Goal: Information Seeking & Learning: Check status

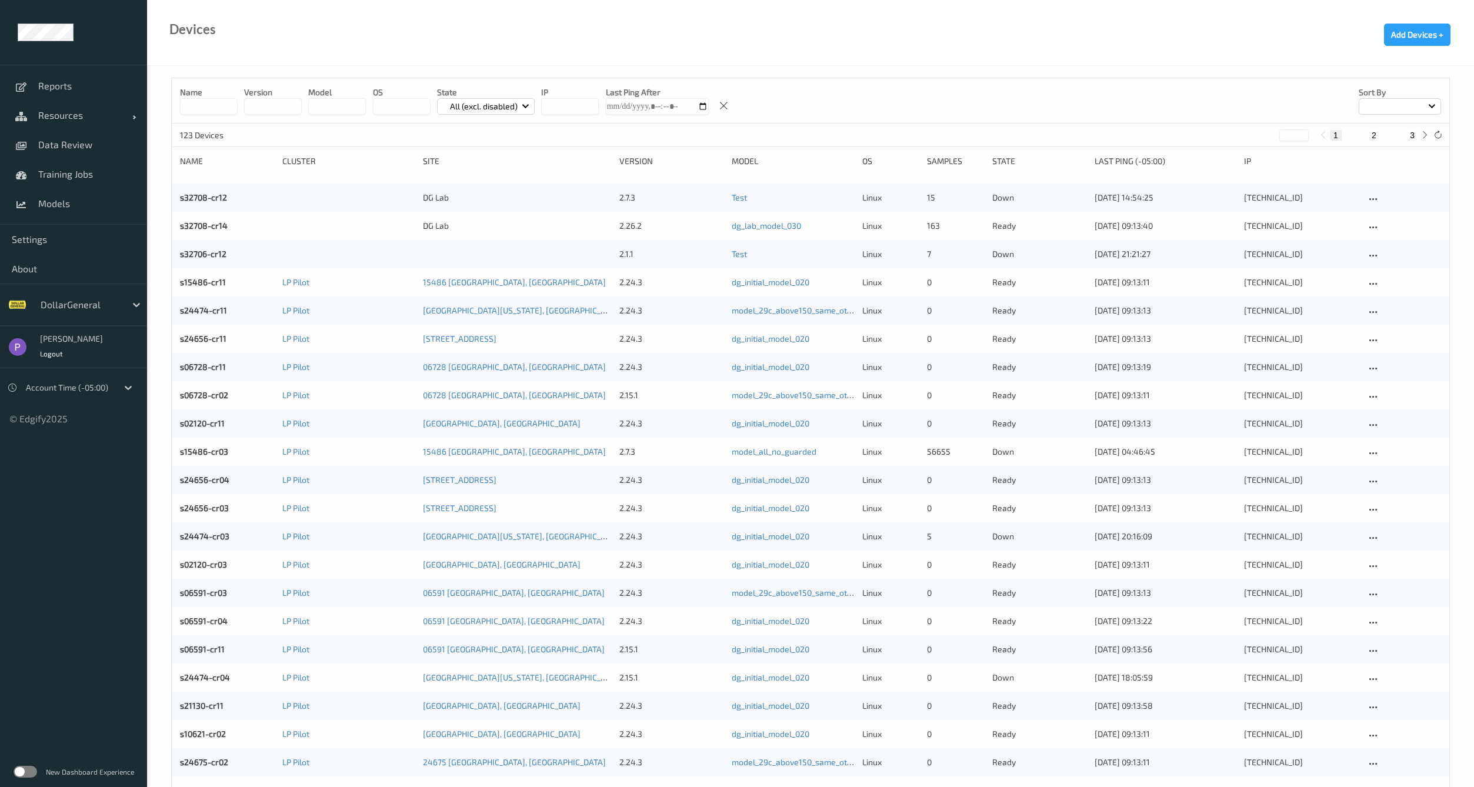
click at [89, 304] on div at bounding box center [80, 305] width 79 height 14
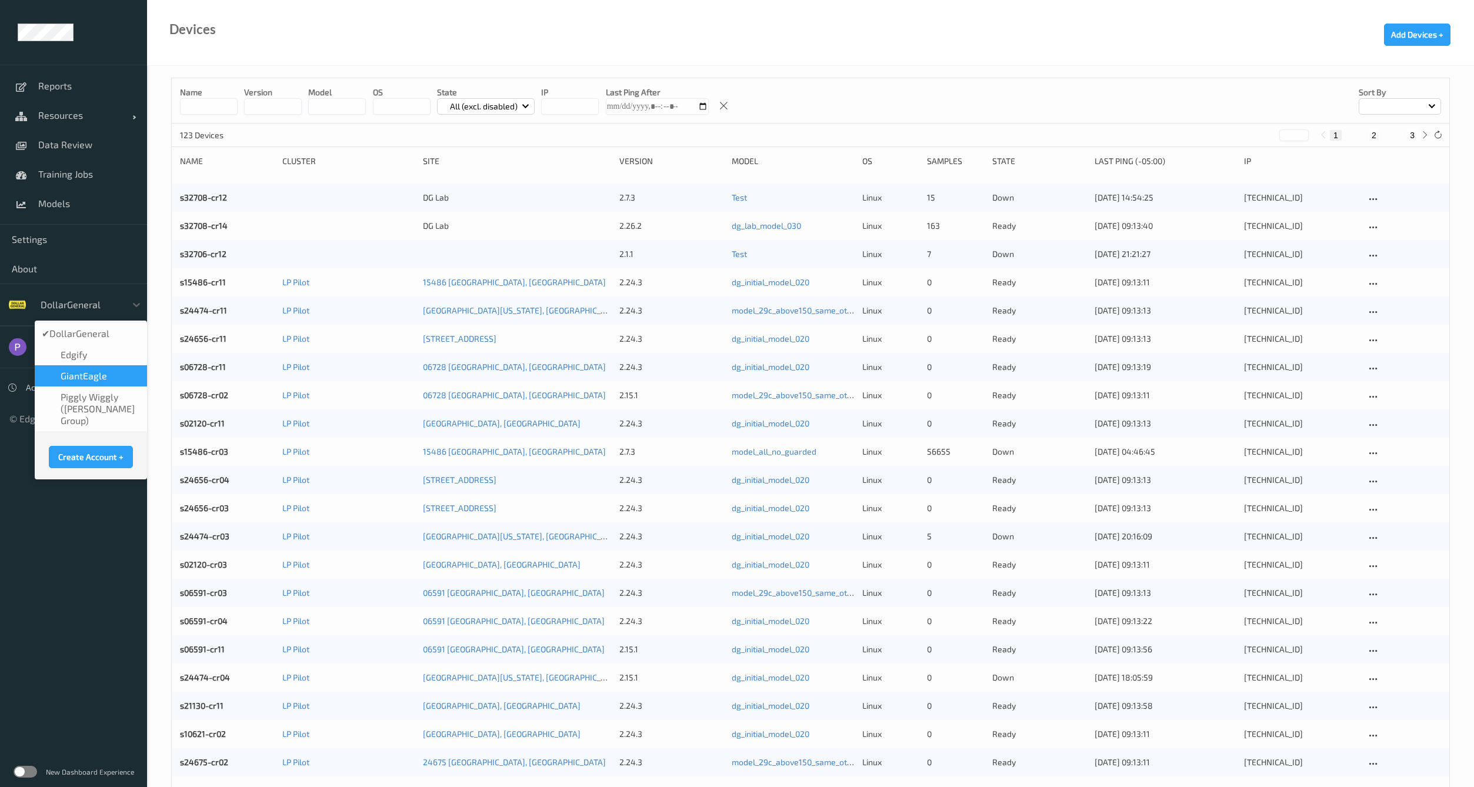
click at [96, 380] on span "GiantEagle" at bounding box center [84, 376] width 46 height 12
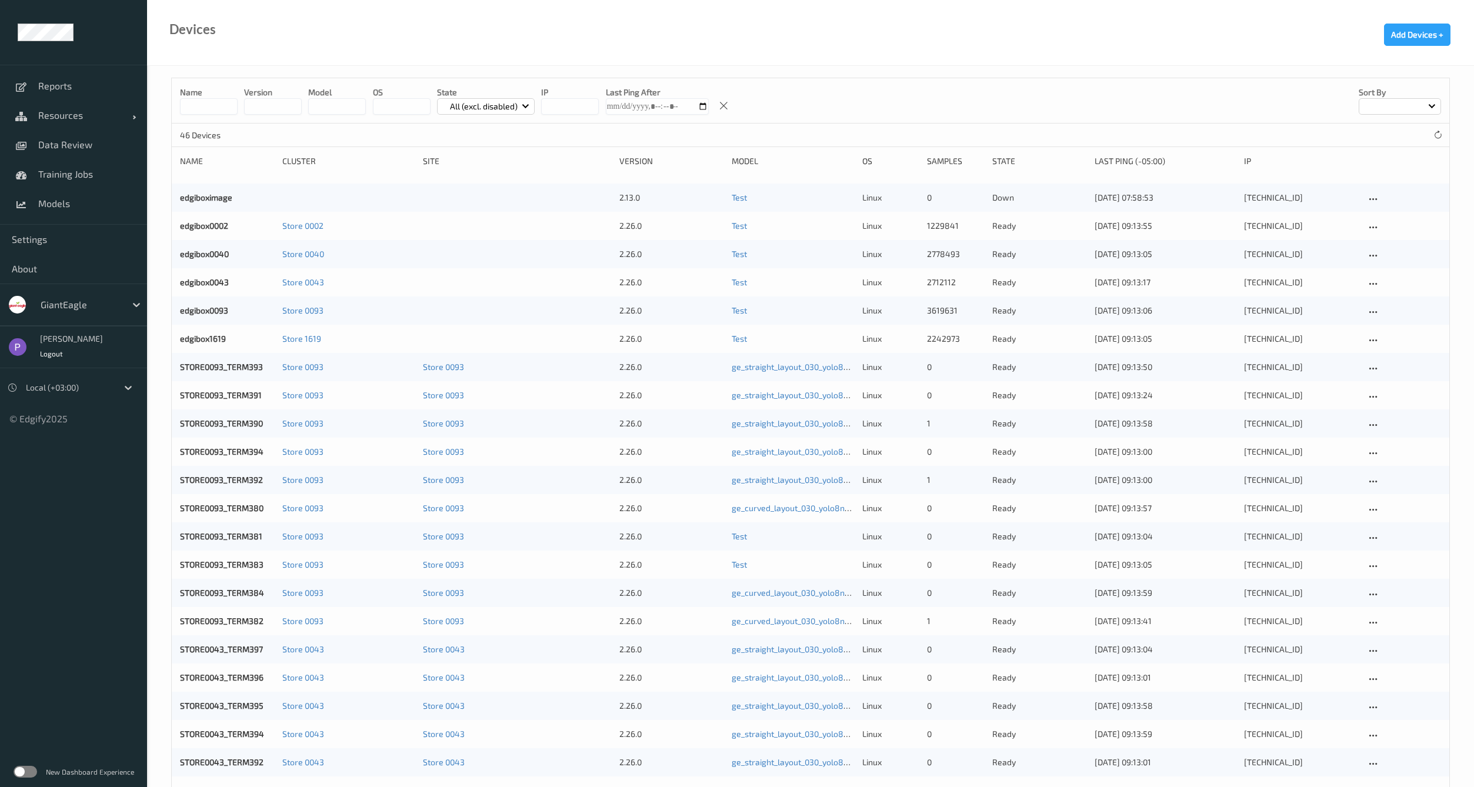
click at [28, 772] on label at bounding box center [26, 772] width 24 height 12
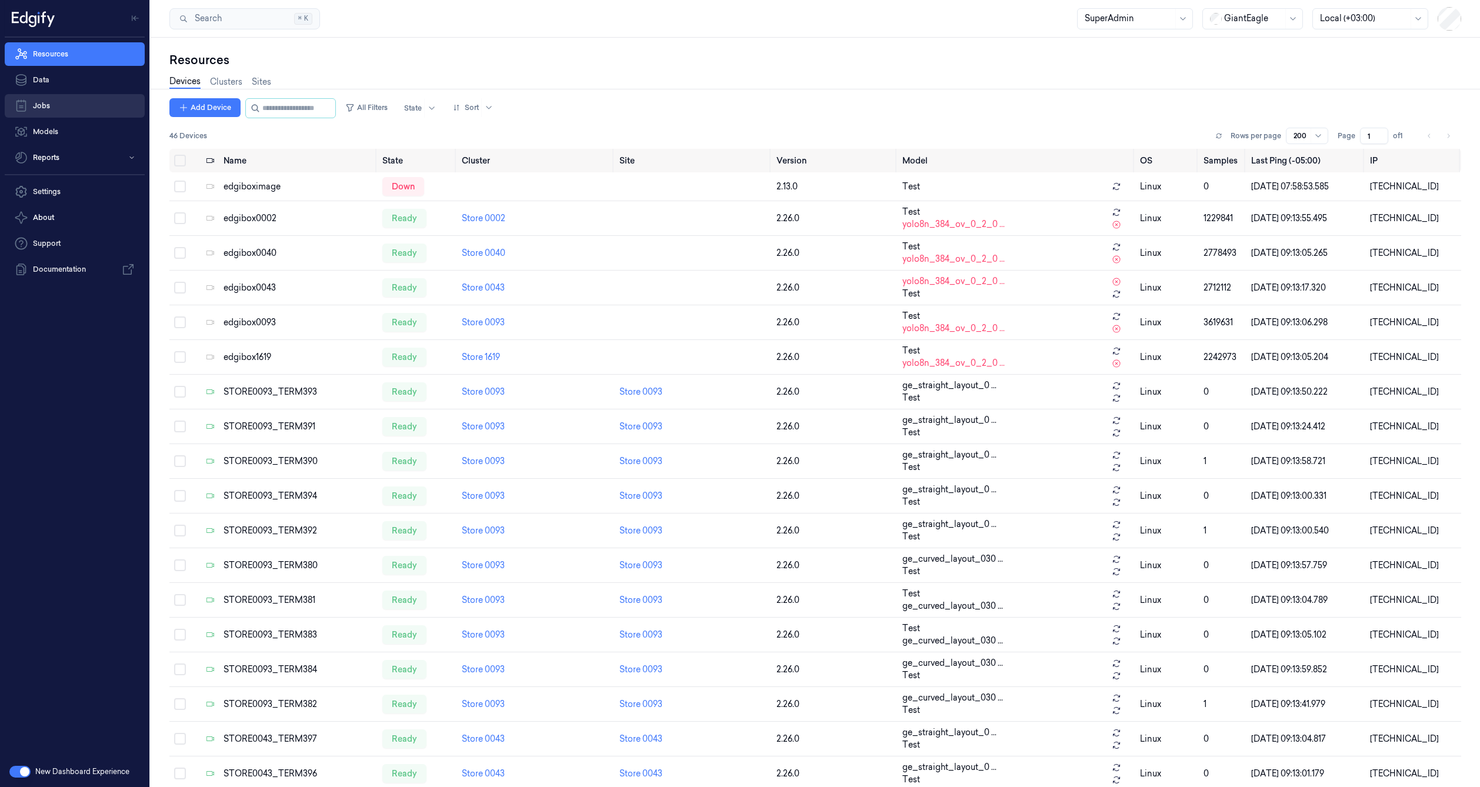
click at [80, 105] on link "Jobs" at bounding box center [75, 106] width 140 height 24
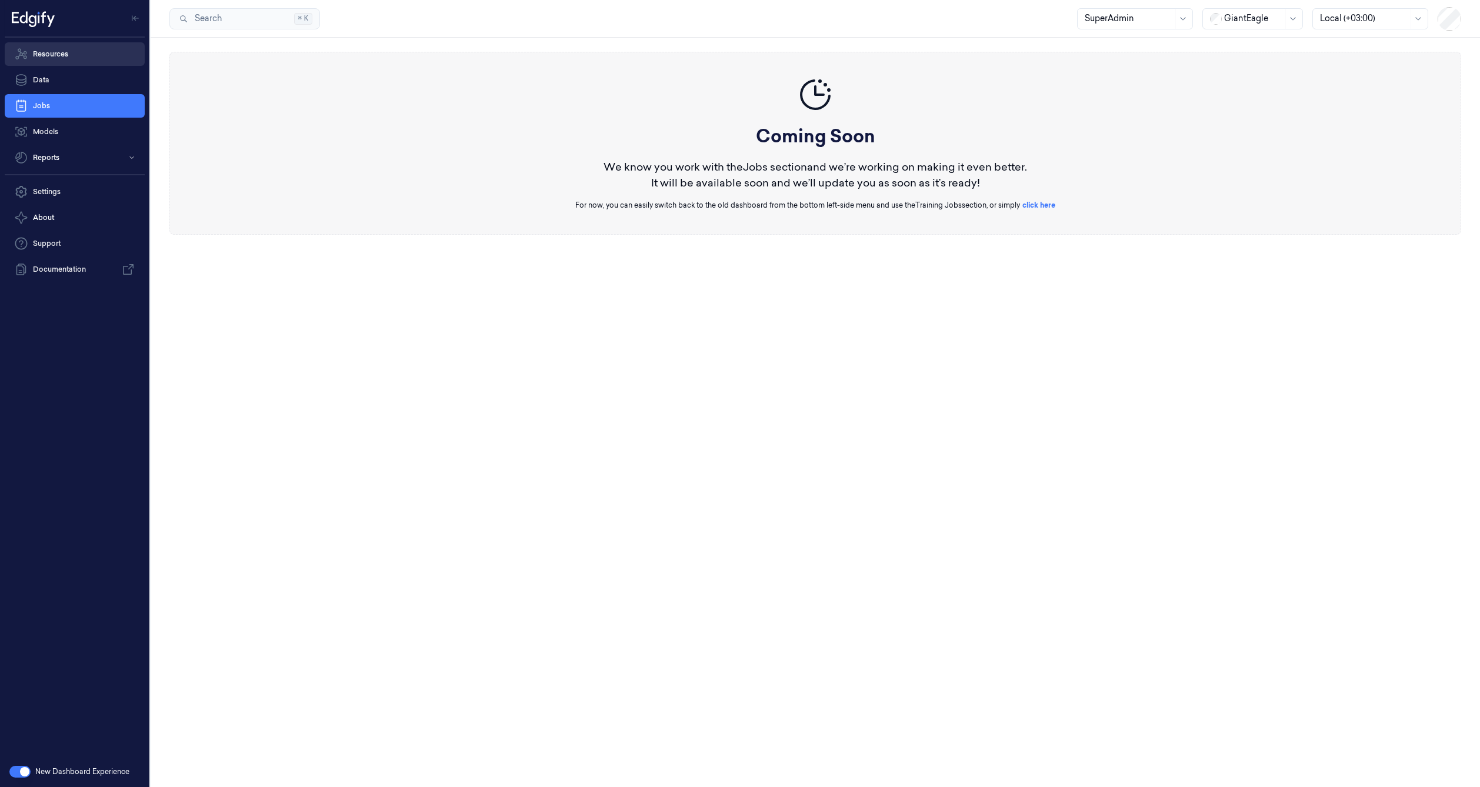
click at [69, 54] on link "Resources" at bounding box center [75, 54] width 140 height 24
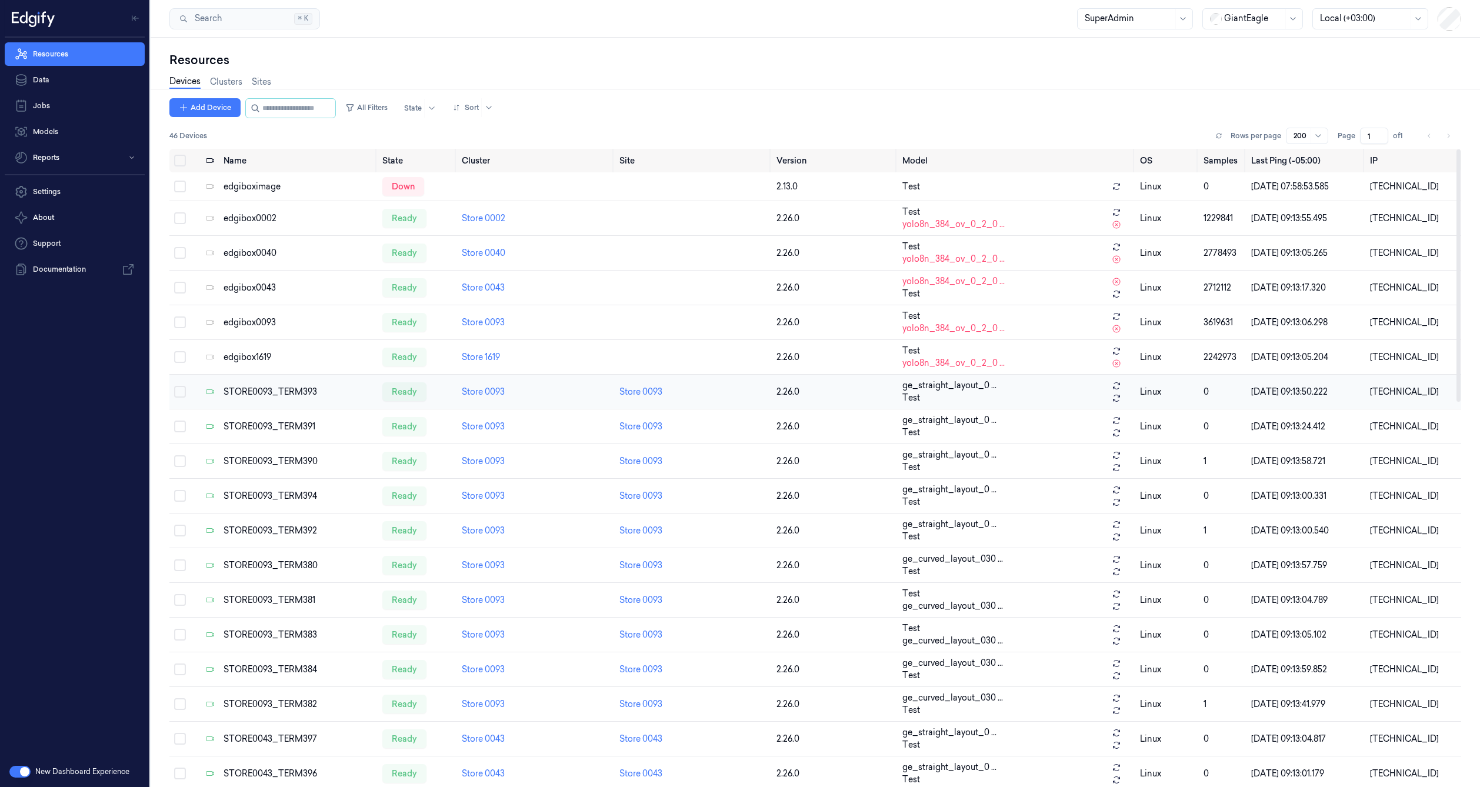
click at [252, 386] on div "STORE0093_TERM393" at bounding box center [298, 392] width 149 height 12
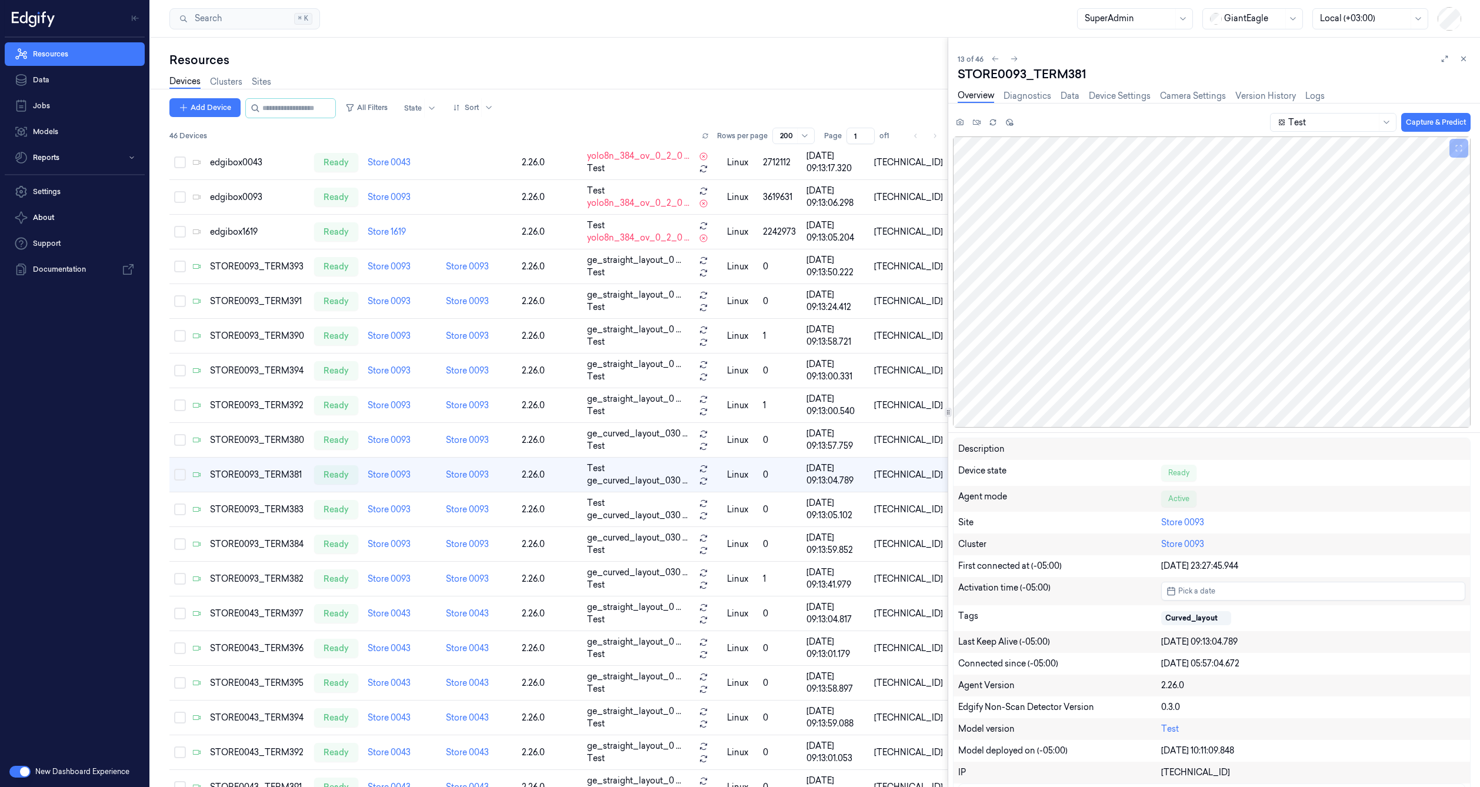
scroll to position [138, 0]
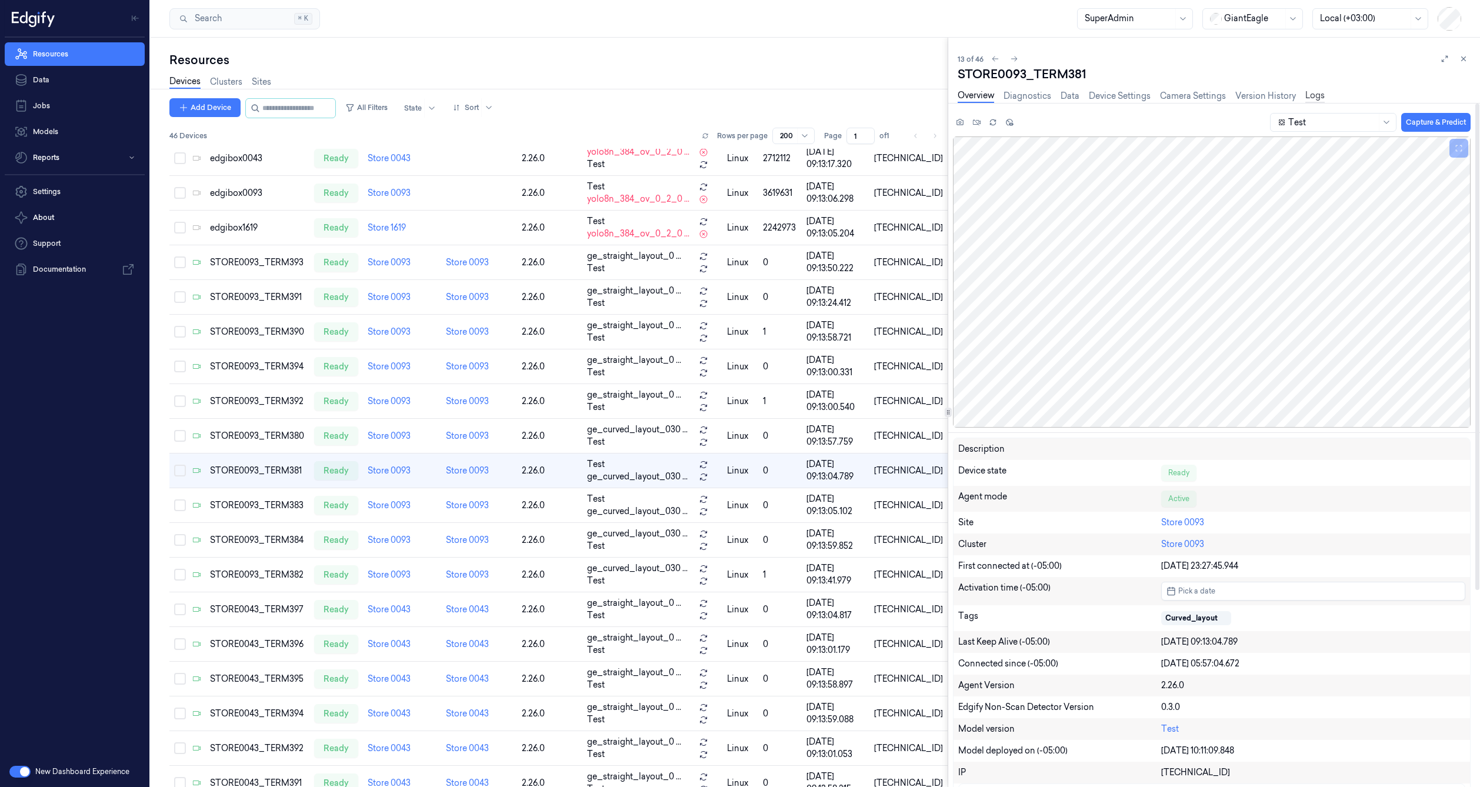
click at [1312, 95] on link "Logs" at bounding box center [1315, 96] width 19 height 14
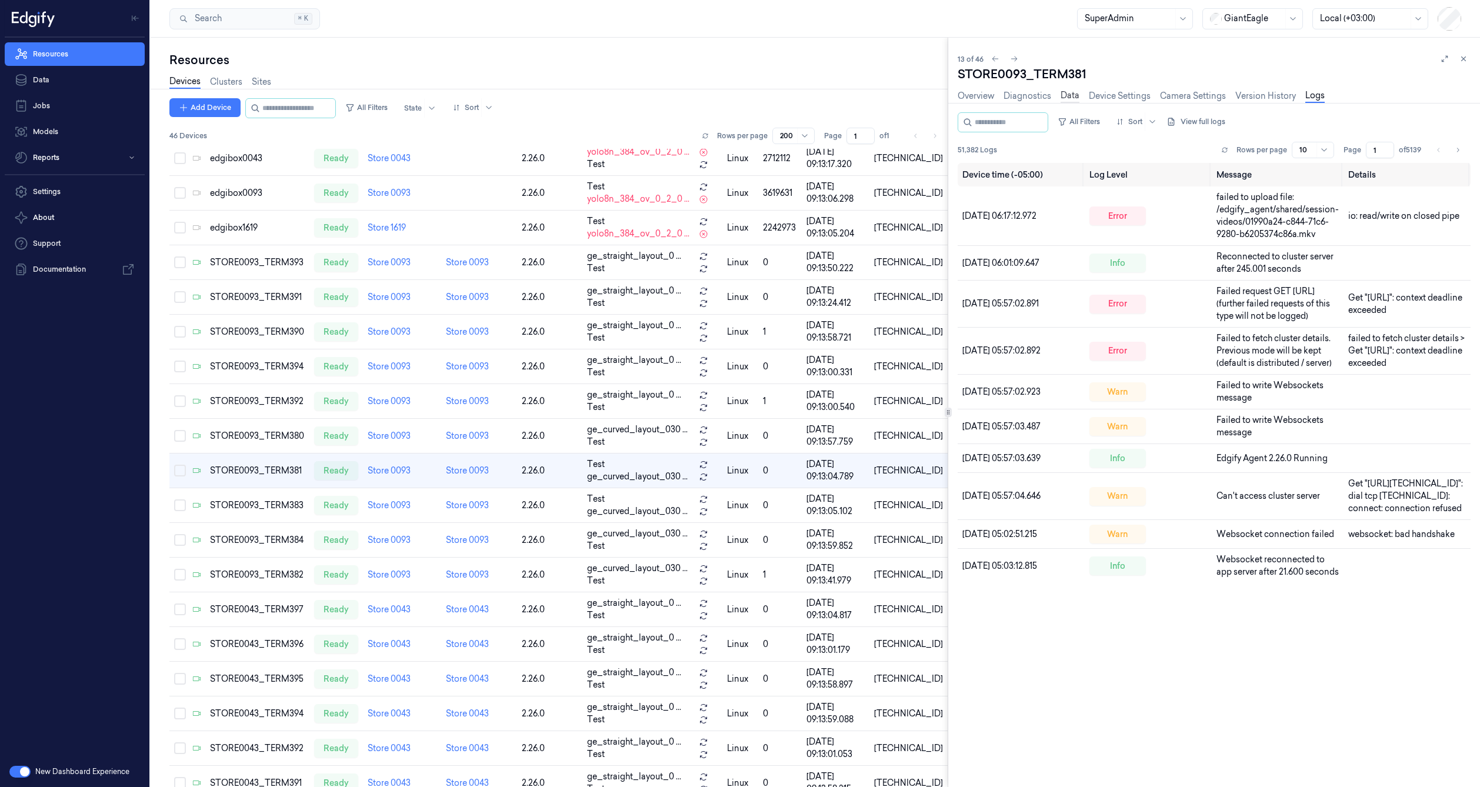
click at [1066, 97] on link "Data" at bounding box center [1070, 96] width 19 height 14
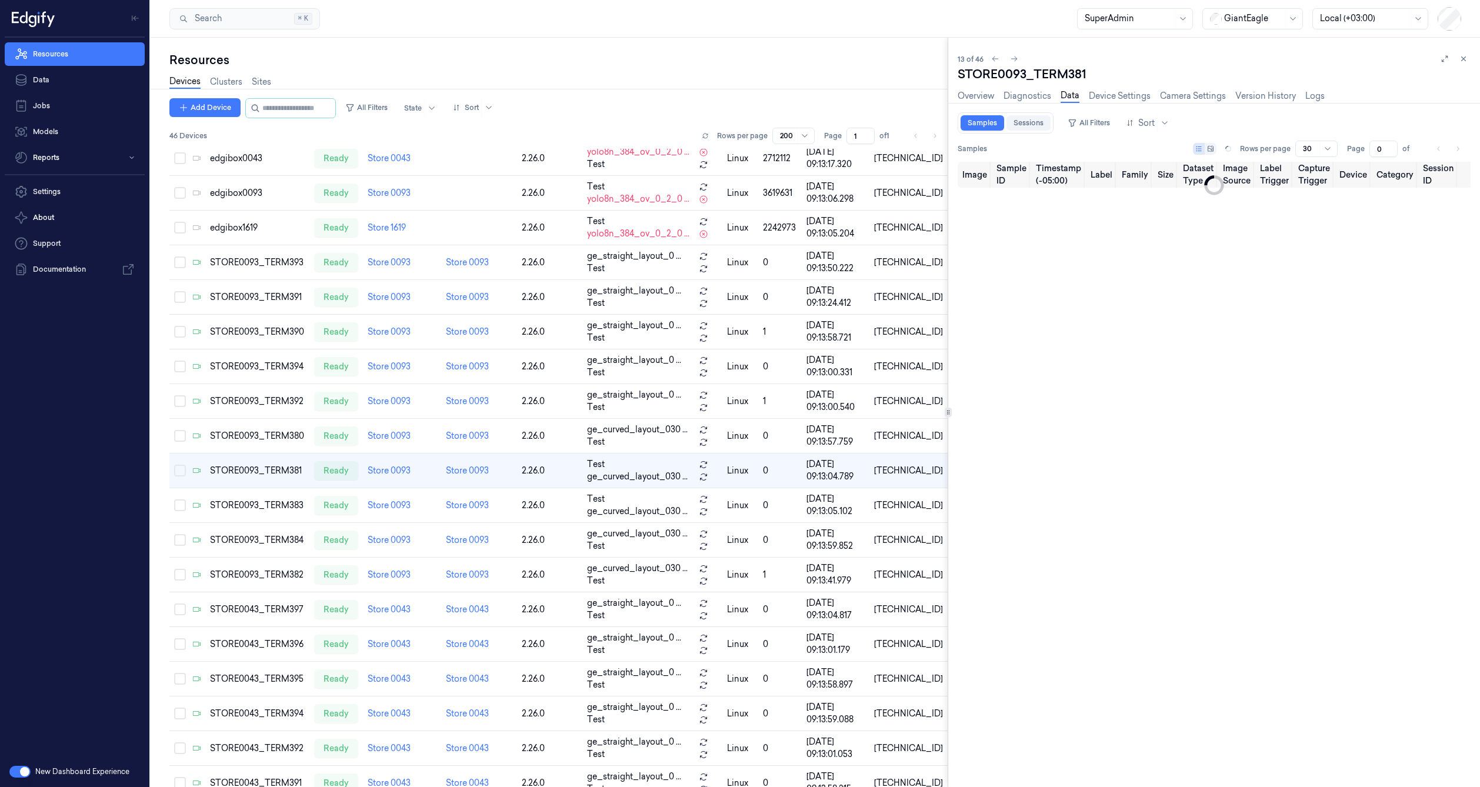
click at [1026, 121] on link "Sessions" at bounding box center [1029, 122] width 44 height 15
type input "0"
click at [981, 119] on link "Samples" at bounding box center [983, 122] width 44 height 15
click at [1309, 99] on link "Logs" at bounding box center [1315, 96] width 19 height 14
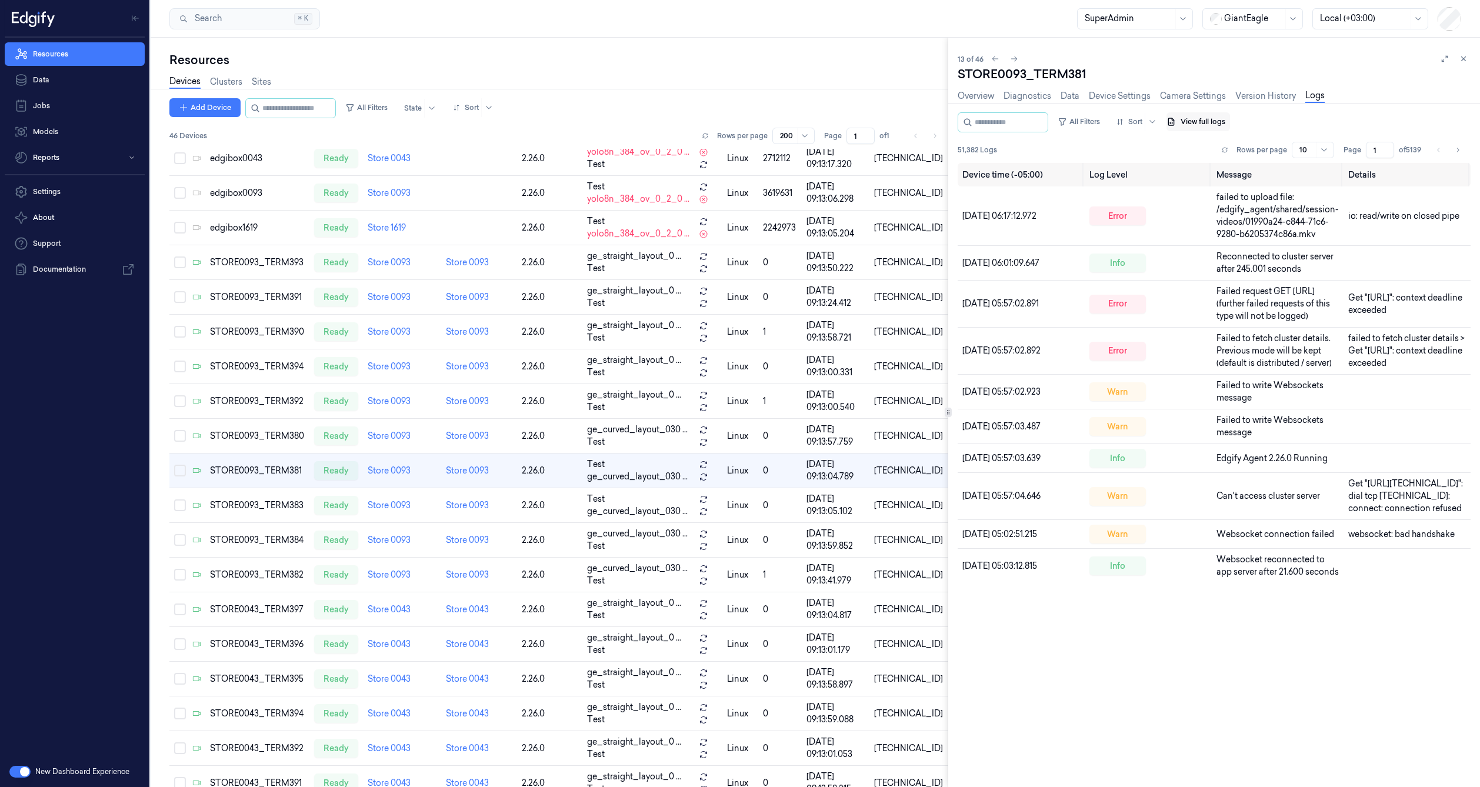
click at [1176, 120] on icon "button" at bounding box center [1171, 121] width 9 height 9
click at [1200, 120] on button "View full logs" at bounding box center [1199, 121] width 64 height 19
click at [1201, 121] on button "View full logs" at bounding box center [1199, 121] width 64 height 19
click at [1240, 156] on button "Save agent logs" at bounding box center [1239, 157] width 78 height 19
click at [1241, 179] on button "Save trainer logs" at bounding box center [1240, 176] width 80 height 19
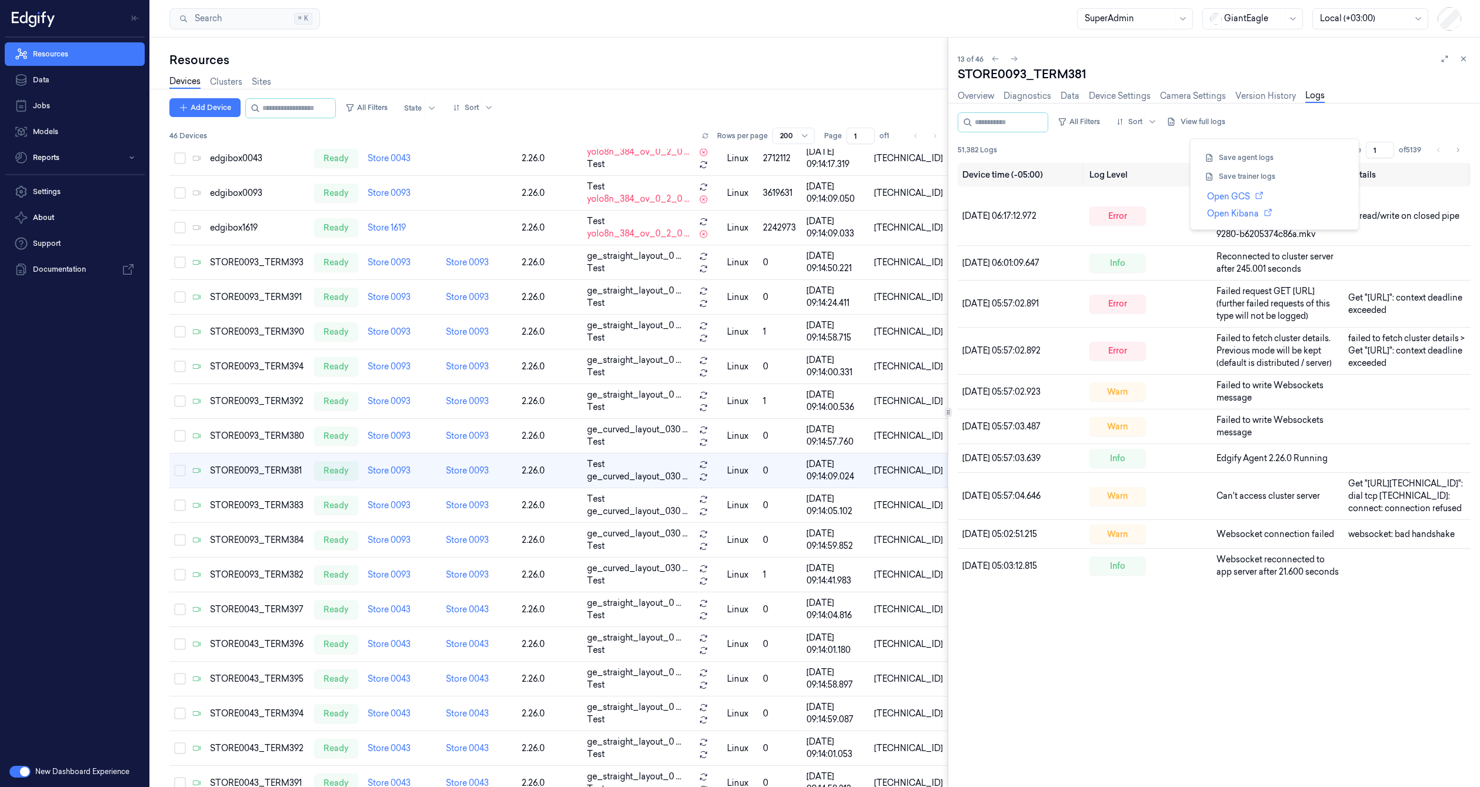
click at [22, 775] on button "button" at bounding box center [19, 772] width 21 height 12
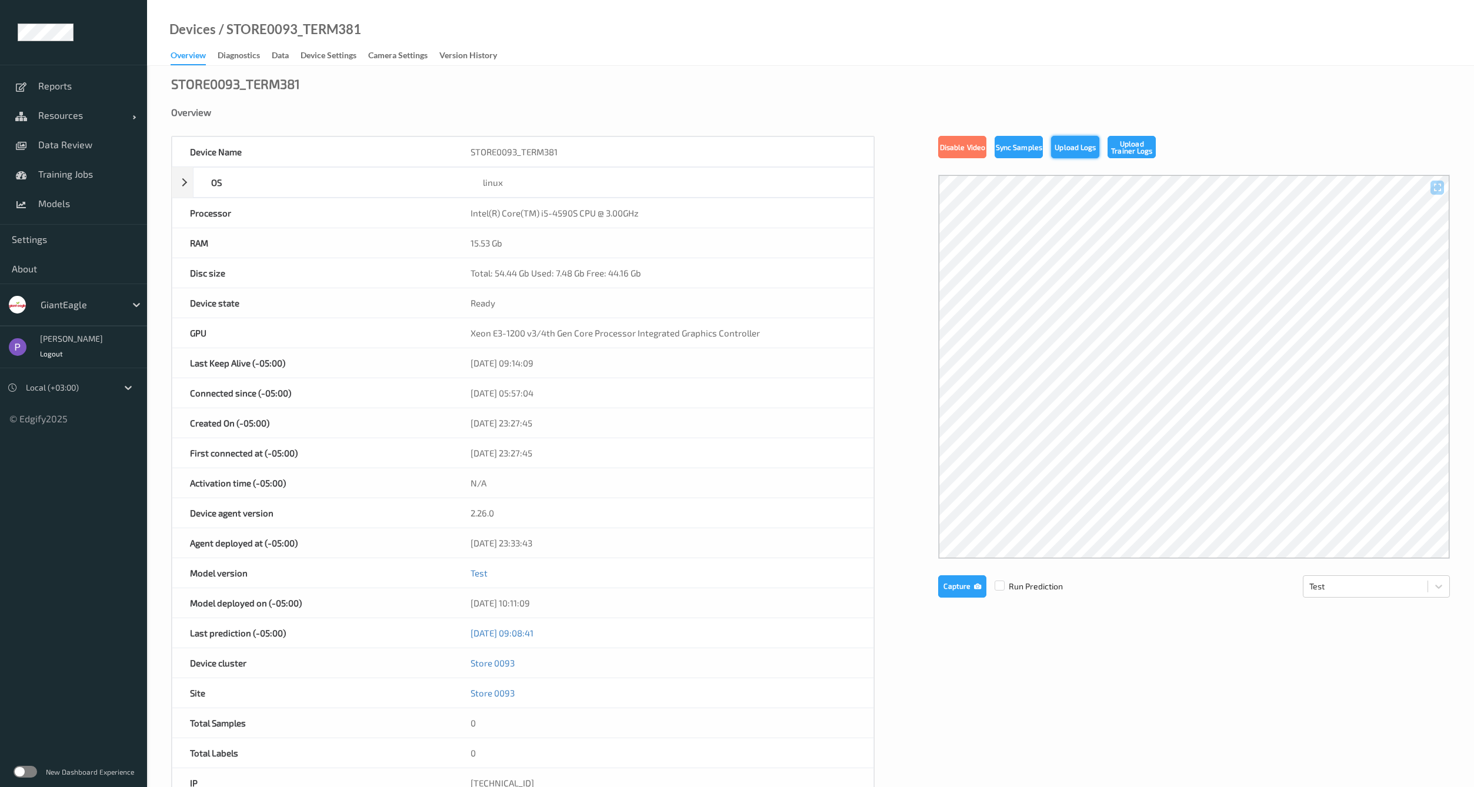
click at [1066, 154] on button "Upload Logs" at bounding box center [1075, 147] width 48 height 22
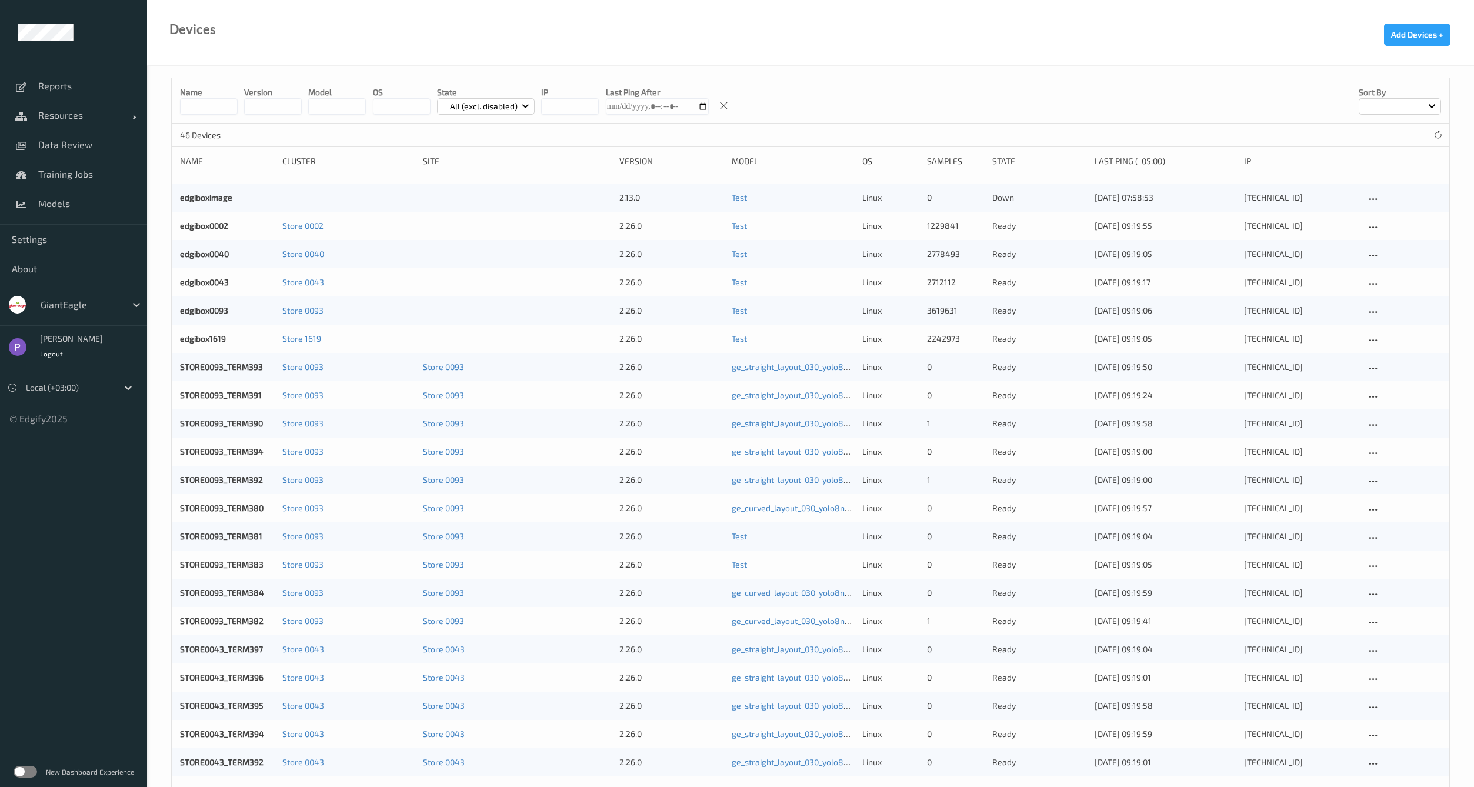
click at [36, 777] on div "New Dashboard Experience" at bounding box center [73, 772] width 147 height 31
click at [35, 775] on label at bounding box center [26, 772] width 24 height 12
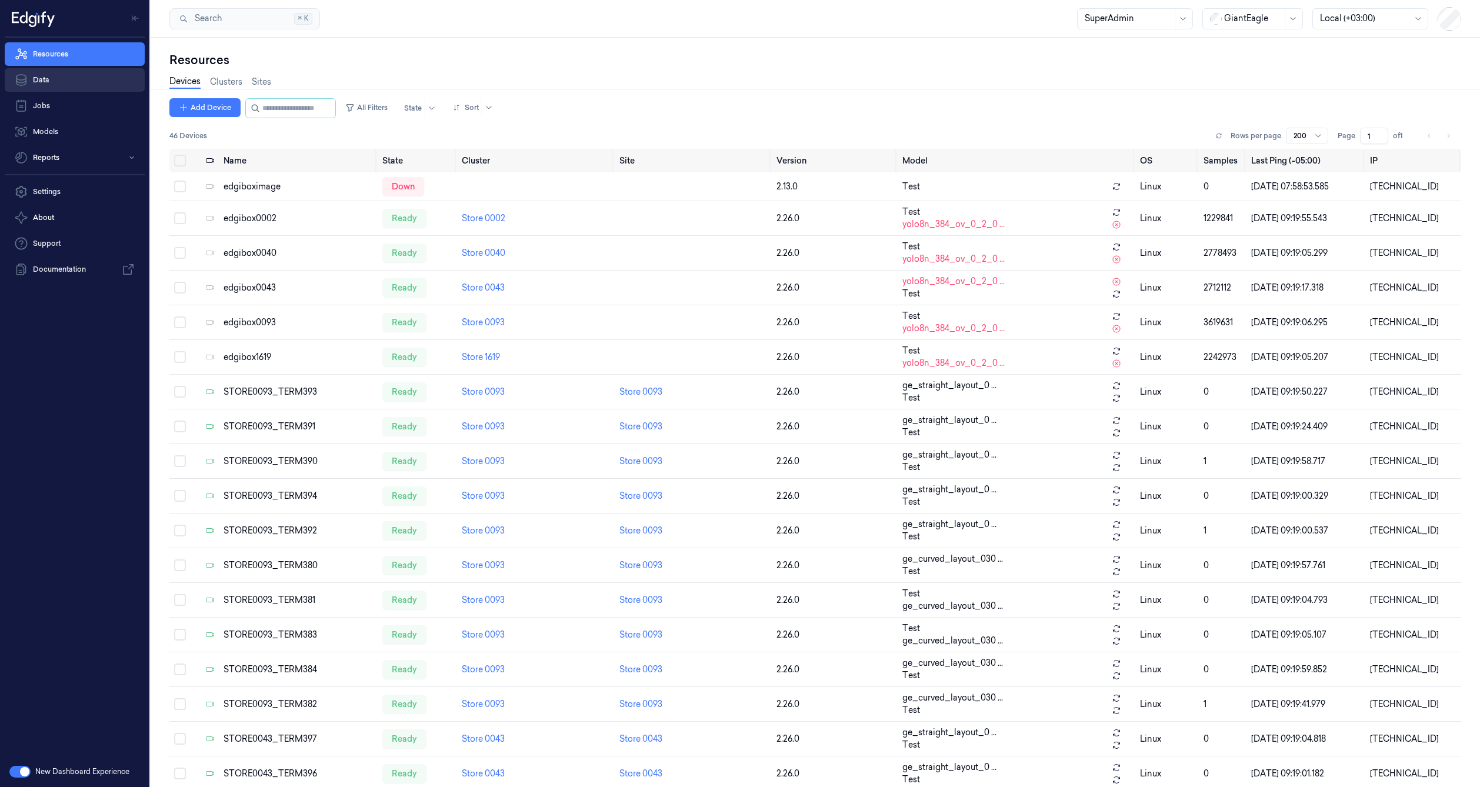
click at [67, 82] on link "Data" at bounding box center [75, 80] width 140 height 24
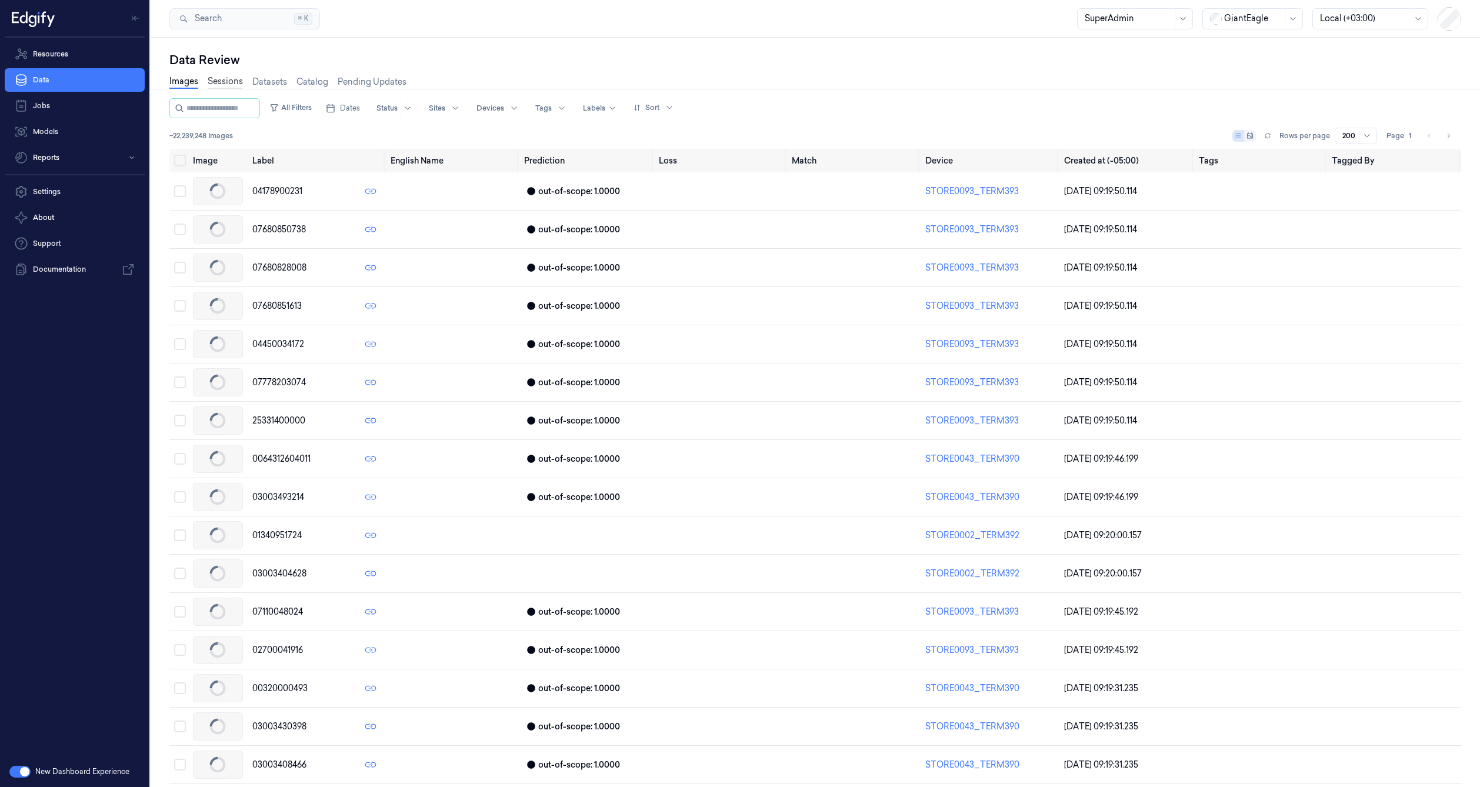
click at [226, 81] on link "Sessions" at bounding box center [225, 82] width 35 height 14
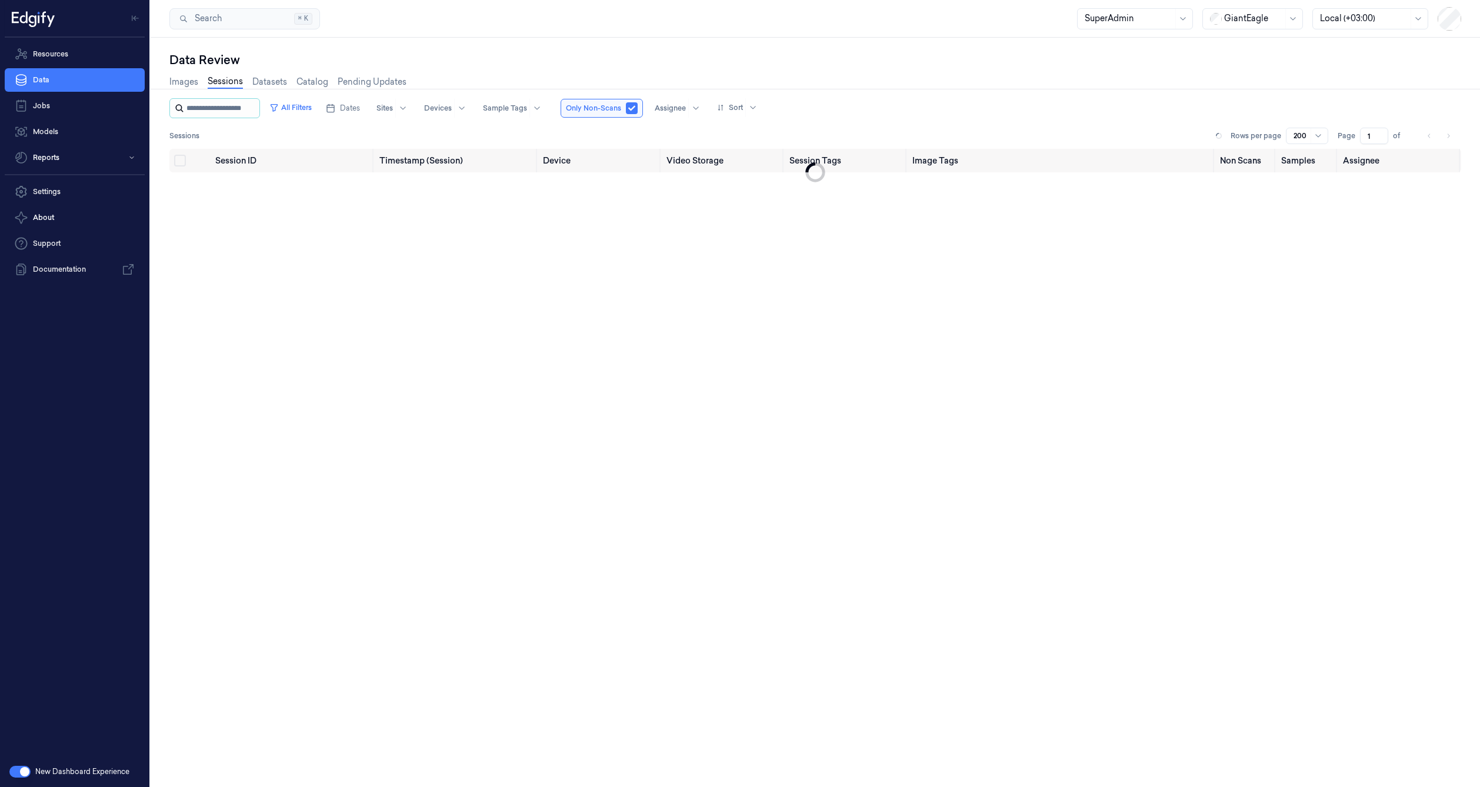
click at [256, 111] on input "string" at bounding box center [222, 108] width 71 height 19
type input "**********"
click at [657, 110] on button "button" at bounding box center [654, 108] width 12 height 12
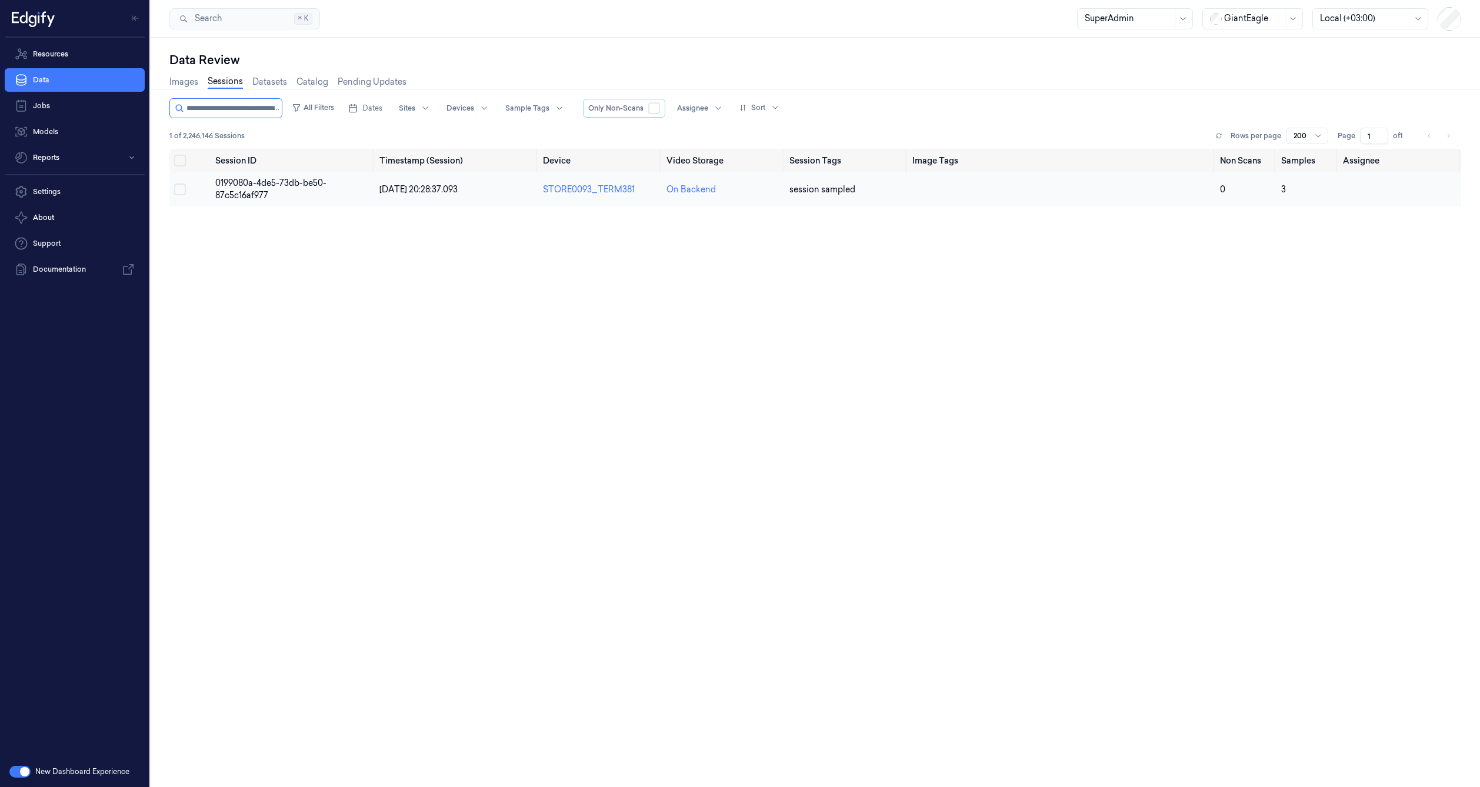
click at [362, 186] on td "0199080a-4de5-73db-be50-87c5c16af977" at bounding box center [293, 189] width 164 height 34
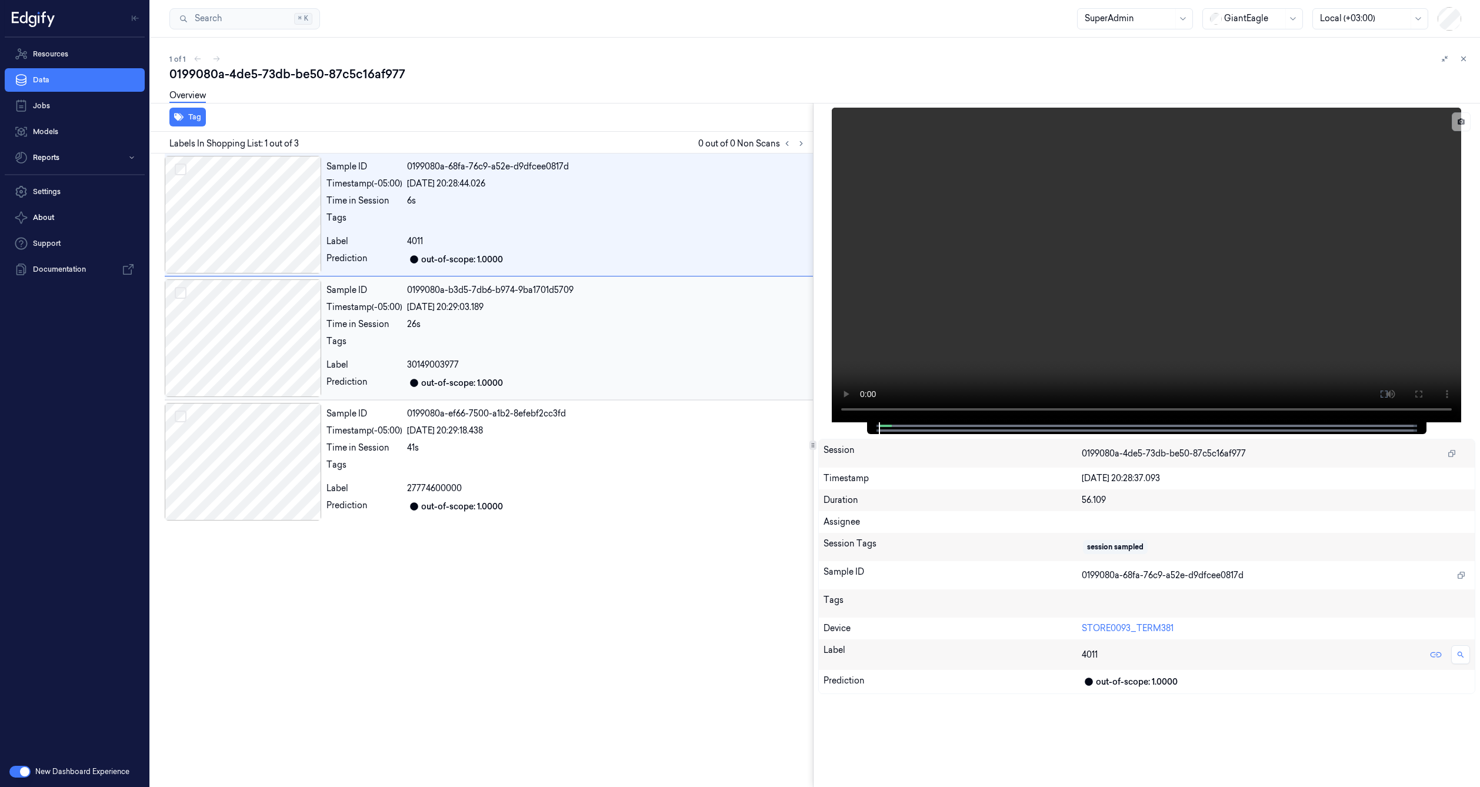
click at [291, 331] on div at bounding box center [243, 338] width 157 height 118
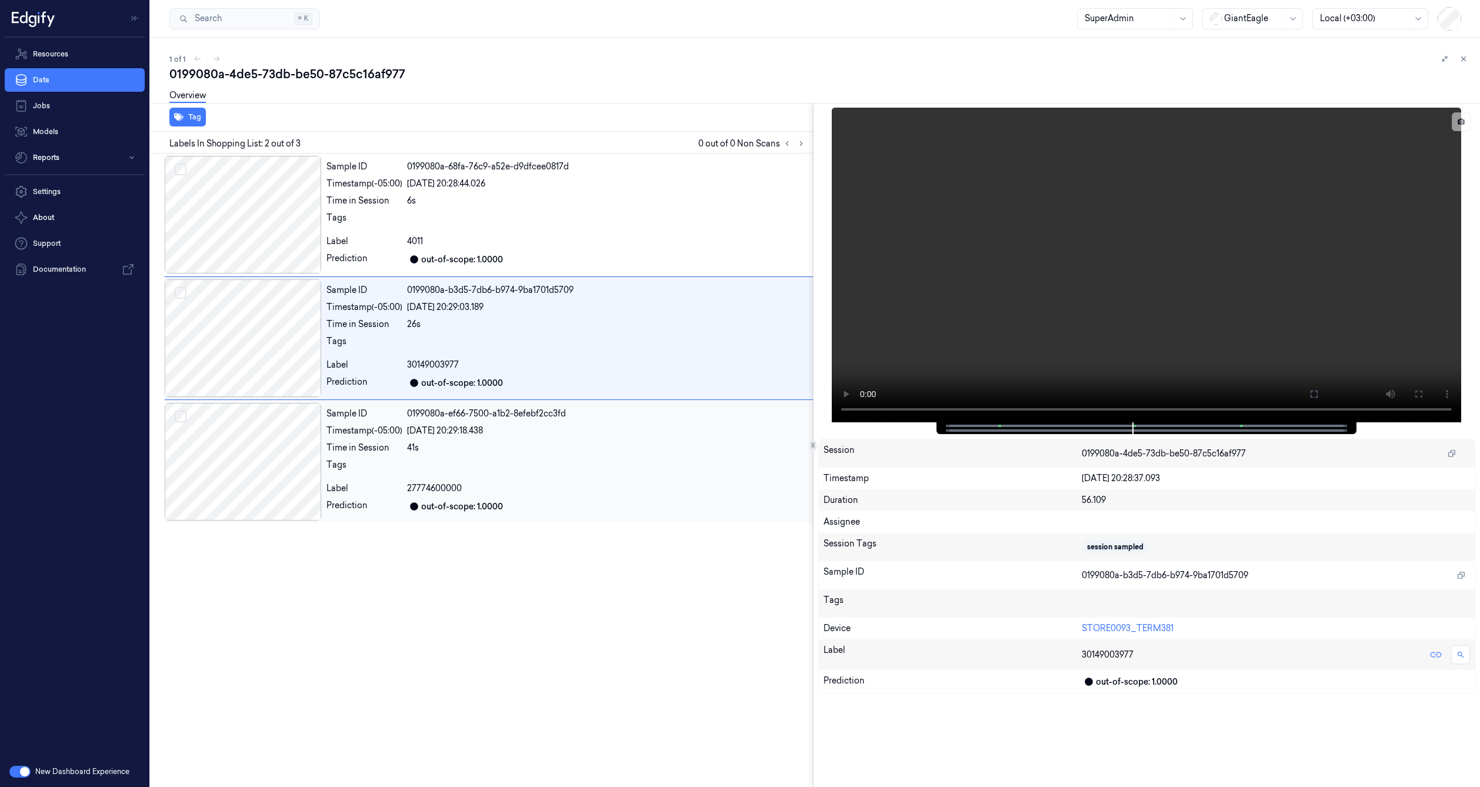
click at [282, 415] on div at bounding box center [243, 462] width 157 height 118
click at [283, 368] on div at bounding box center [243, 338] width 157 height 118
click at [278, 429] on div at bounding box center [243, 462] width 157 height 118
click at [260, 368] on div at bounding box center [243, 338] width 157 height 118
click at [271, 281] on div at bounding box center [243, 338] width 157 height 118
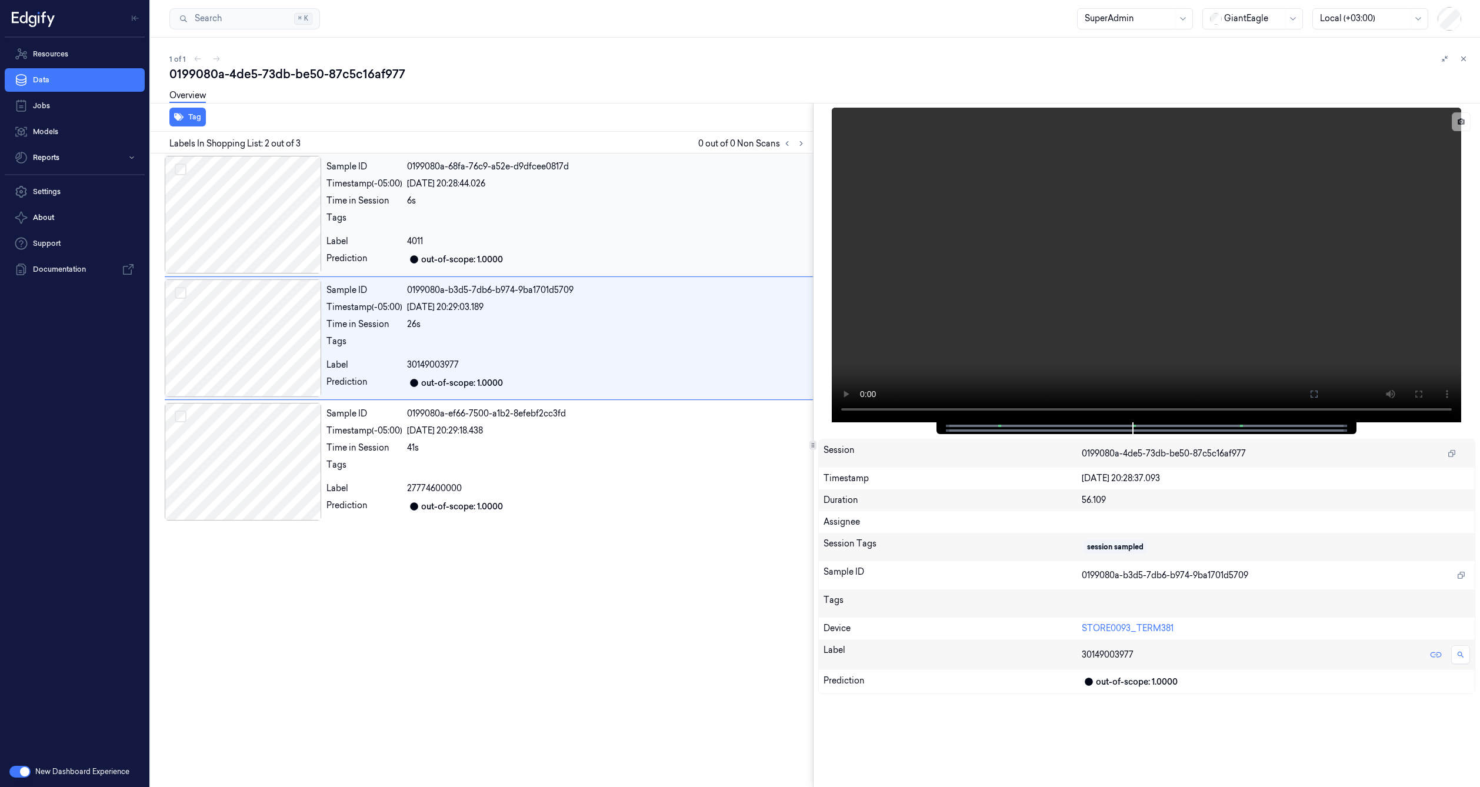
click at [273, 245] on div at bounding box center [243, 215] width 157 height 118
click at [276, 299] on div at bounding box center [243, 338] width 157 height 118
click at [272, 426] on div at bounding box center [243, 462] width 157 height 118
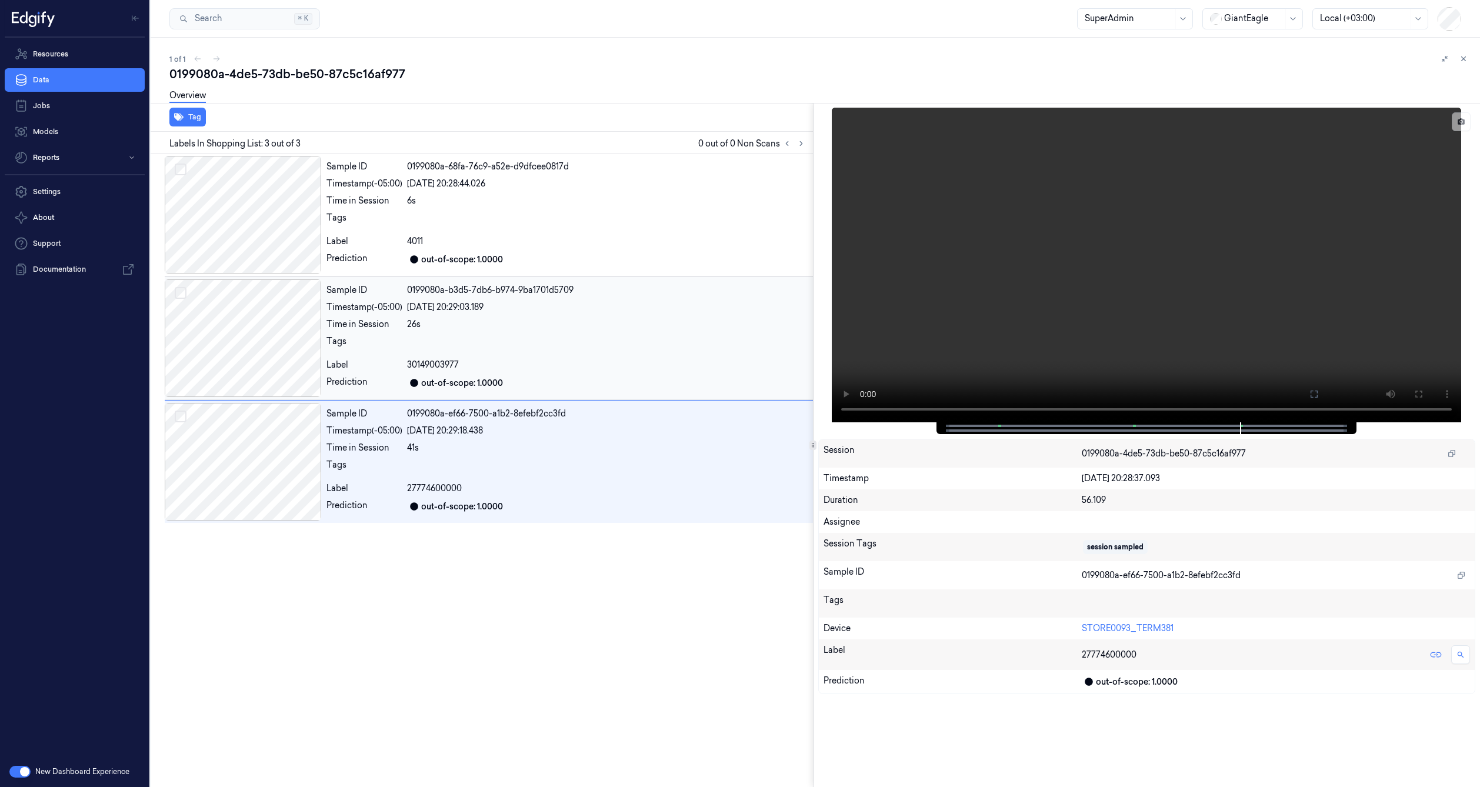
click at [266, 337] on div at bounding box center [243, 338] width 157 height 118
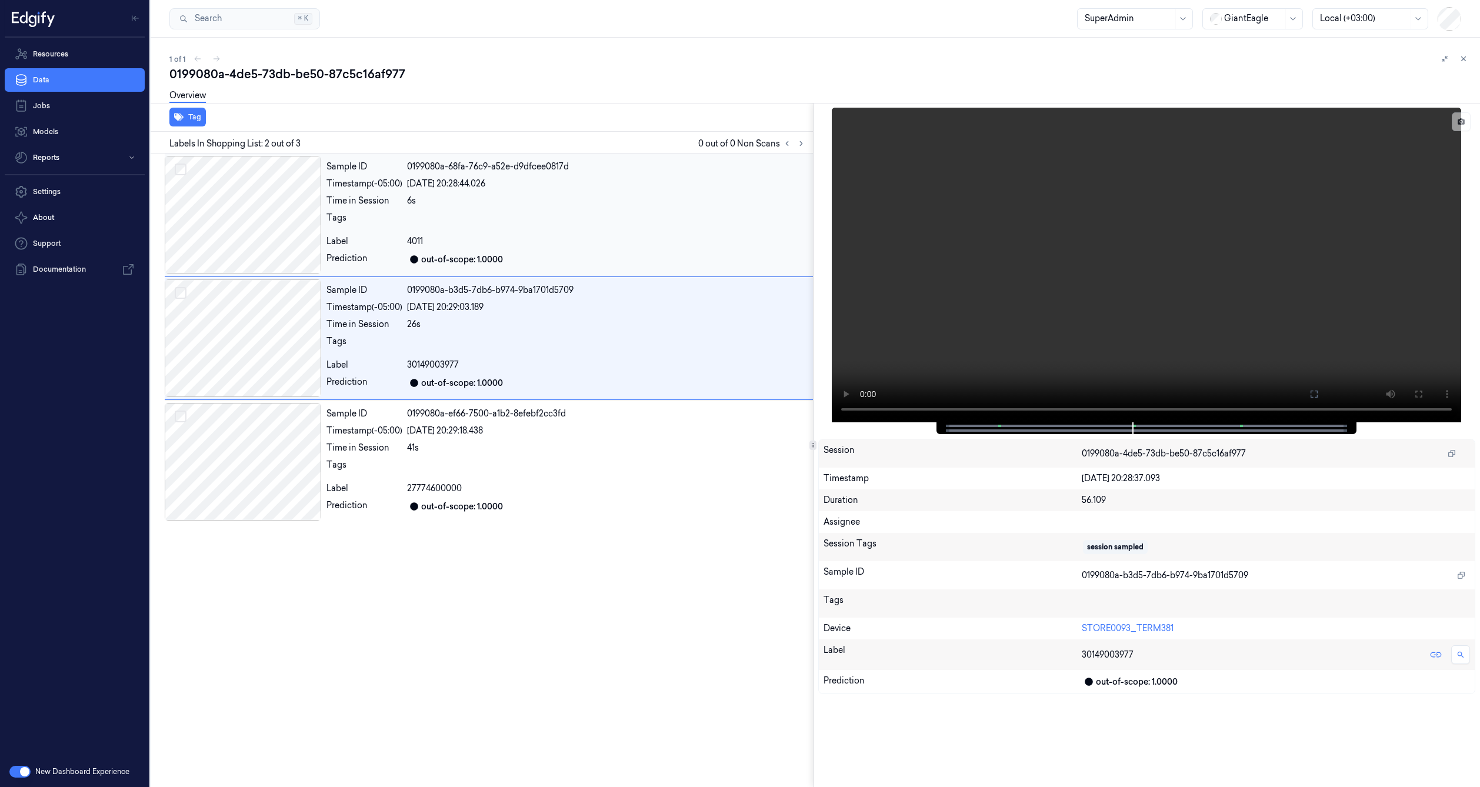
click at [254, 236] on div at bounding box center [243, 215] width 157 height 118
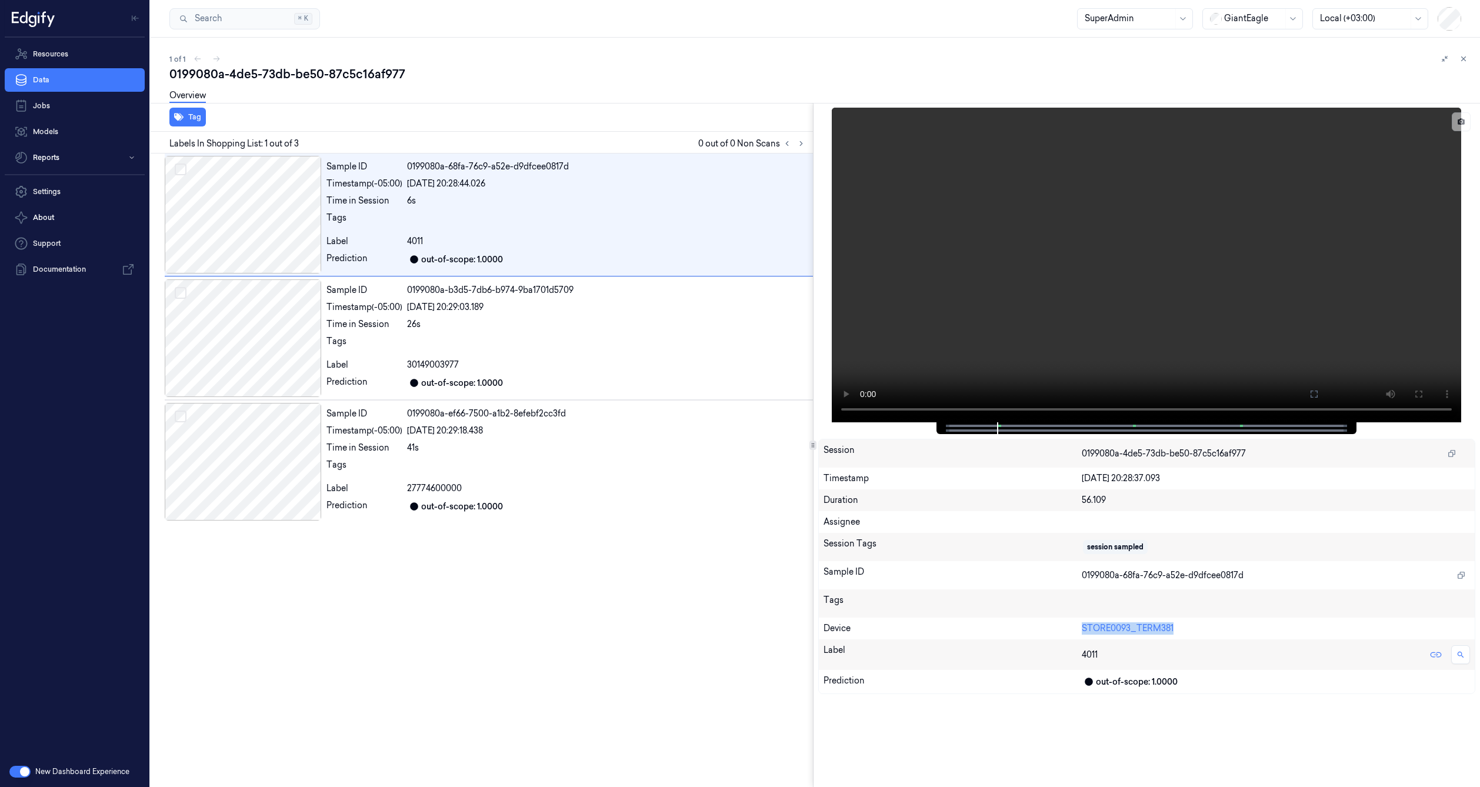
drag, startPoint x: 1189, startPoint y: 631, endPoint x: 1056, endPoint y: 625, distance: 132.5
click at [1056, 625] on div "Device STORE0093_TERM381" at bounding box center [1147, 629] width 657 height 22
copy div "STORE0093_TERM381"
click at [43, 81] on link "Data" at bounding box center [75, 80] width 140 height 24
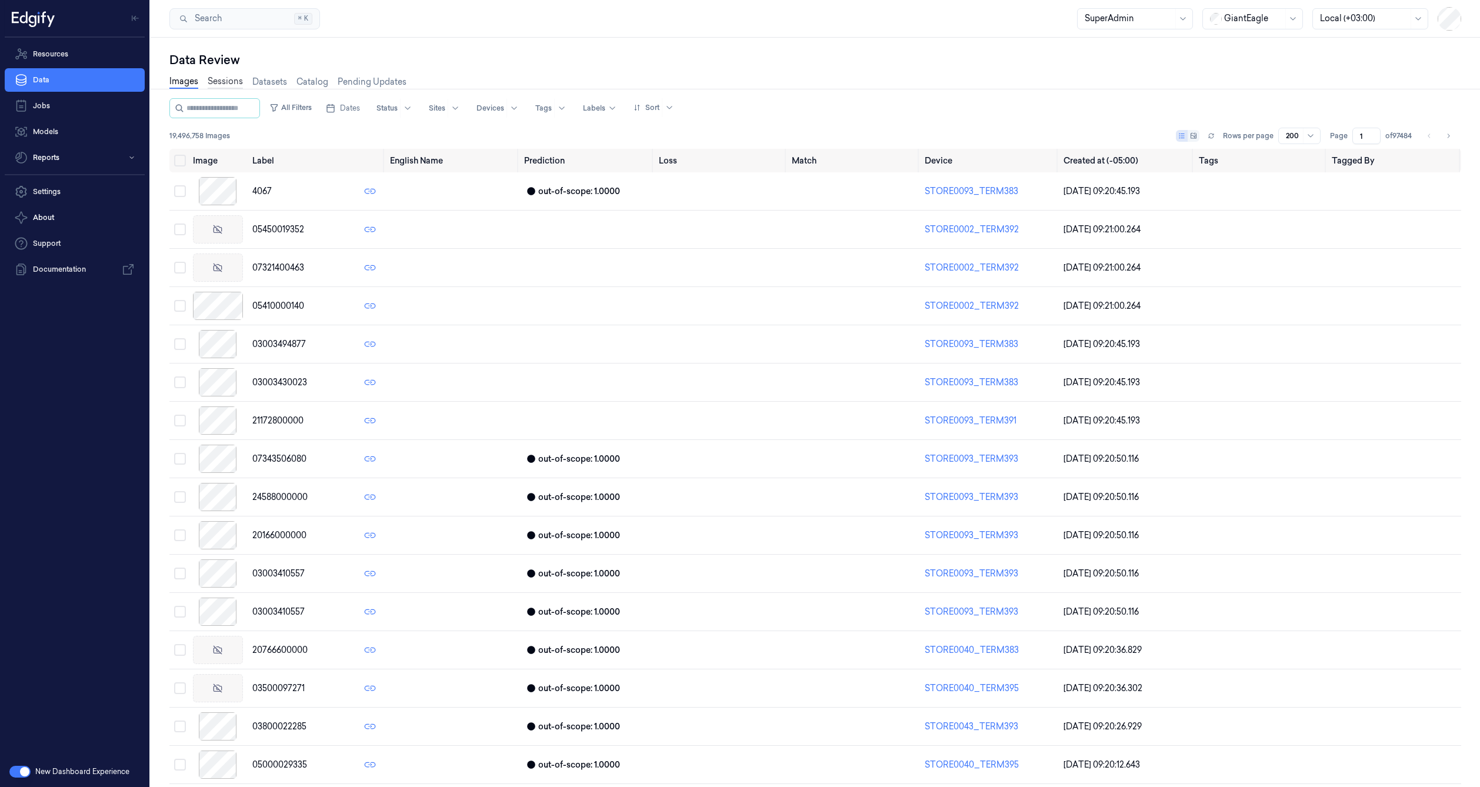
click at [233, 82] on link "Sessions" at bounding box center [225, 82] width 35 height 14
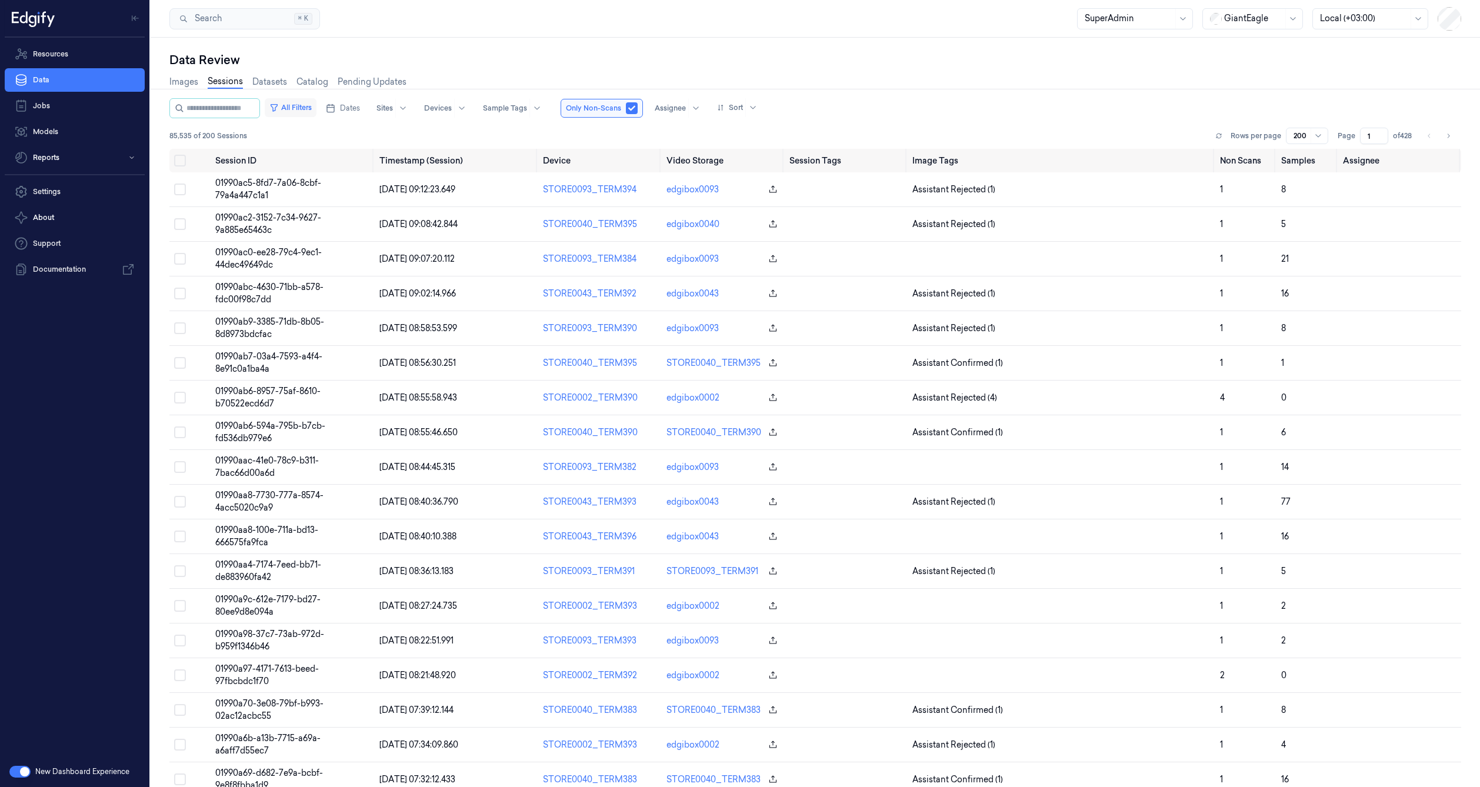
click at [317, 105] on button "All Filters" at bounding box center [291, 107] width 52 height 19
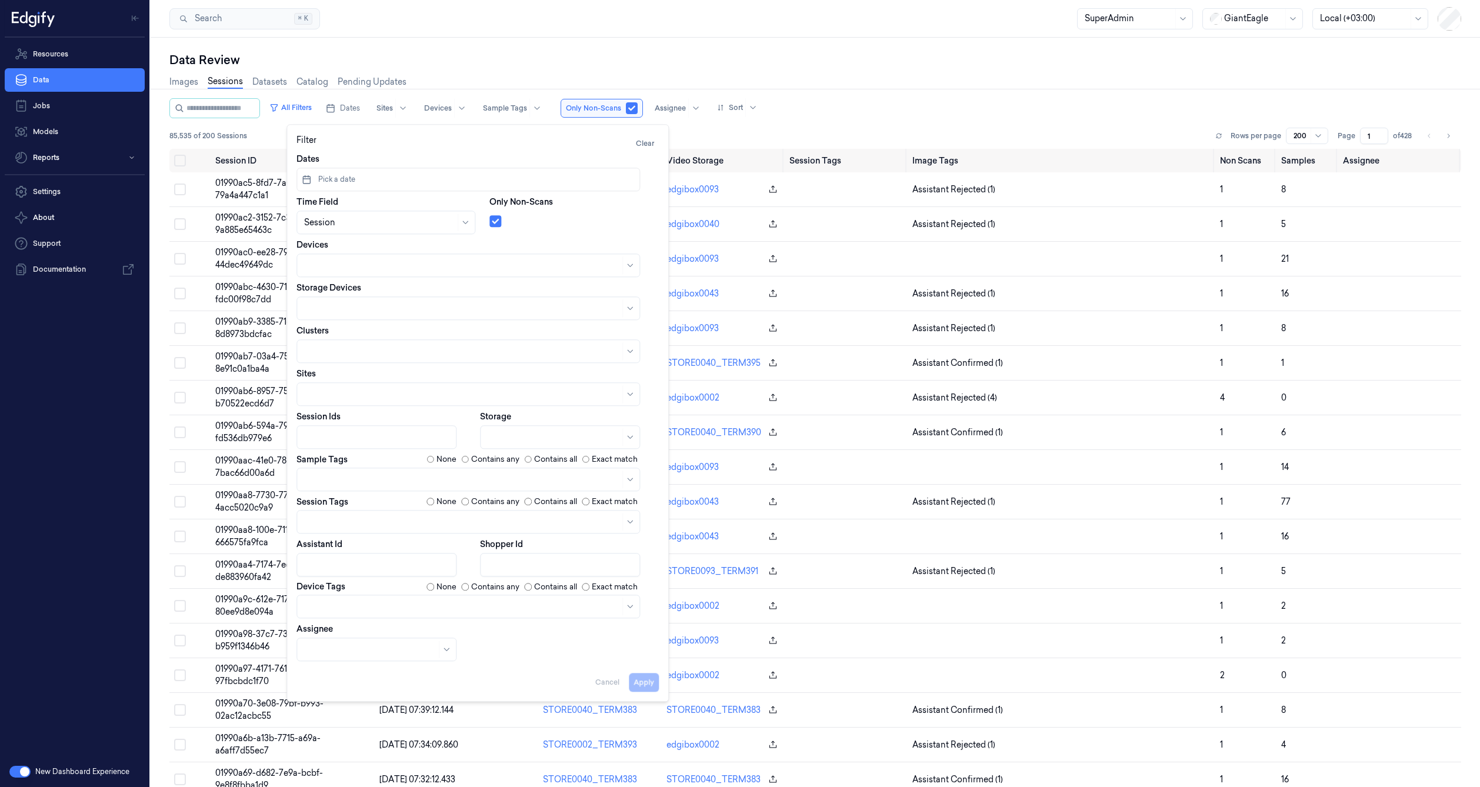
click at [370, 264] on div at bounding box center [462, 265] width 316 height 12
paste input "STORE0093_TERM381"
type input "STORE0093_TERM381"
click at [486, 247] on div "Devices STORE0093_TERM381" at bounding box center [478, 258] width 362 height 38
click at [641, 687] on button "Apply" at bounding box center [644, 683] width 30 height 19
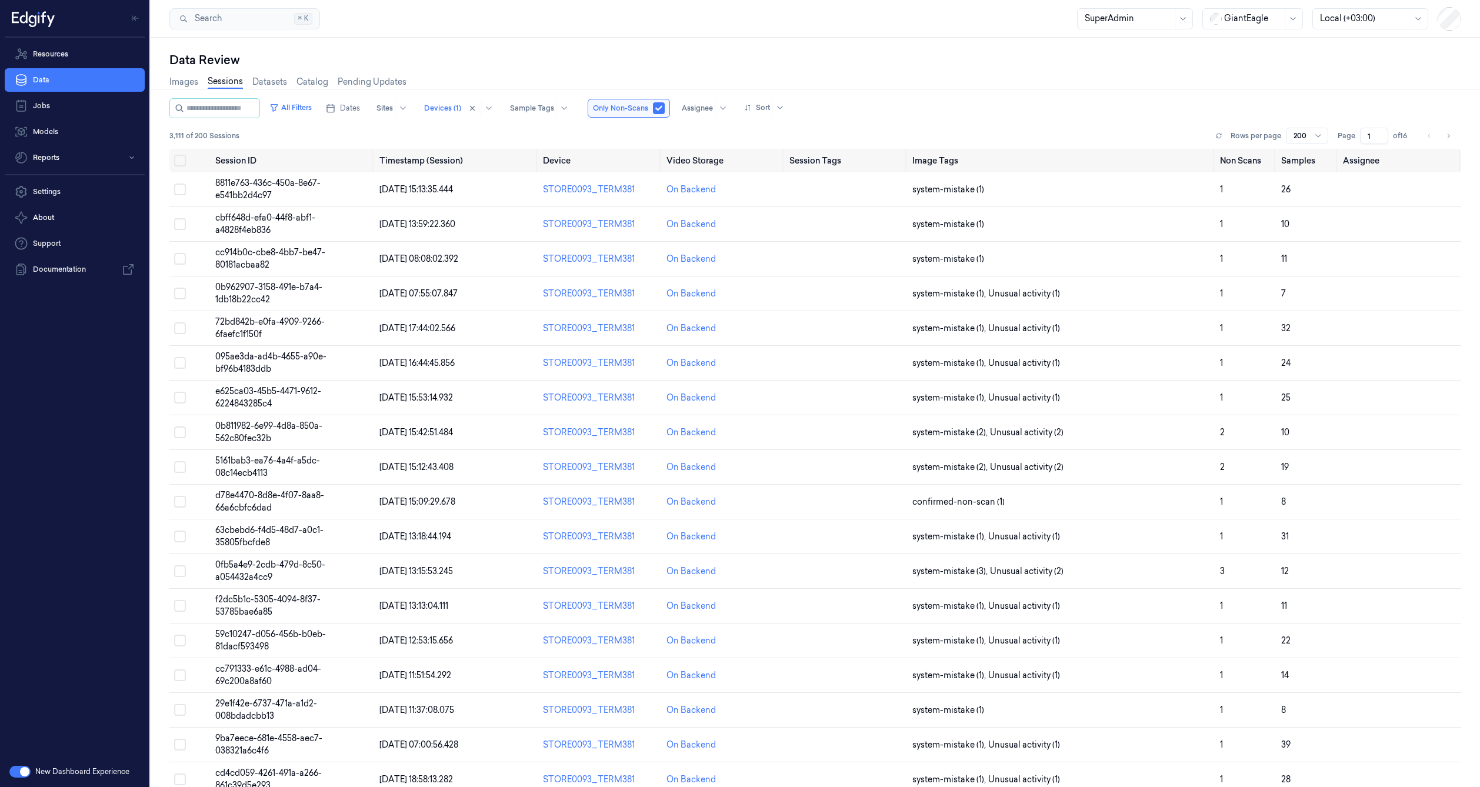
click at [488, 61] on div "Data Review" at bounding box center [815, 60] width 1292 height 16
click at [230, 105] on input "string" at bounding box center [222, 108] width 71 height 19
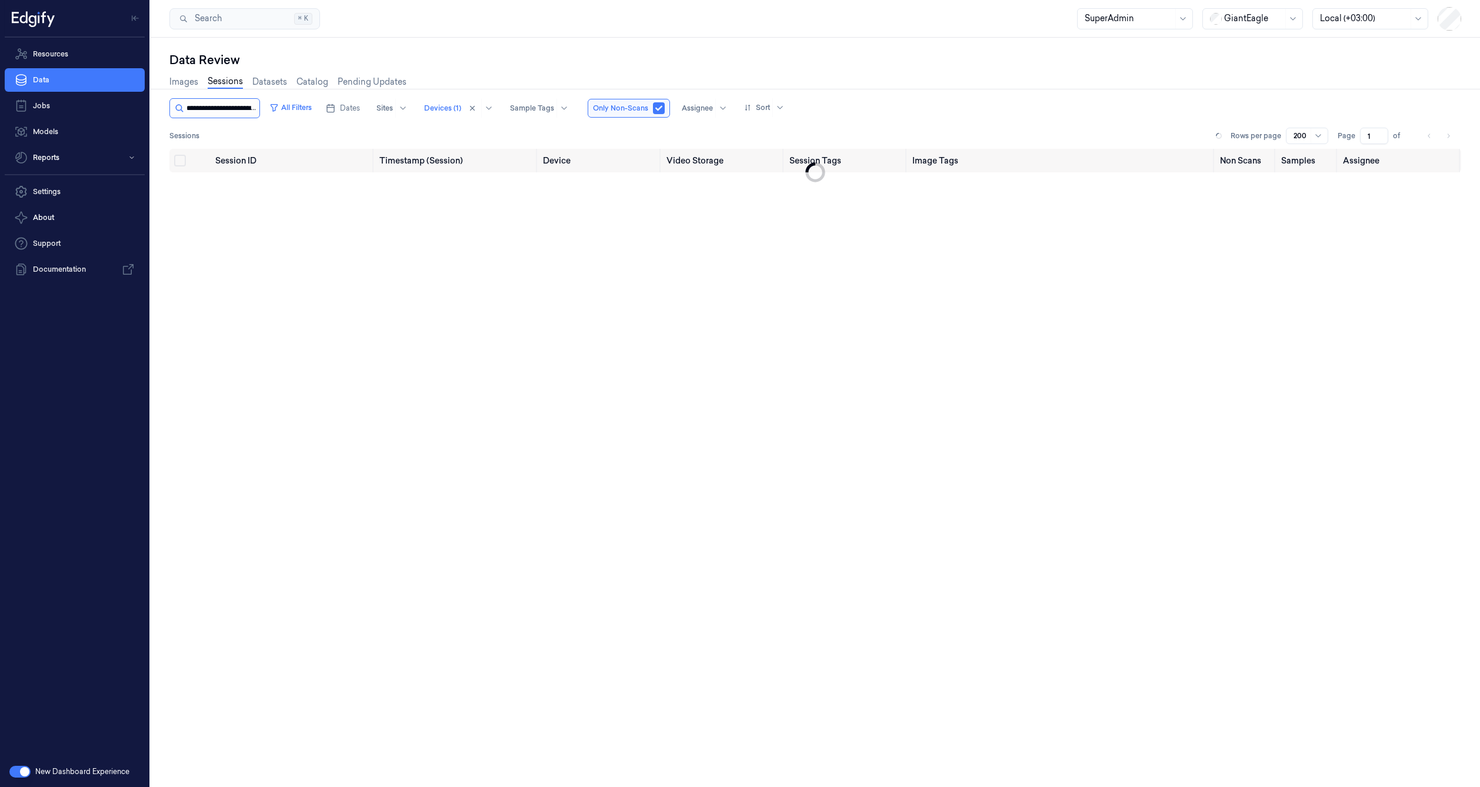
scroll to position [0, 47]
type input "**********"
click at [468, 113] on div "Devices (1)" at bounding box center [465, 108] width 37 height 19
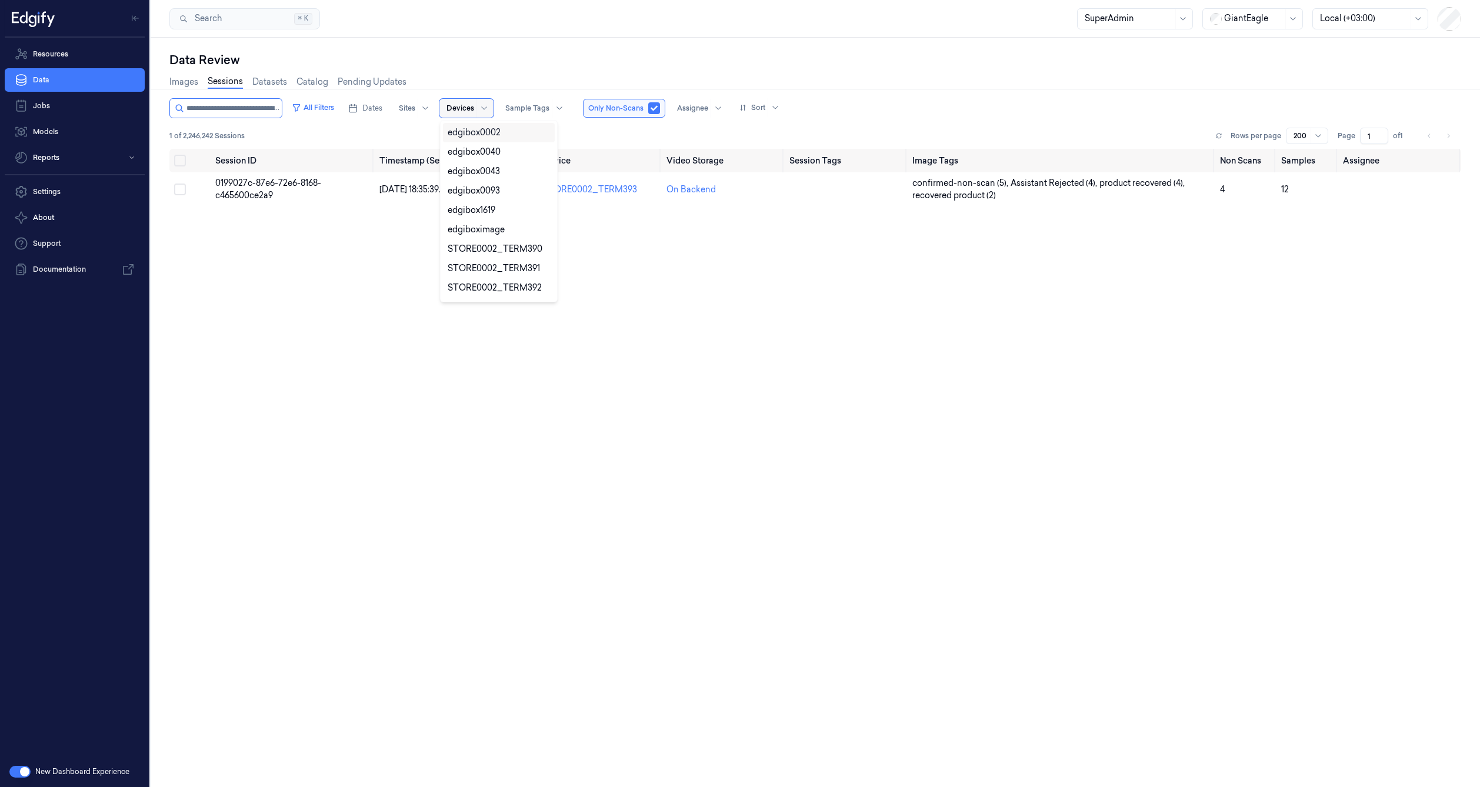
click at [507, 86] on div "Images Sessions Datasets Catalog Pending Updates" at bounding box center [815, 83] width 1292 height 30
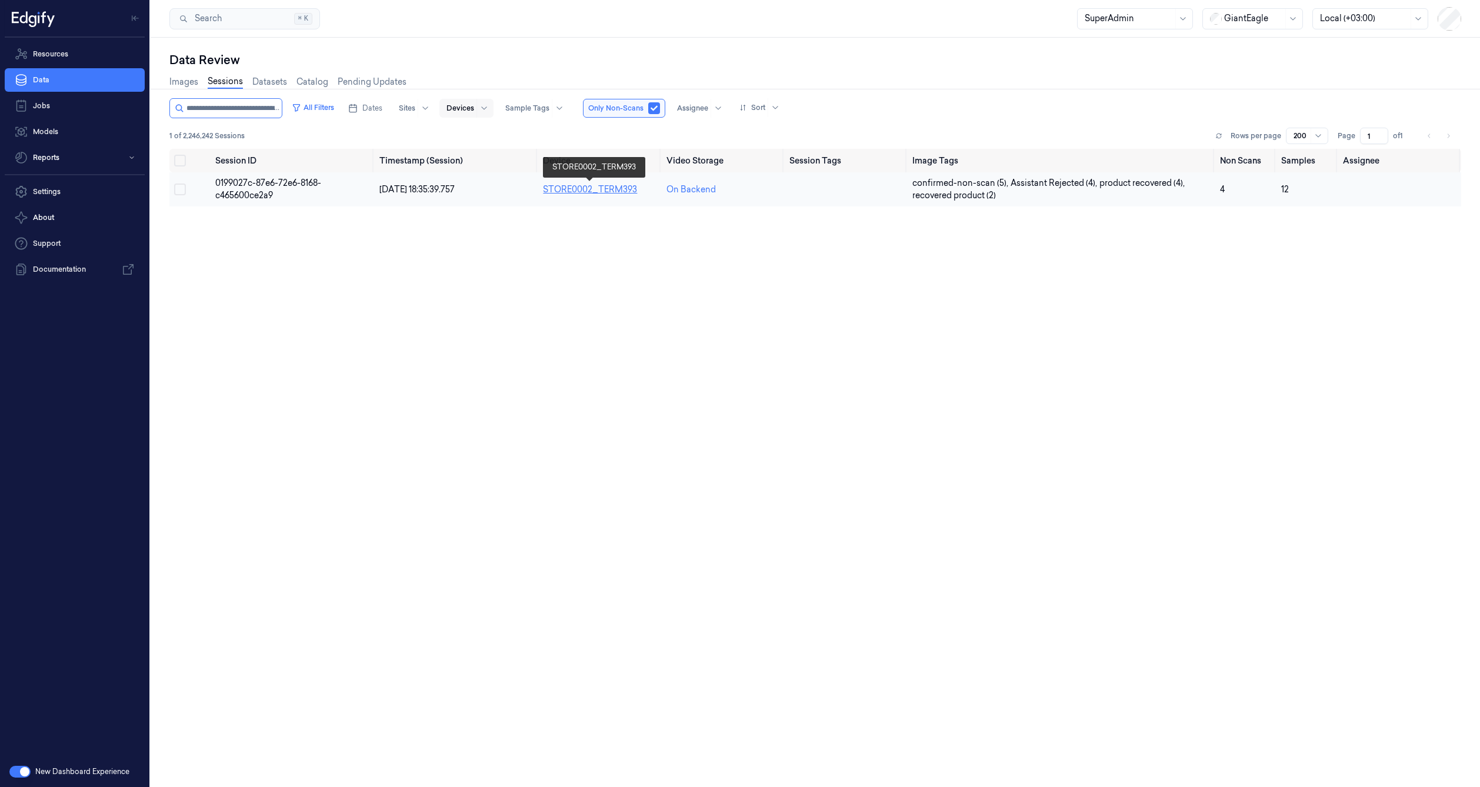
click at [582, 188] on link "STORE0002_TERM393" at bounding box center [590, 189] width 94 height 11
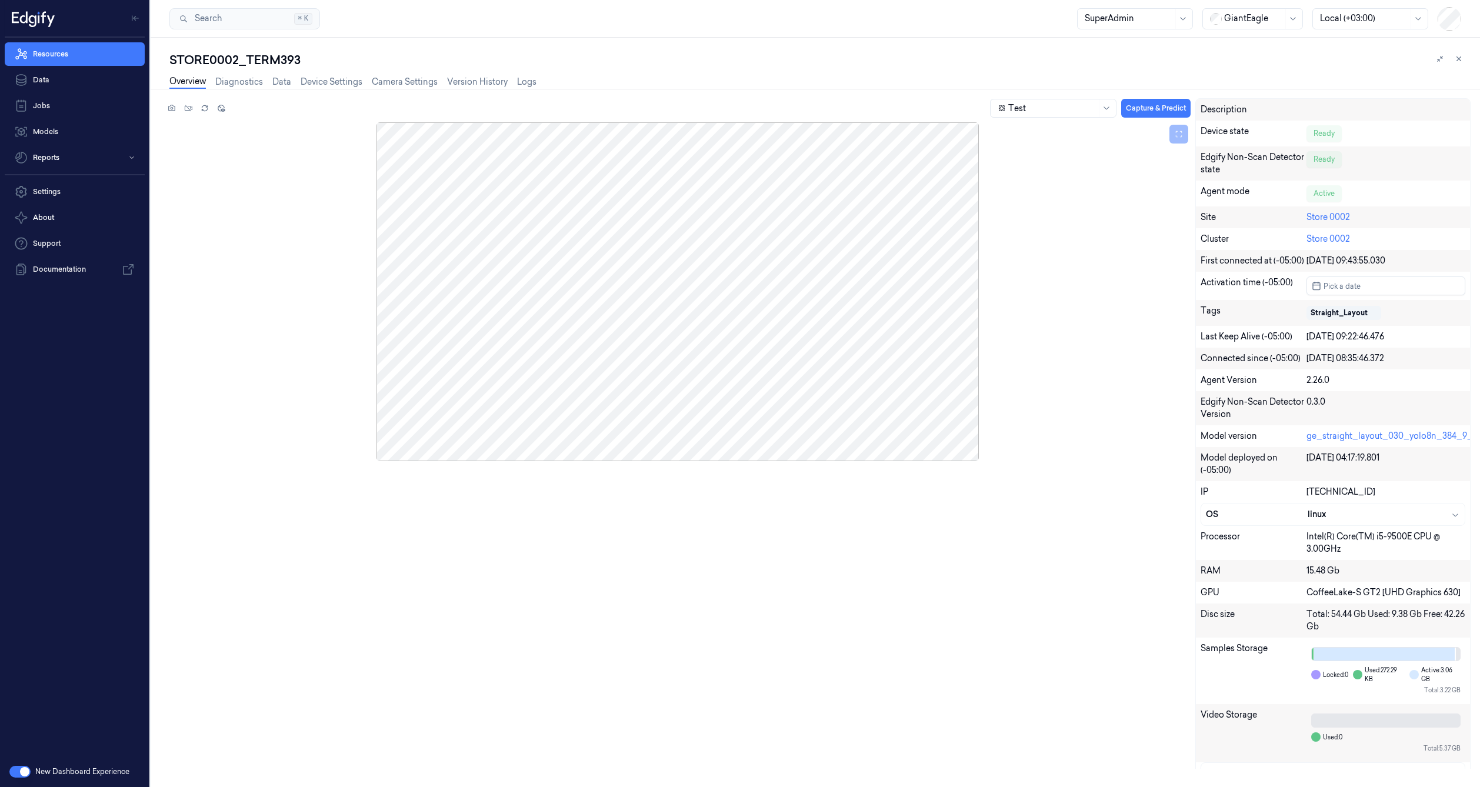
click at [518, 75] on div "Overview Diagnostics Data Device Settings Camera Settings Version History Logs" at bounding box center [352, 83] width 367 height 30
click at [520, 79] on link "Logs" at bounding box center [526, 82] width 19 height 14
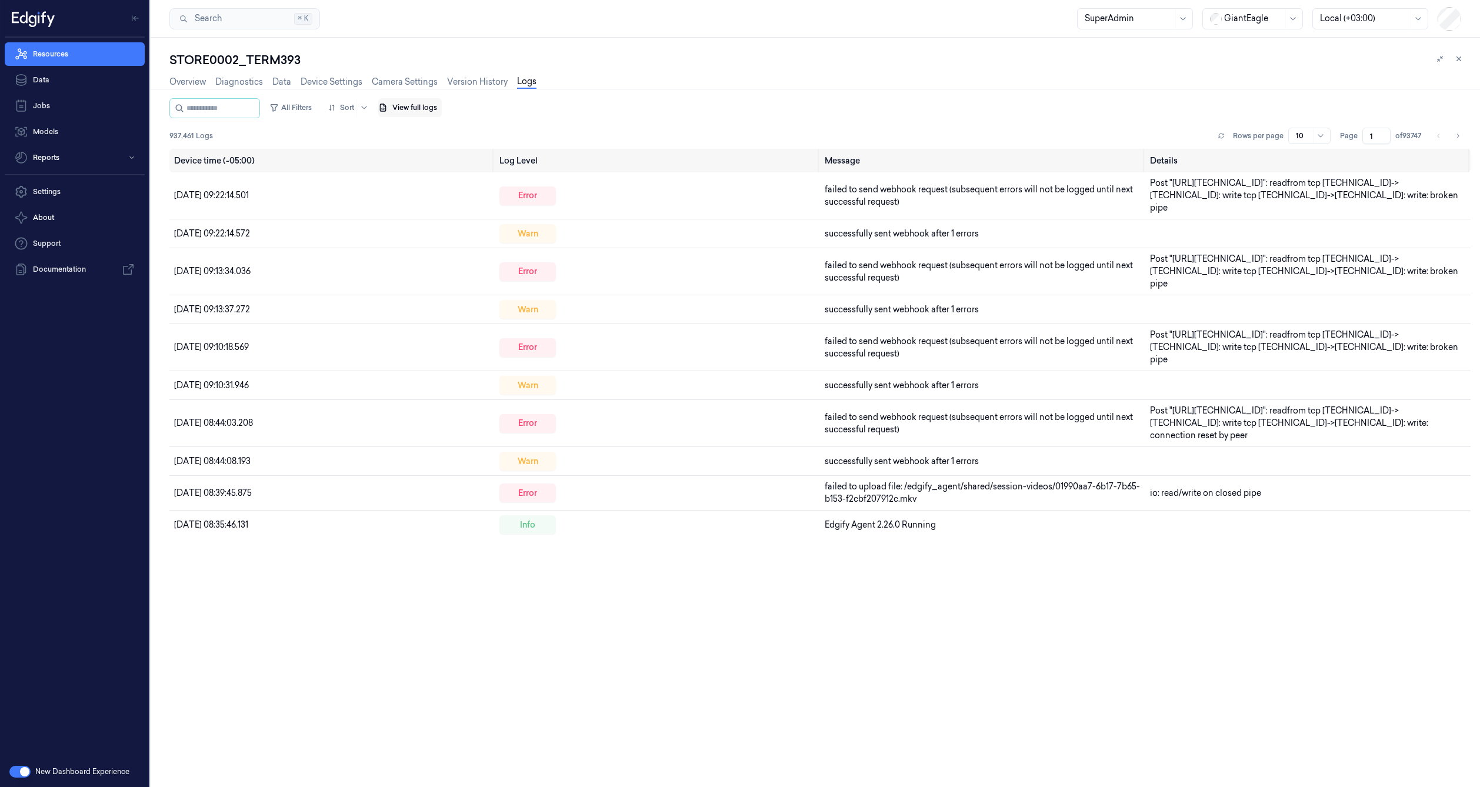
click at [435, 109] on button "View full logs" at bounding box center [410, 107] width 64 height 19
click at [467, 149] on button "Save agent logs" at bounding box center [450, 143] width 78 height 19
click at [82, 56] on link "Resources" at bounding box center [75, 54] width 140 height 24
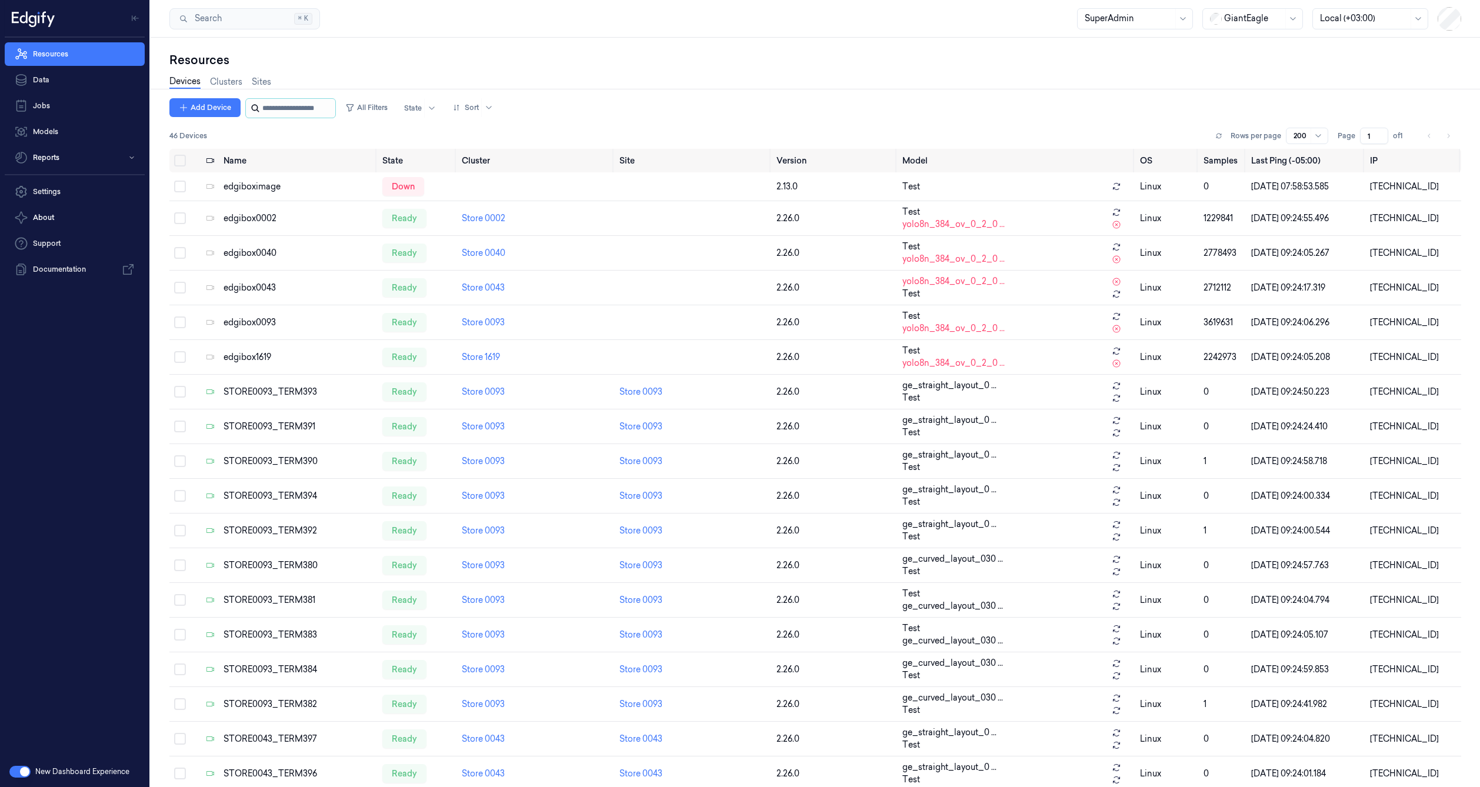
click at [274, 112] on input "string" at bounding box center [297, 108] width 71 height 19
paste input "**********"
type input "**********"
click at [72, 82] on link "Data" at bounding box center [75, 80] width 140 height 24
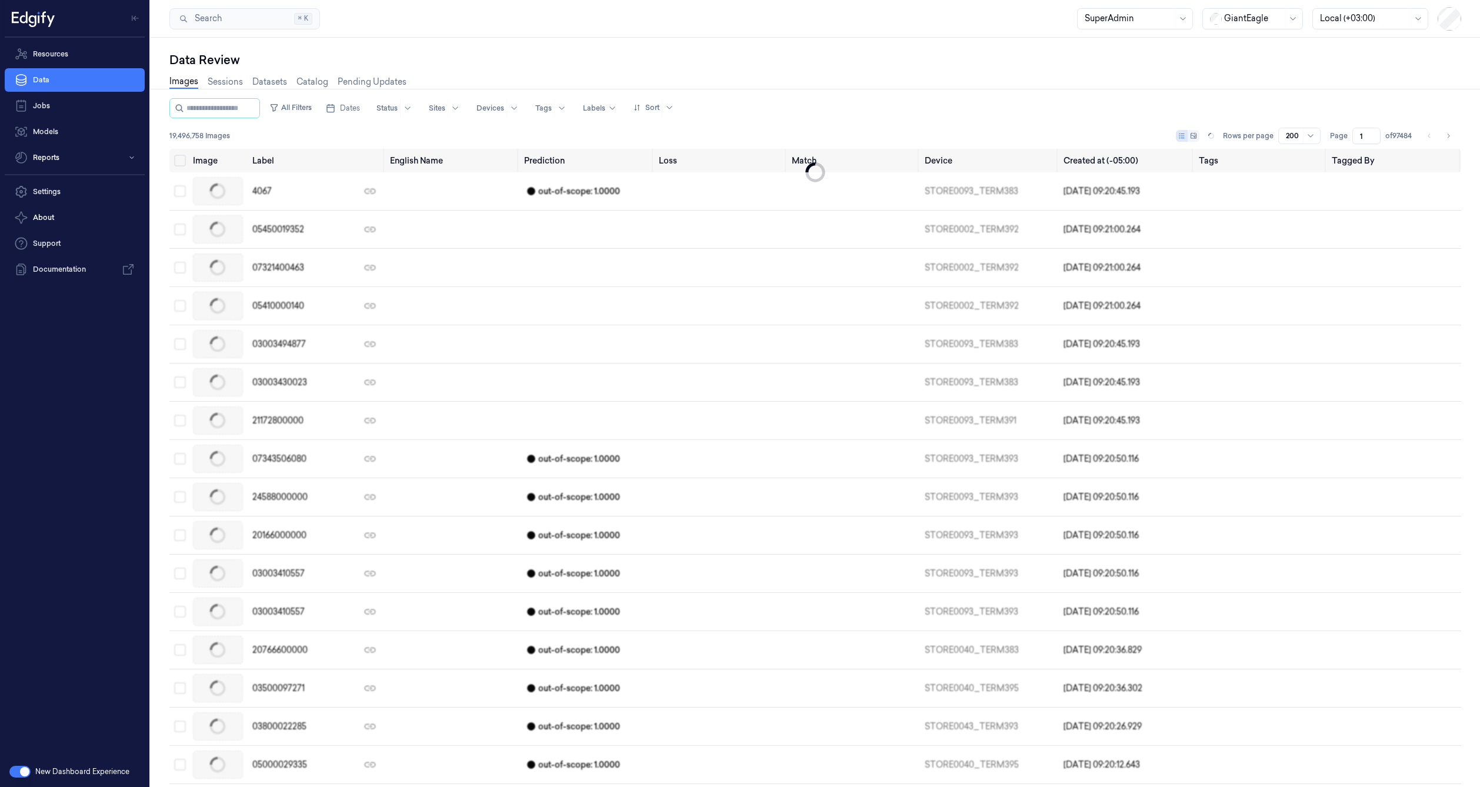
click at [284, 104] on div "All Filters Dates Status Sites Devices Tags Labels Sort" at bounding box center [424, 108] width 510 height 20
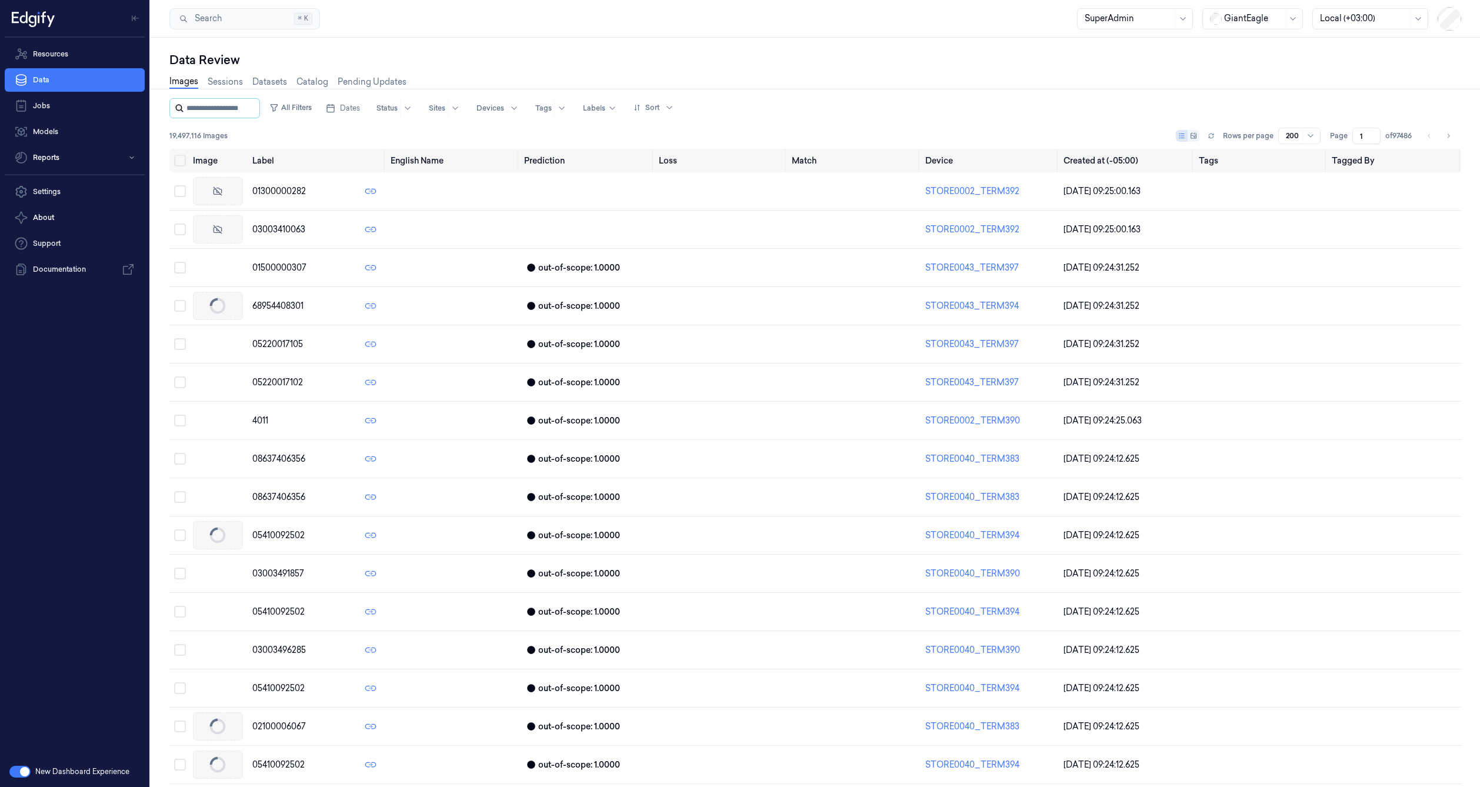
click at [233, 102] on input "string" at bounding box center [222, 108] width 71 height 19
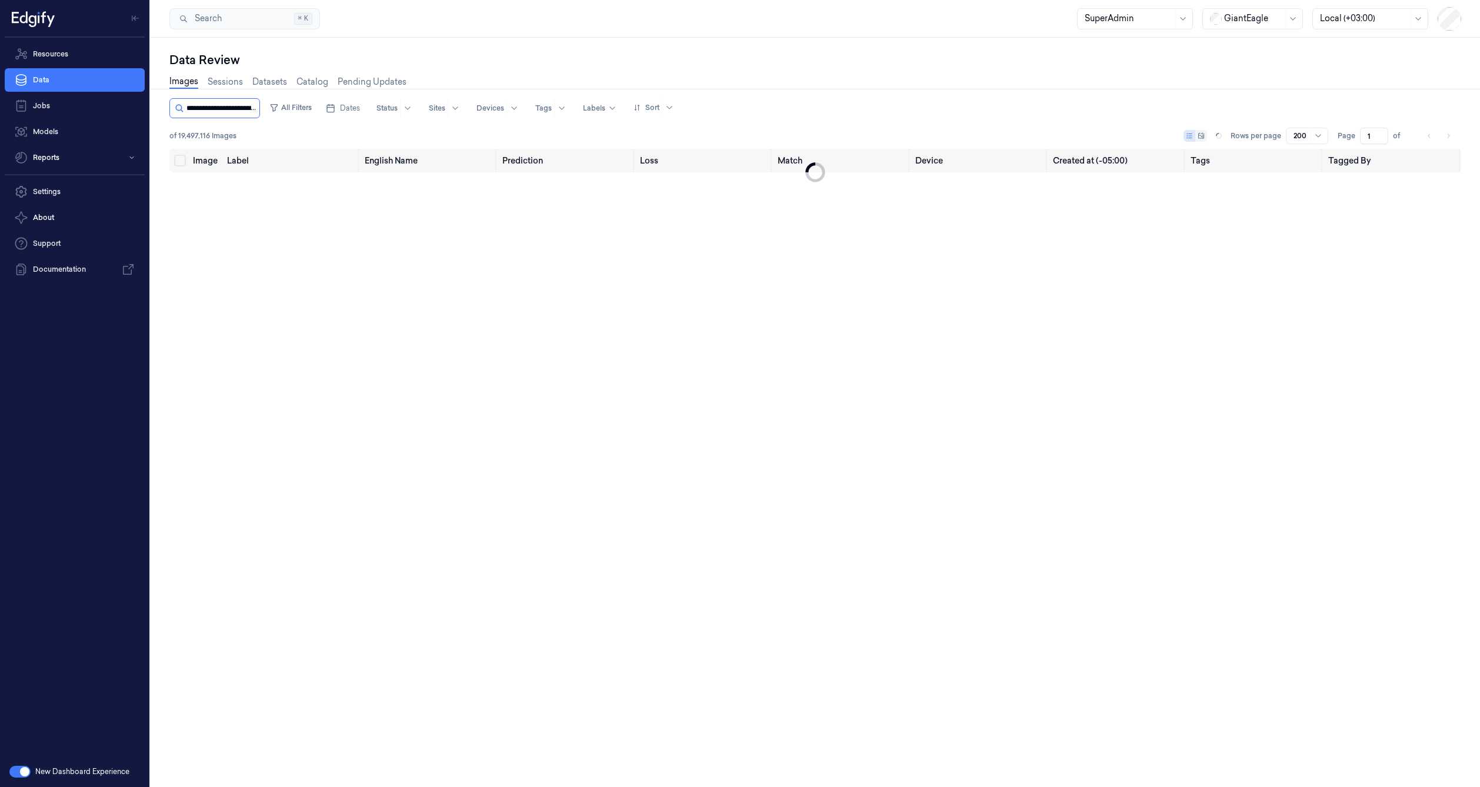
scroll to position [0, 40]
type input "**********"
click at [228, 85] on link "Sessions" at bounding box center [225, 82] width 35 height 14
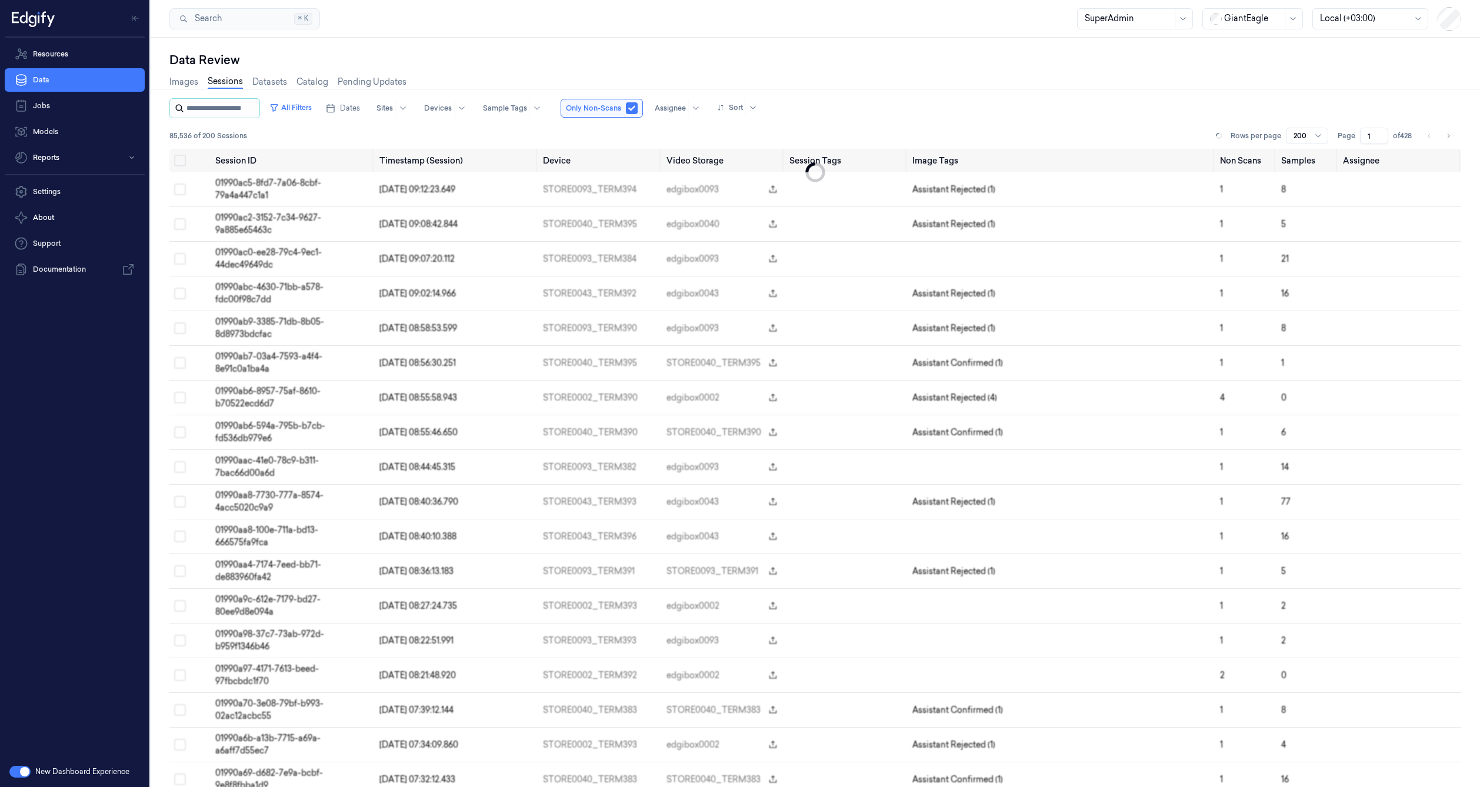
click at [221, 113] on input "string" at bounding box center [222, 108] width 71 height 19
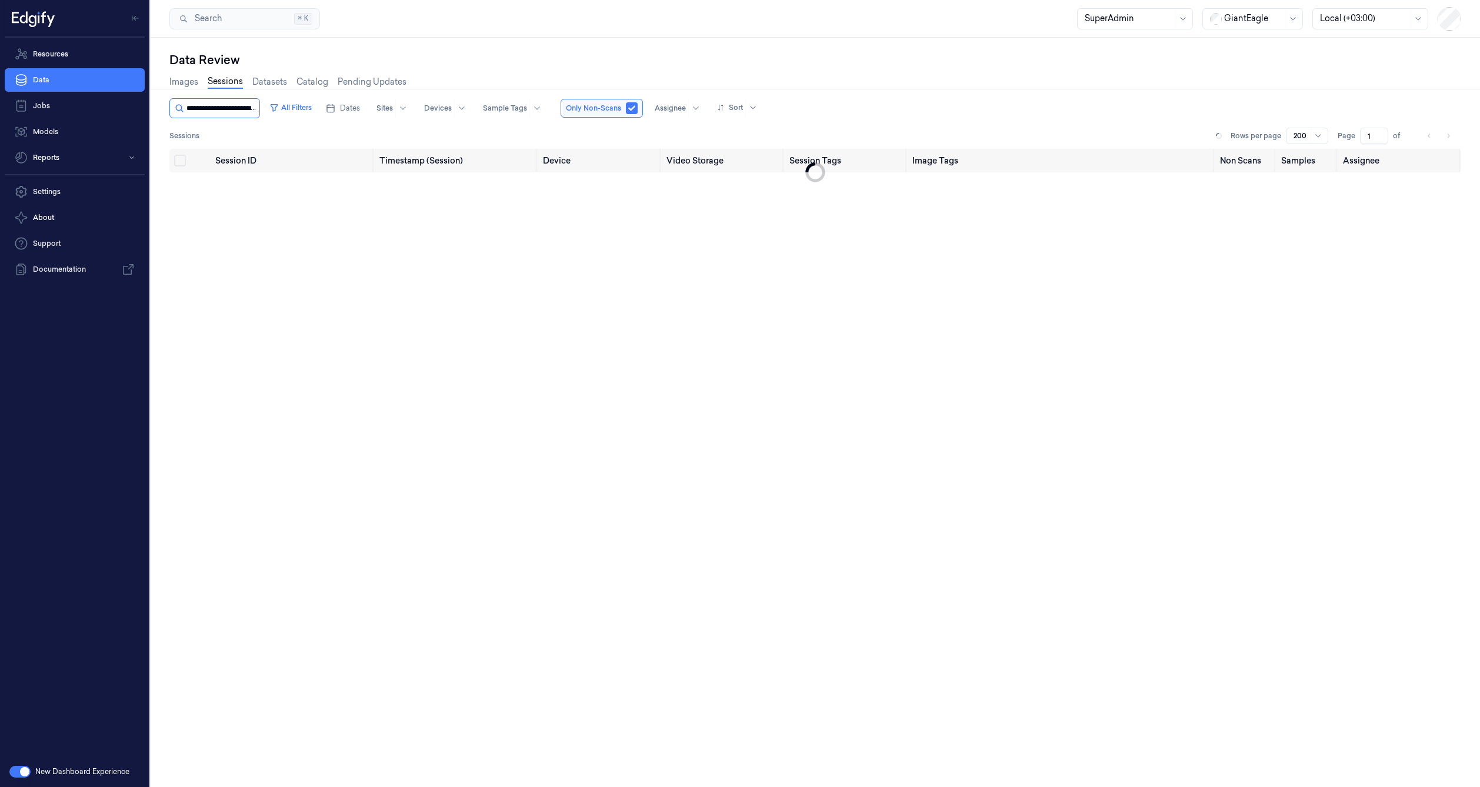
scroll to position [0, 40]
type input "**********"
click at [262, 186] on span "0198d26b-6140-741e-a124-26d0f8519df3" at bounding box center [267, 189] width 104 height 23
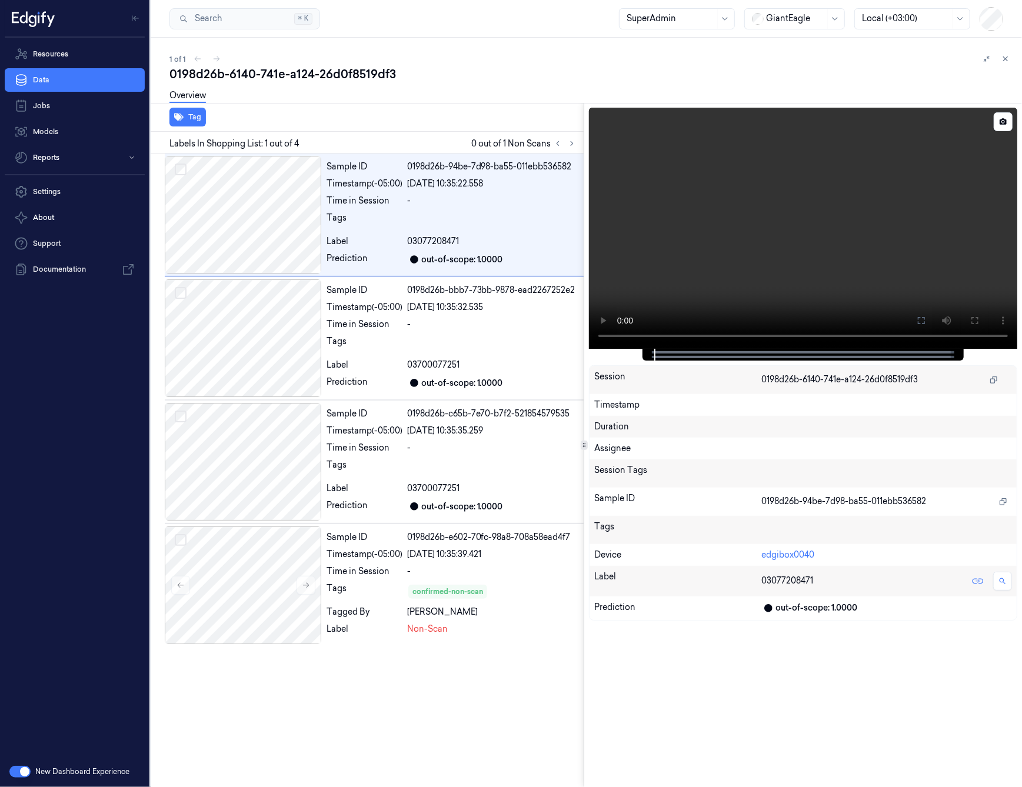
click at [1000, 197] on div at bounding box center [803, 228] width 428 height 241
click at [282, 568] on div at bounding box center [243, 586] width 157 height 118
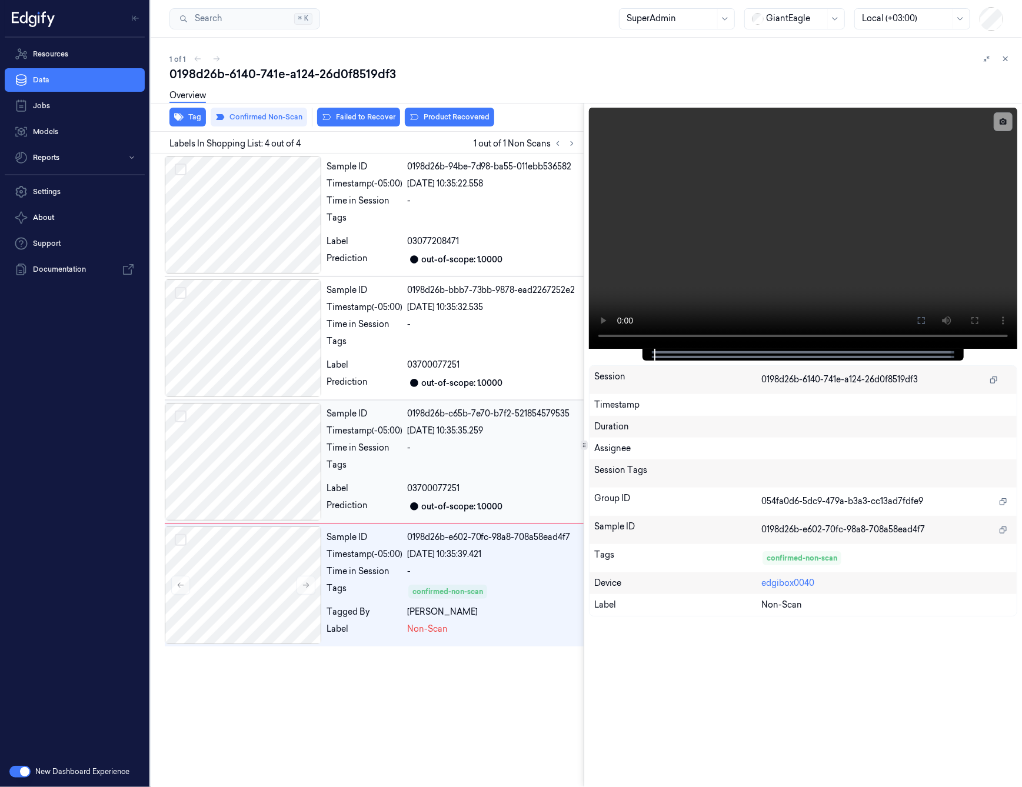
click at [317, 468] on div at bounding box center [243, 462] width 157 height 118
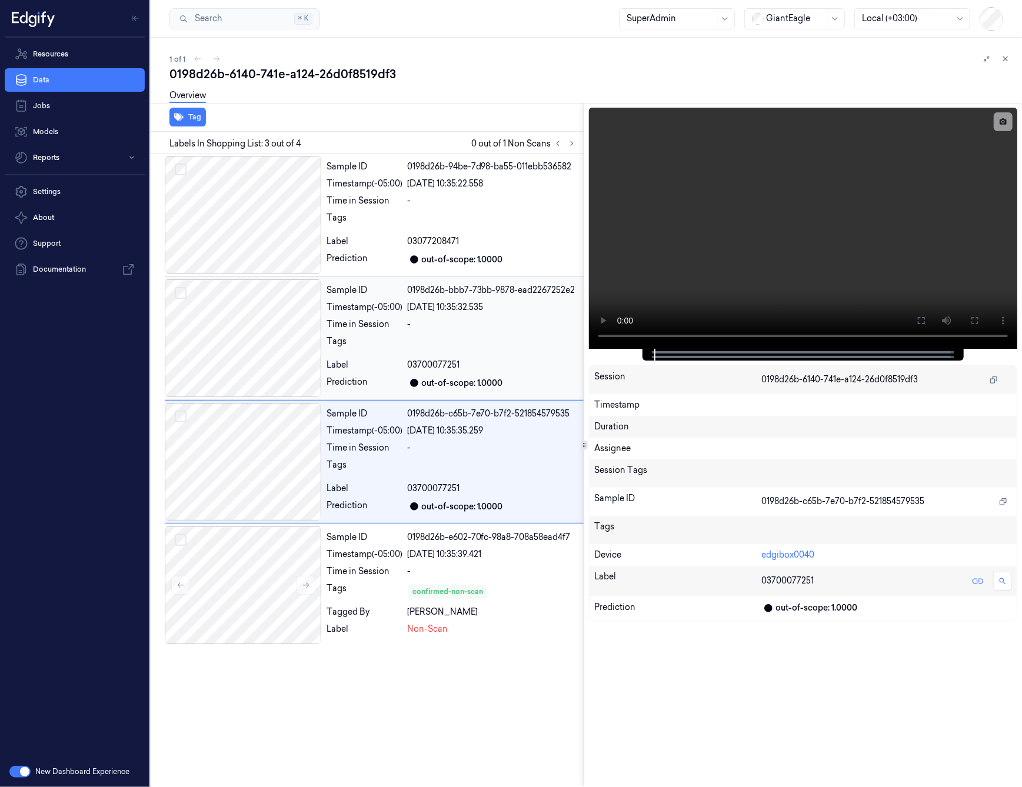
click at [309, 331] on div at bounding box center [243, 338] width 157 height 118
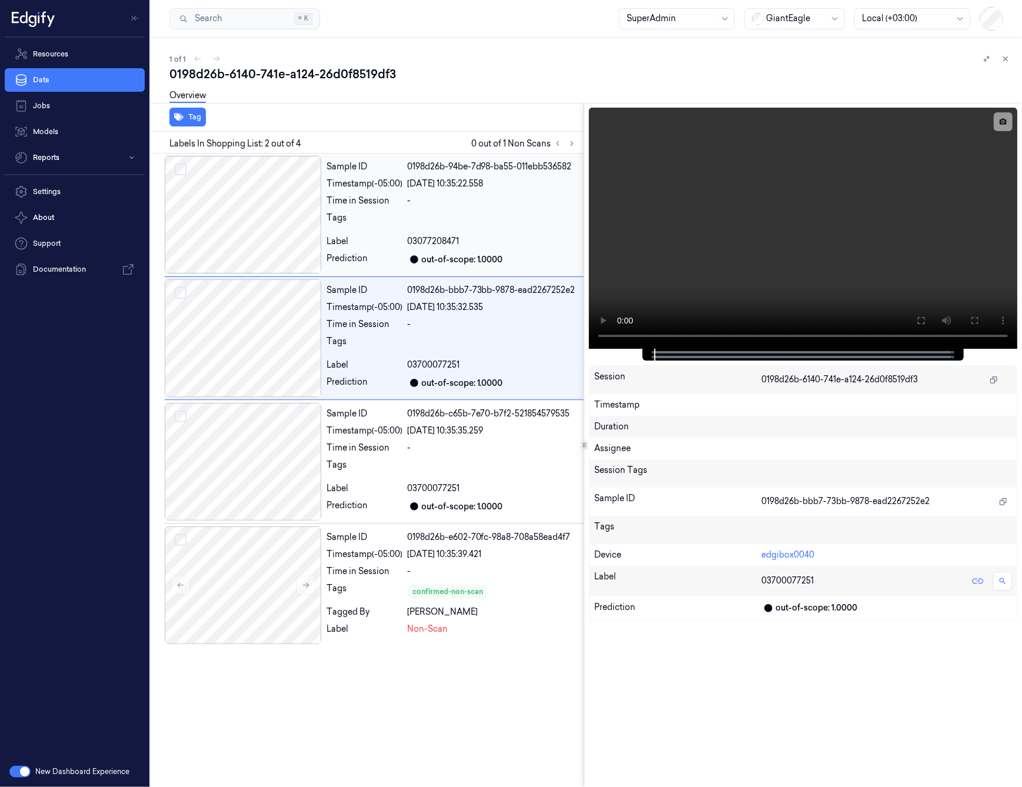
click at [266, 182] on div at bounding box center [243, 215] width 157 height 118
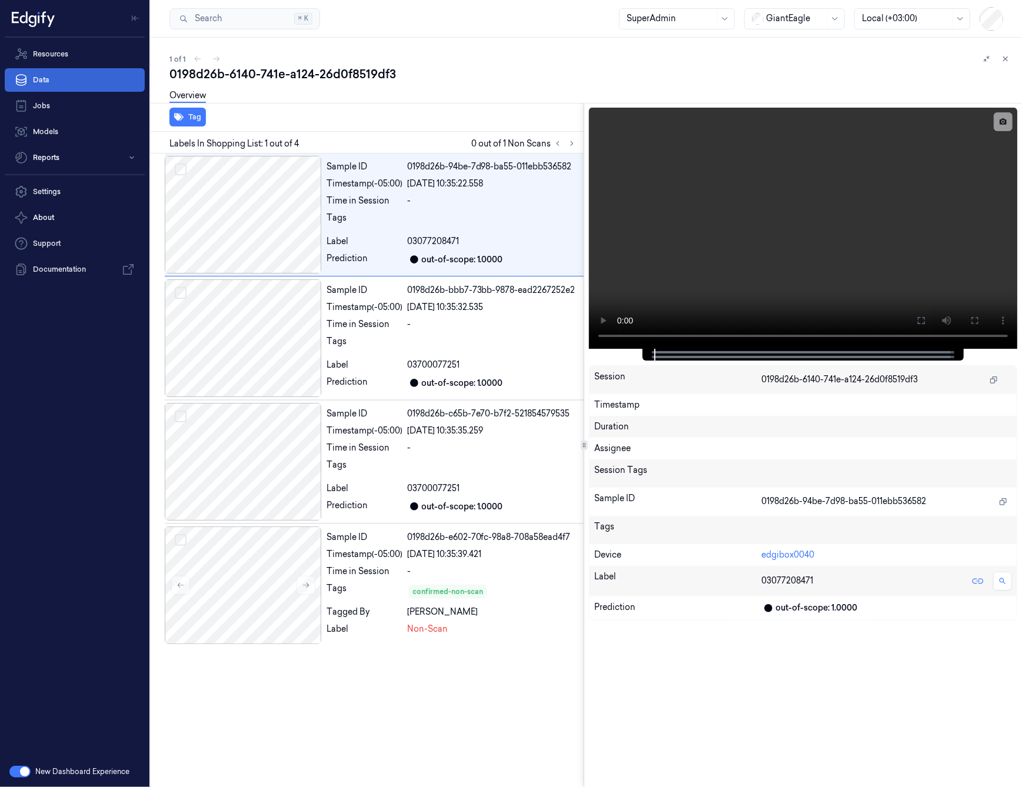
click at [83, 82] on link "Data" at bounding box center [75, 80] width 140 height 24
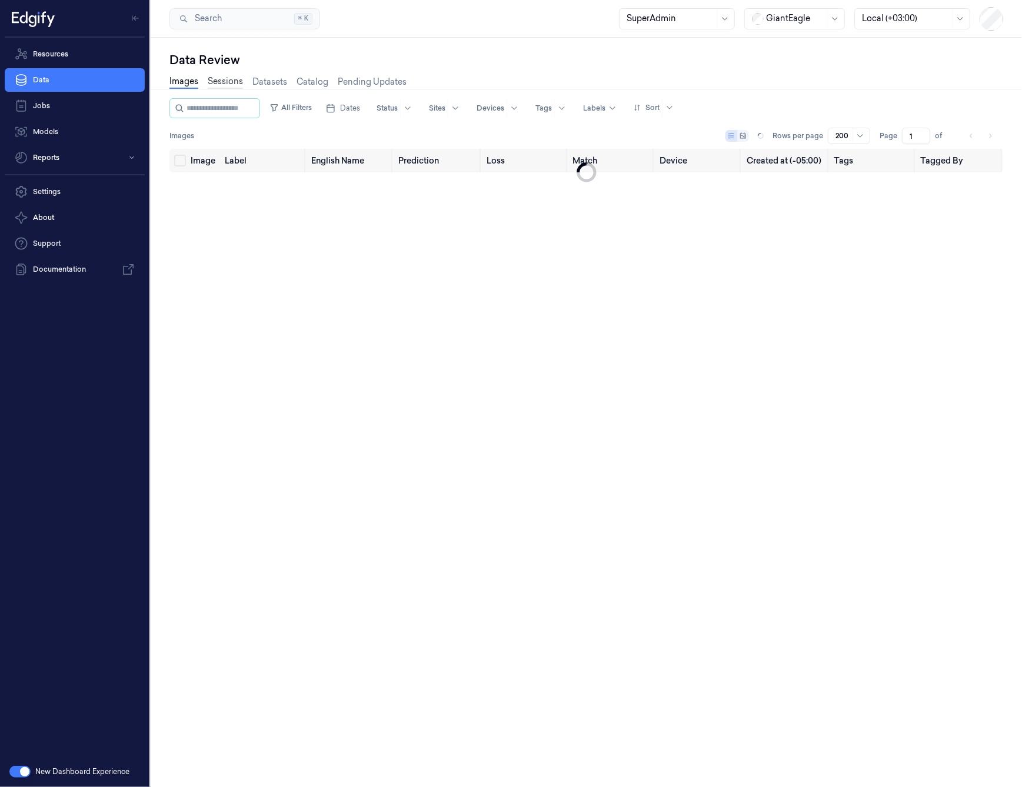
click at [231, 85] on link "Sessions" at bounding box center [225, 82] width 35 height 14
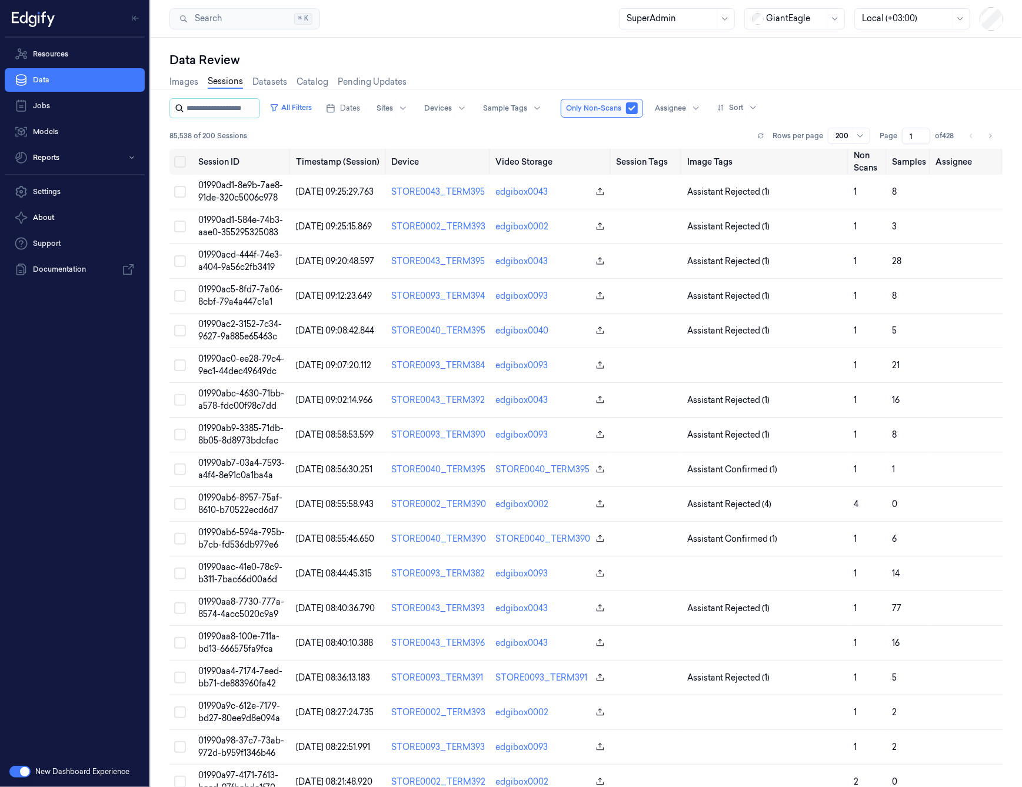
click at [229, 107] on input "string" at bounding box center [222, 108] width 71 height 19
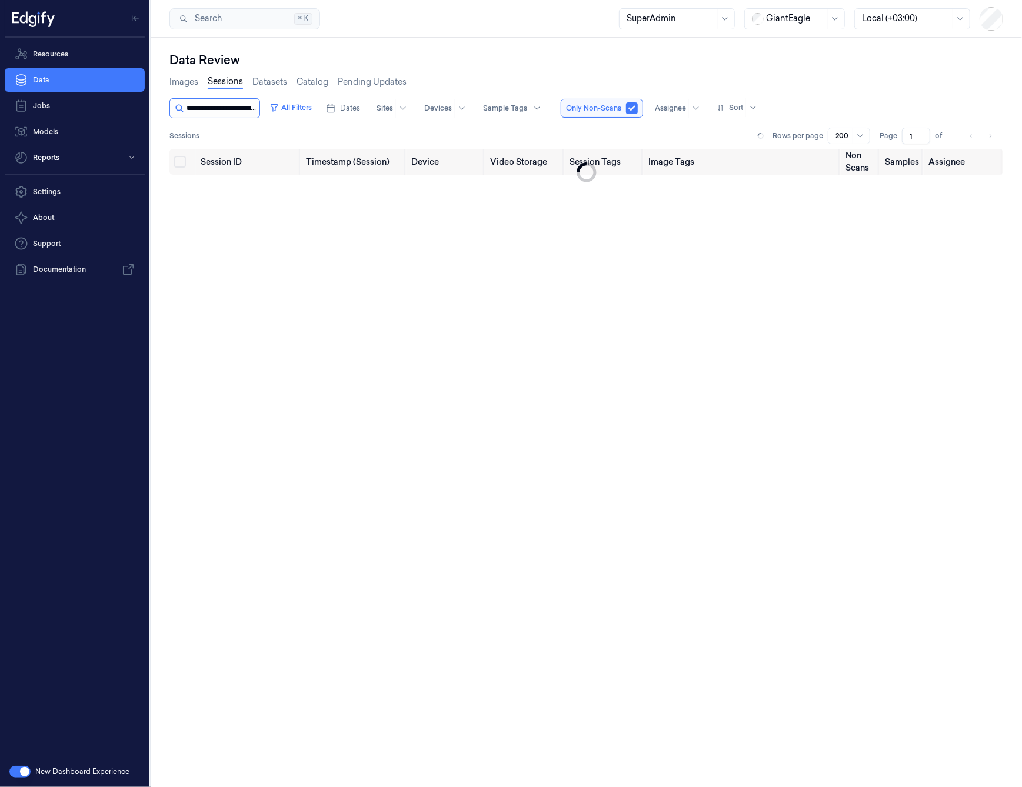
scroll to position [0, 47]
type input "**********"
click at [312, 103] on button "All Filters" at bounding box center [313, 107] width 52 height 19
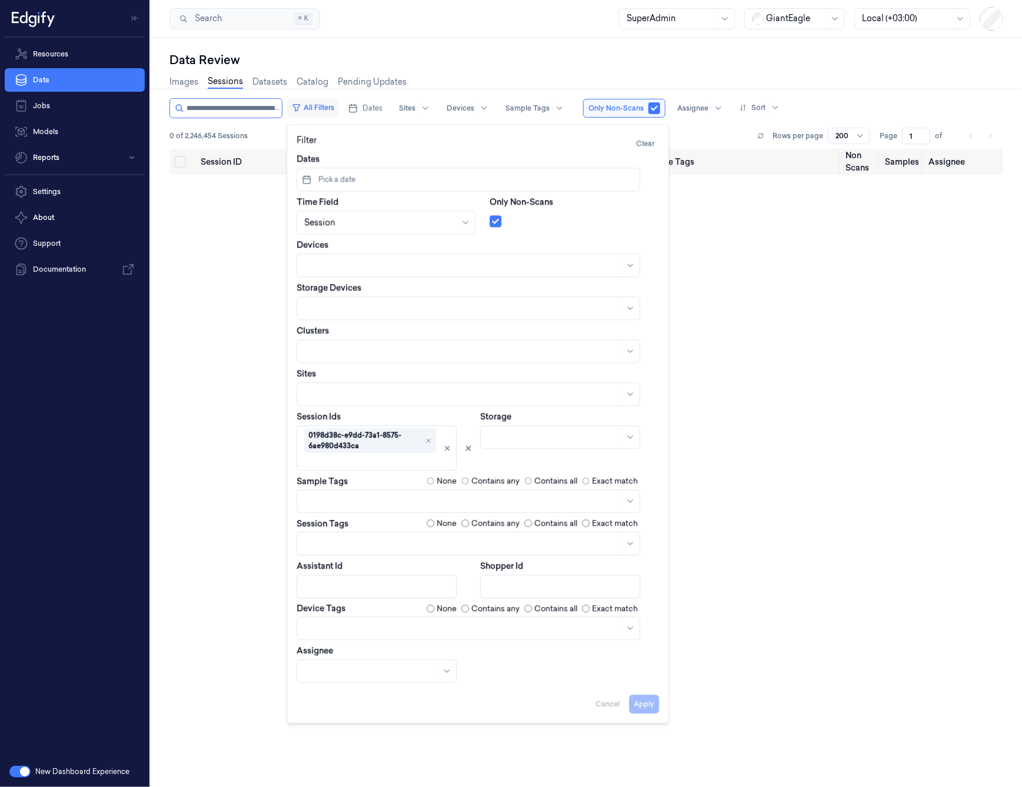
click at [312, 103] on button "All Filters" at bounding box center [313, 107] width 52 height 19
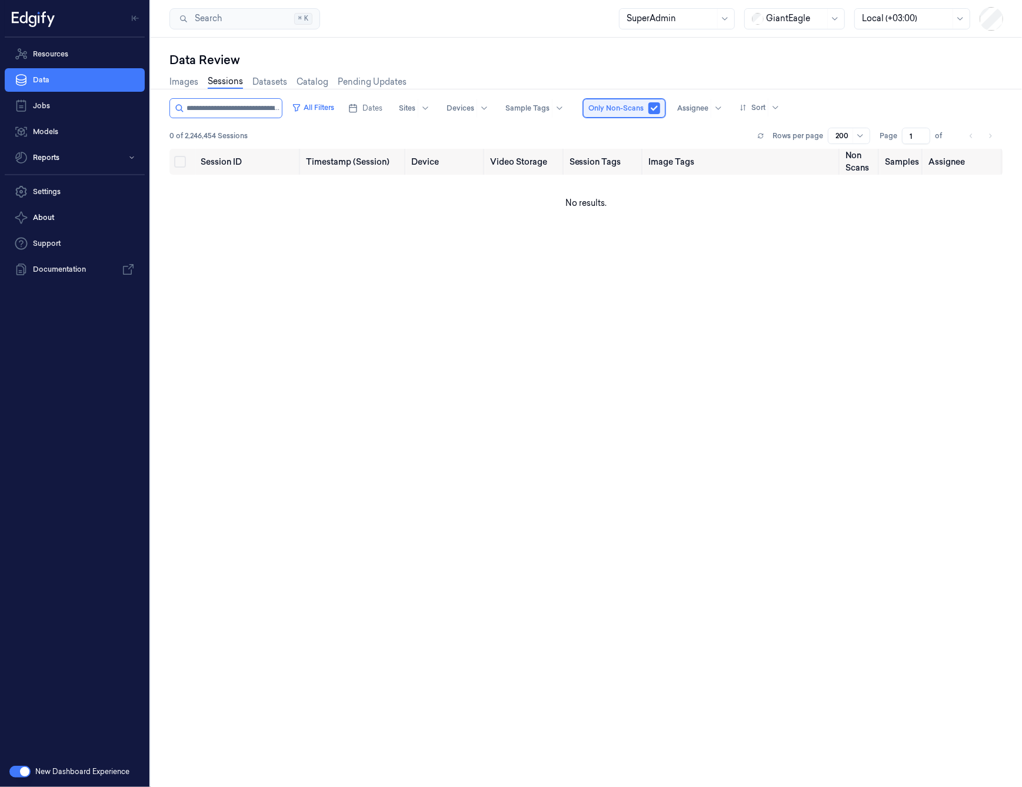
click at [645, 104] on div "Only Non-Scans" at bounding box center [624, 108] width 82 height 19
click at [652, 108] on button "button" at bounding box center [654, 108] width 12 height 12
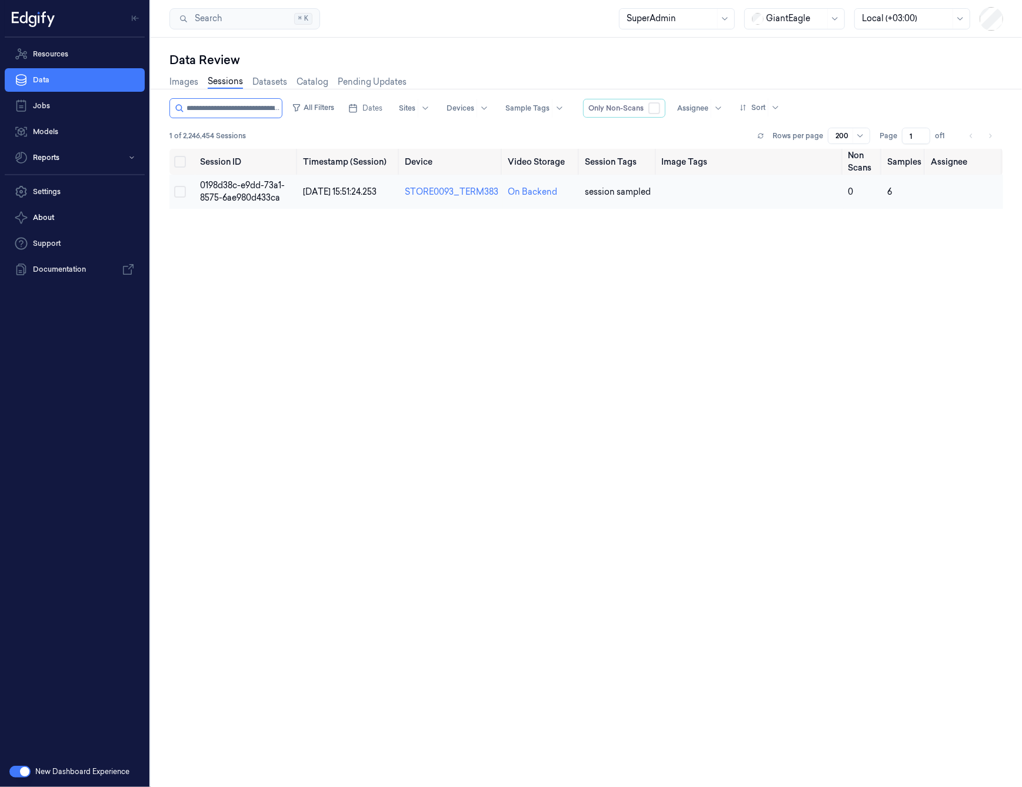
click at [219, 184] on span "0198d38c-e9dd-73a1-8575-6ae980d433ca" at bounding box center [242, 191] width 85 height 23
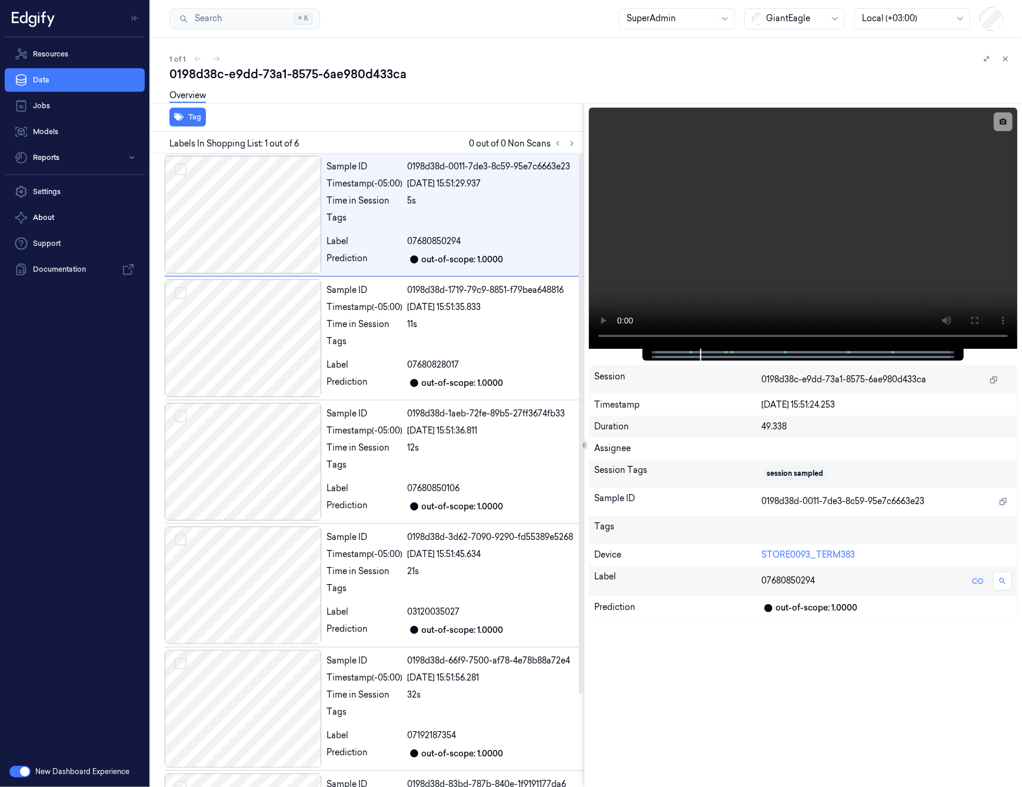
click at [361, 78] on div "0198d38c-e9dd-73a1-8575-6ae980d433ca" at bounding box center [590, 74] width 843 height 16
drag, startPoint x: 163, startPoint y: 96, endPoint x: 169, endPoint y: 98, distance: 6.1
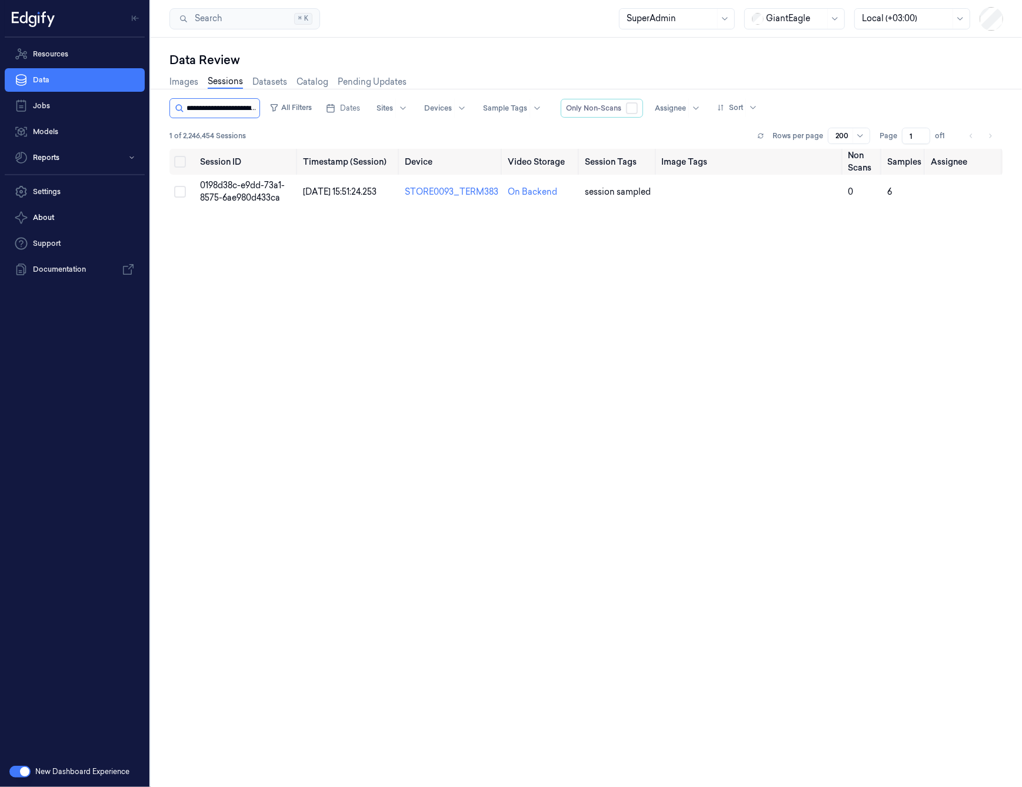
click at [204, 104] on input "string" at bounding box center [222, 108] width 71 height 19
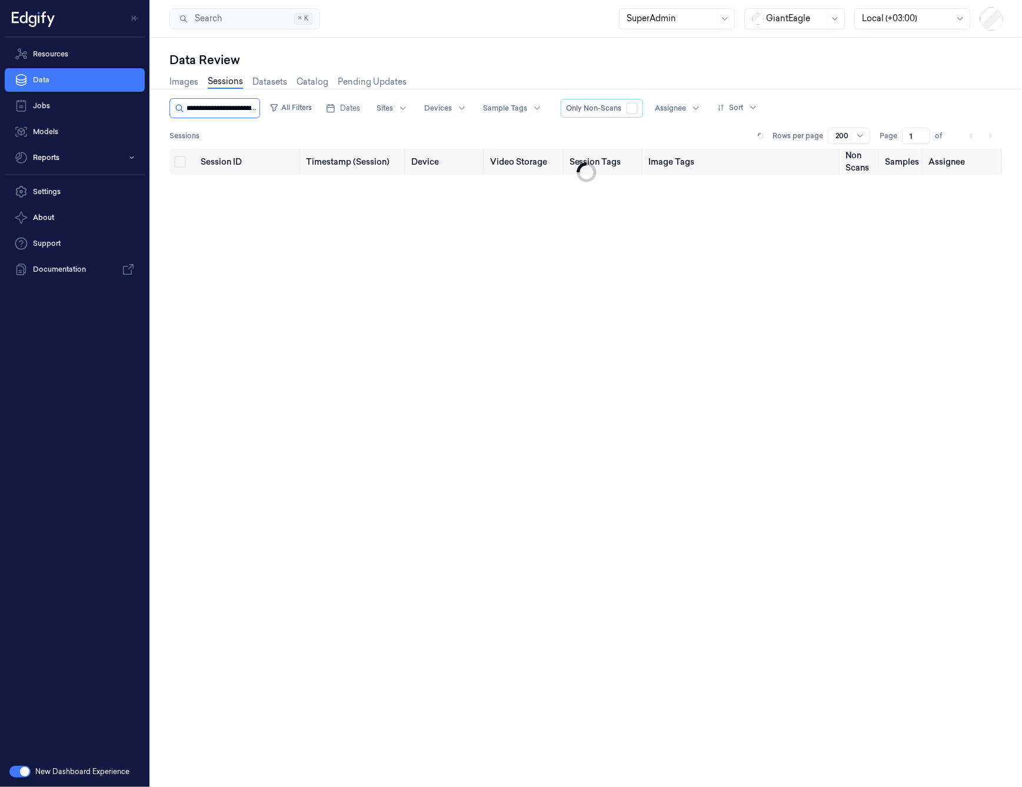
scroll to position [0, 44]
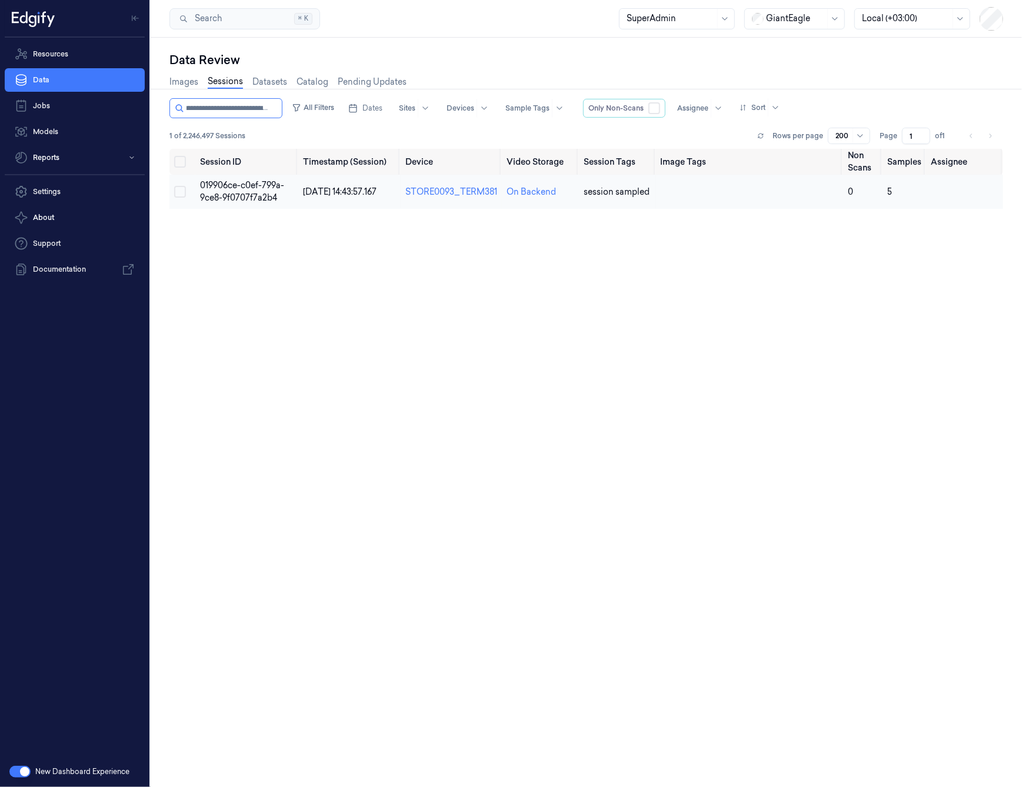
type input "**********"
click at [255, 198] on span "019906ce-c0ef-799a-9ce8-9f0707f7a2b4" at bounding box center [242, 191] width 84 height 23
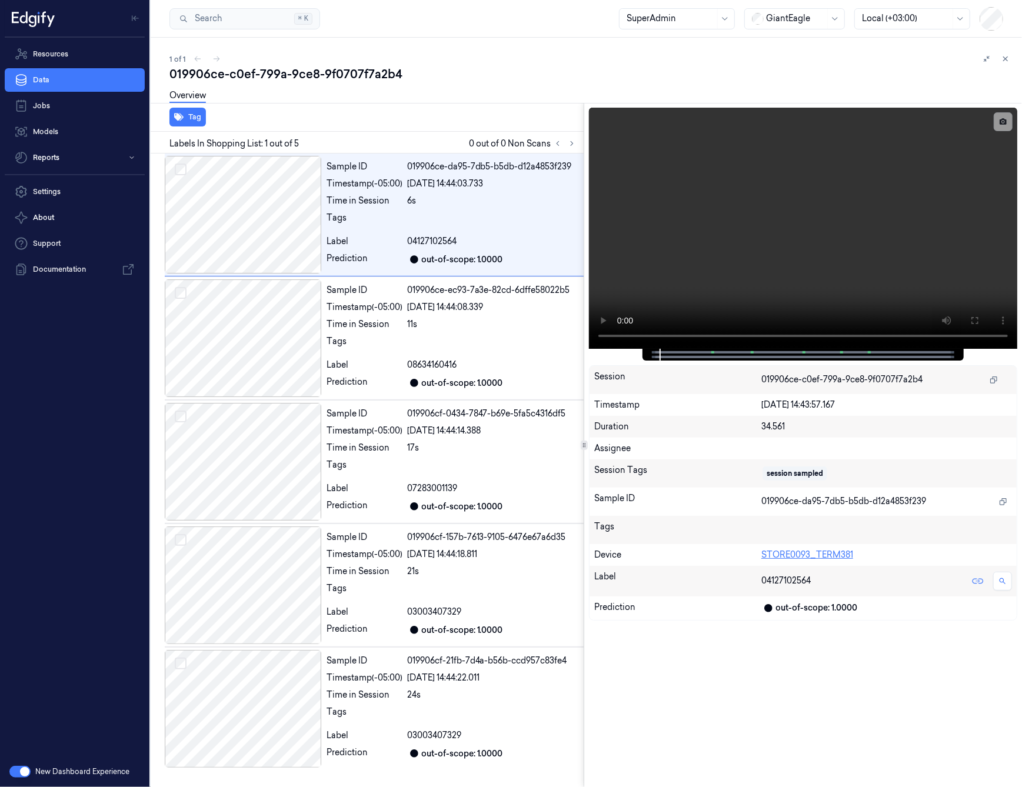
click at [821, 555] on link "STORE0093_TERM381" at bounding box center [807, 555] width 92 height 11
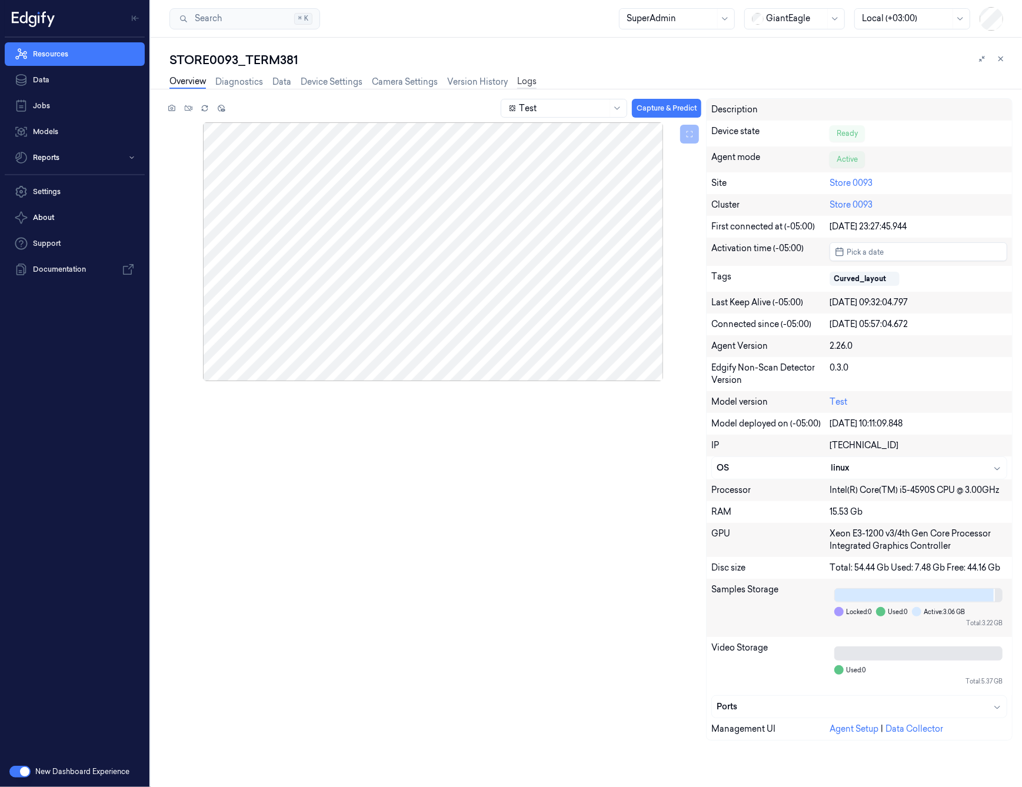
click at [526, 83] on link "Logs" at bounding box center [526, 82] width 19 height 14
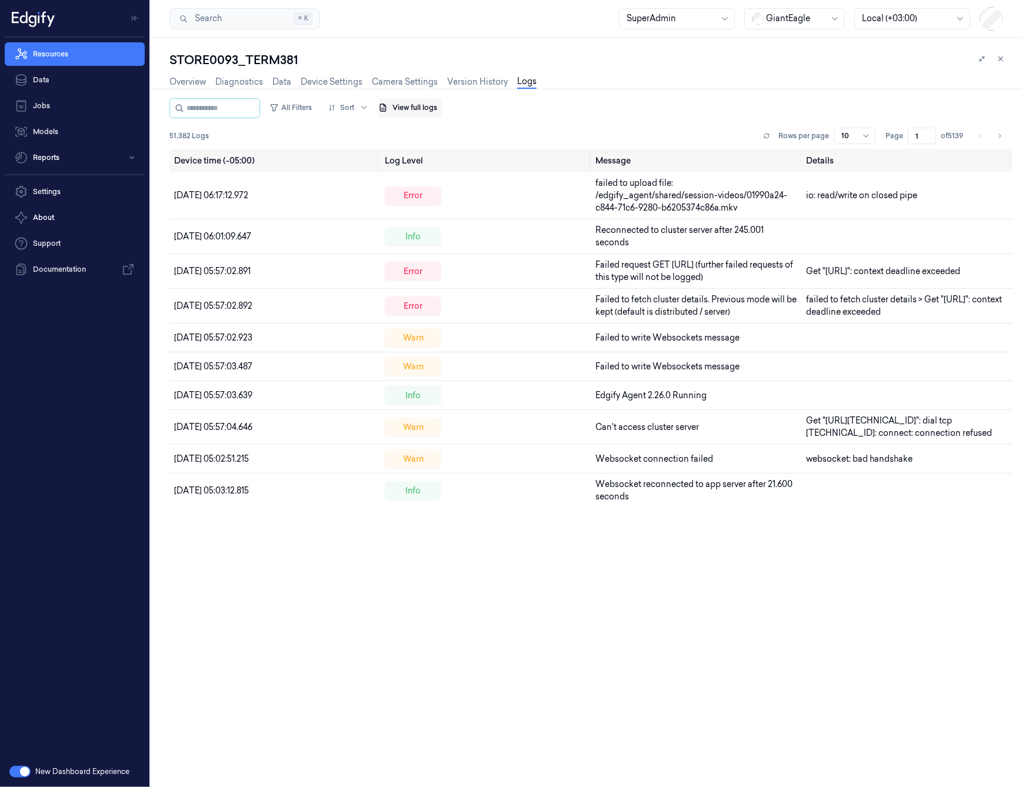
click at [433, 112] on button "View full logs" at bounding box center [410, 107] width 64 height 19
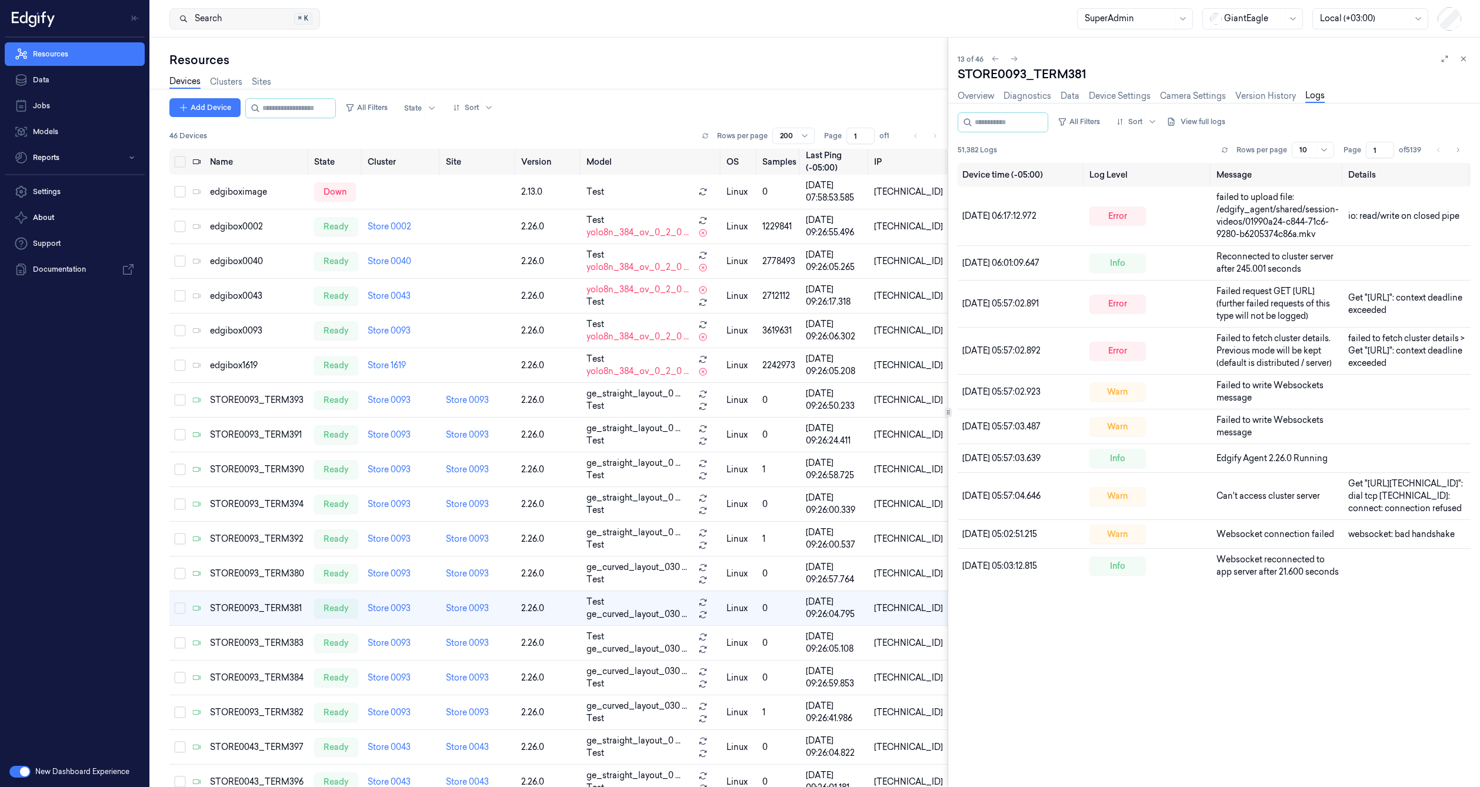
scroll to position [138, 0]
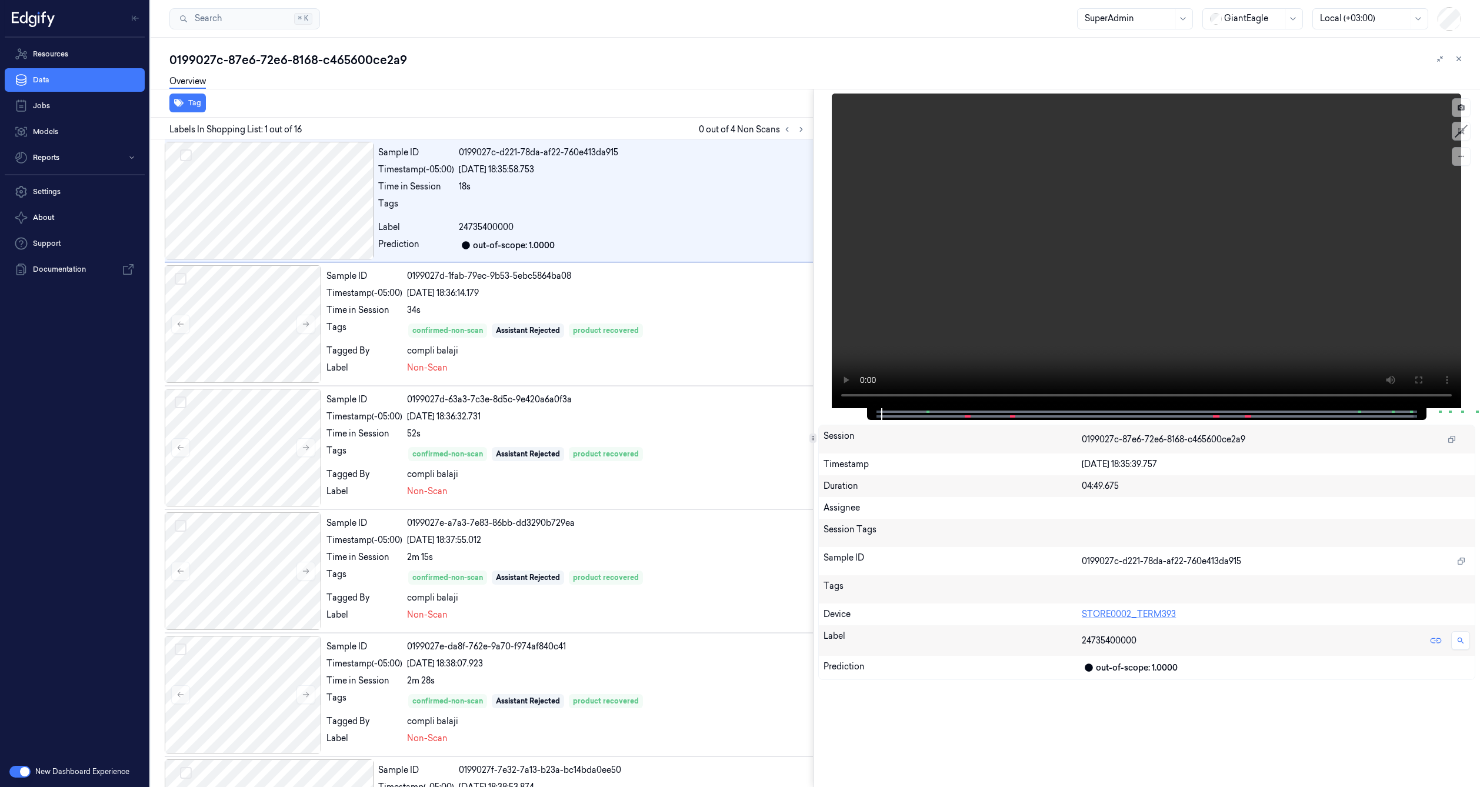
click at [1098, 614] on link "STORE0002_TERM393" at bounding box center [1129, 614] width 94 height 11
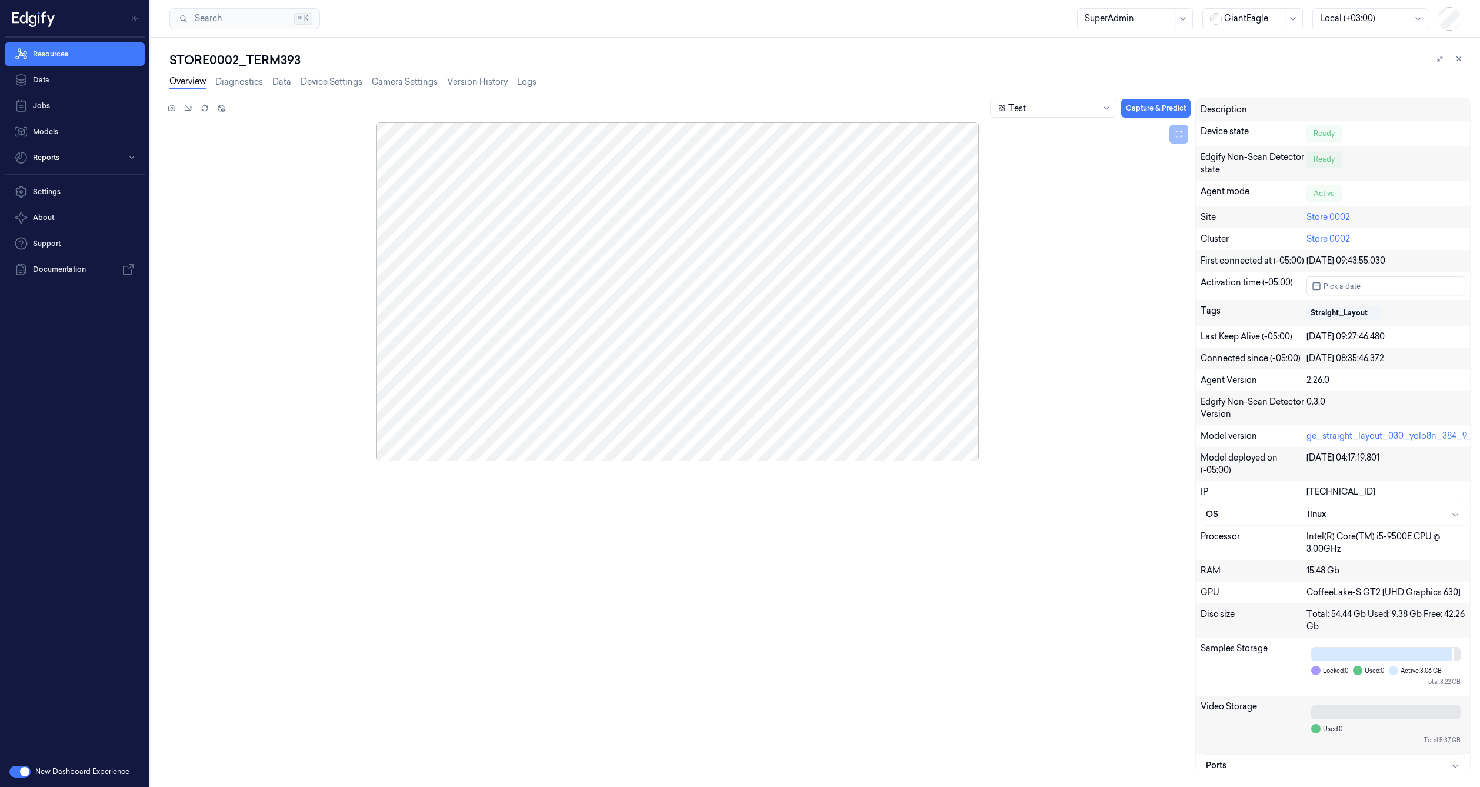
click at [244, 56] on div "STORE0002_TERM393" at bounding box center [819, 60] width 1301 height 16
copy div "STORE0002_TERM393"
click at [31, 84] on link "Data" at bounding box center [75, 80] width 140 height 24
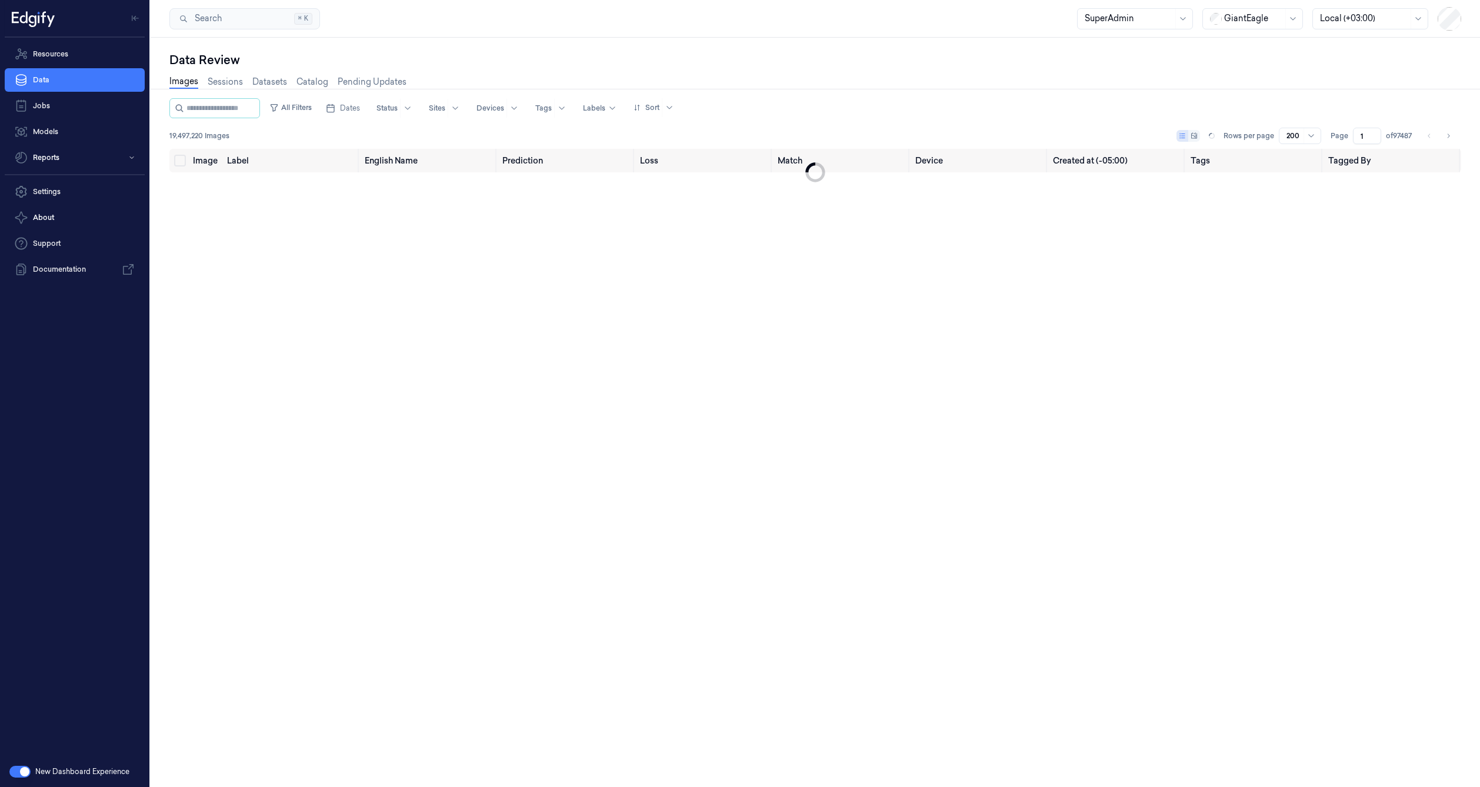
click at [219, 75] on div "Images Sessions Datasets Catalog Pending Updates" at bounding box center [287, 83] width 237 height 30
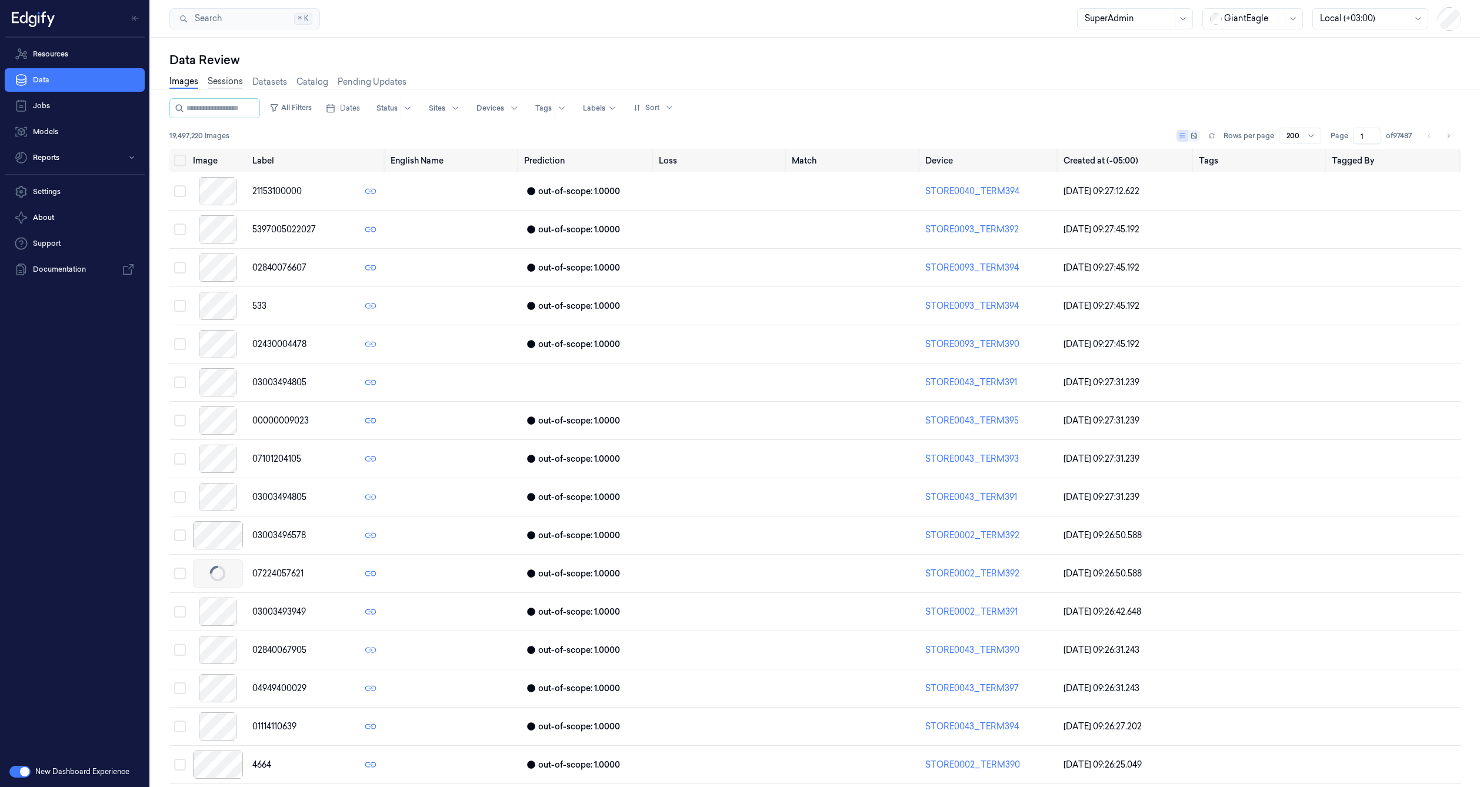
click at [215, 84] on link "Sessions" at bounding box center [225, 82] width 35 height 14
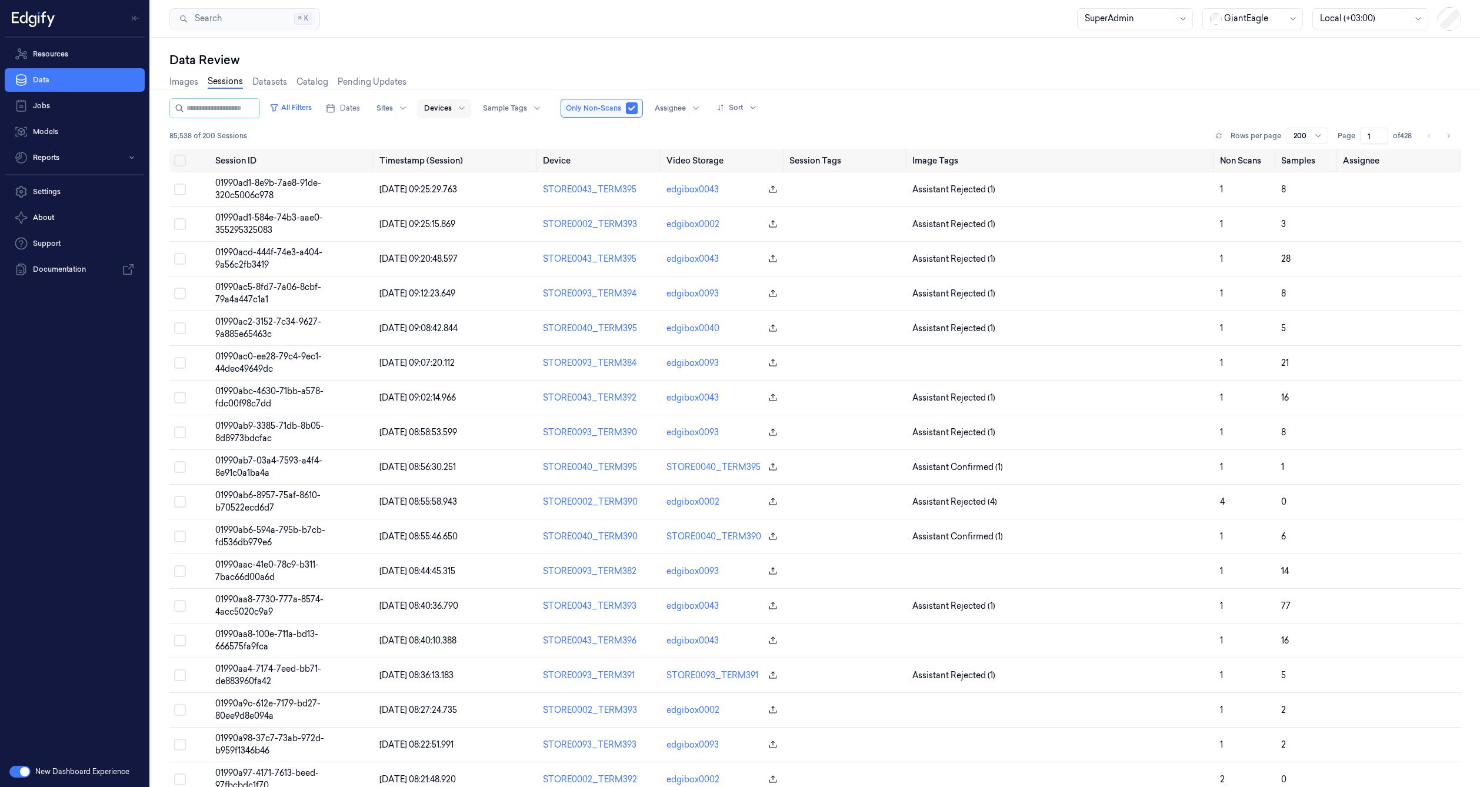
click at [452, 115] on div "Devices" at bounding box center [438, 108] width 28 height 19
paste input "STORE0002_TERM393"
type input "STORE0002_TERM393"
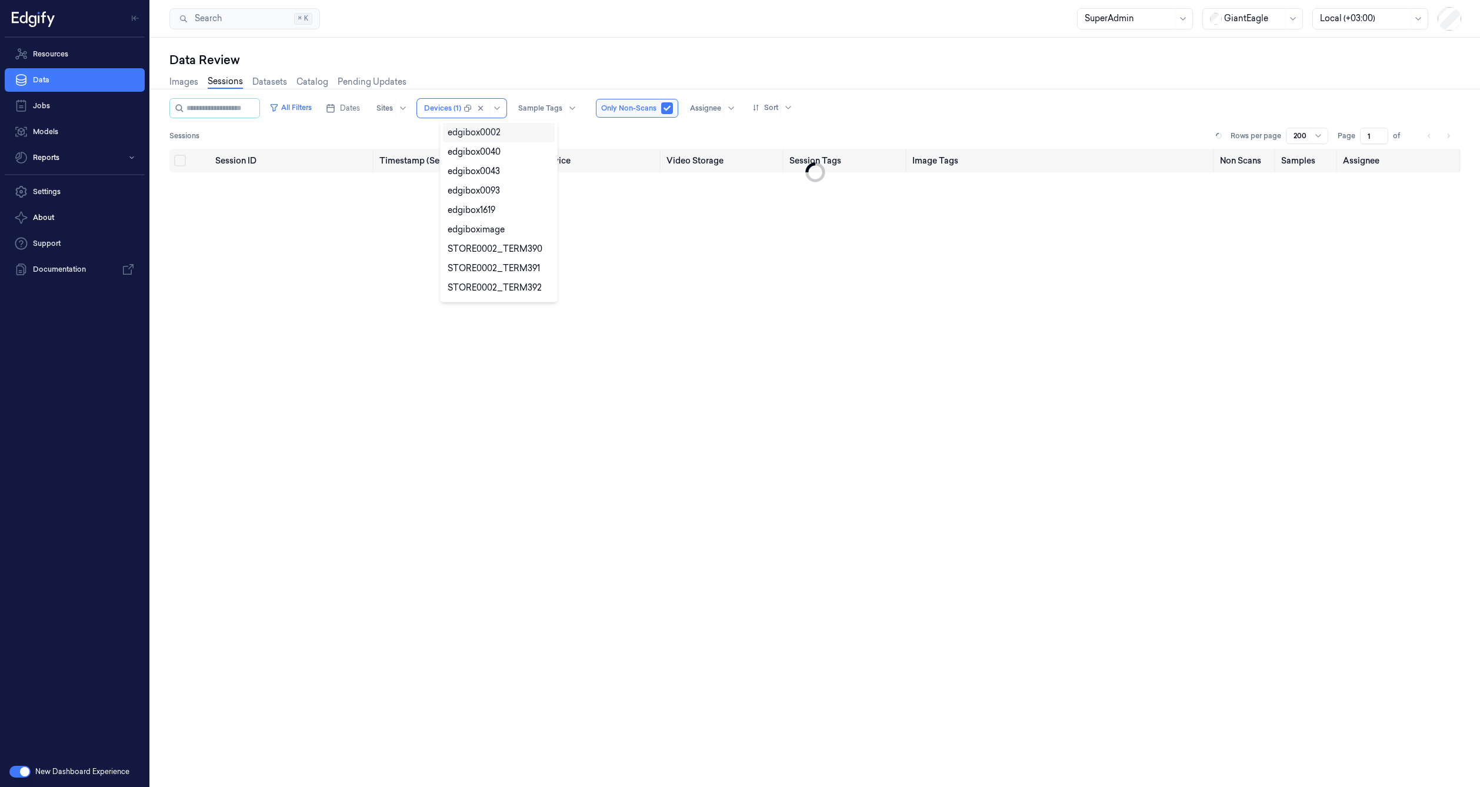
click at [460, 86] on div "Images Sessions Datasets Catalog Pending Updates" at bounding box center [815, 83] width 1292 height 30
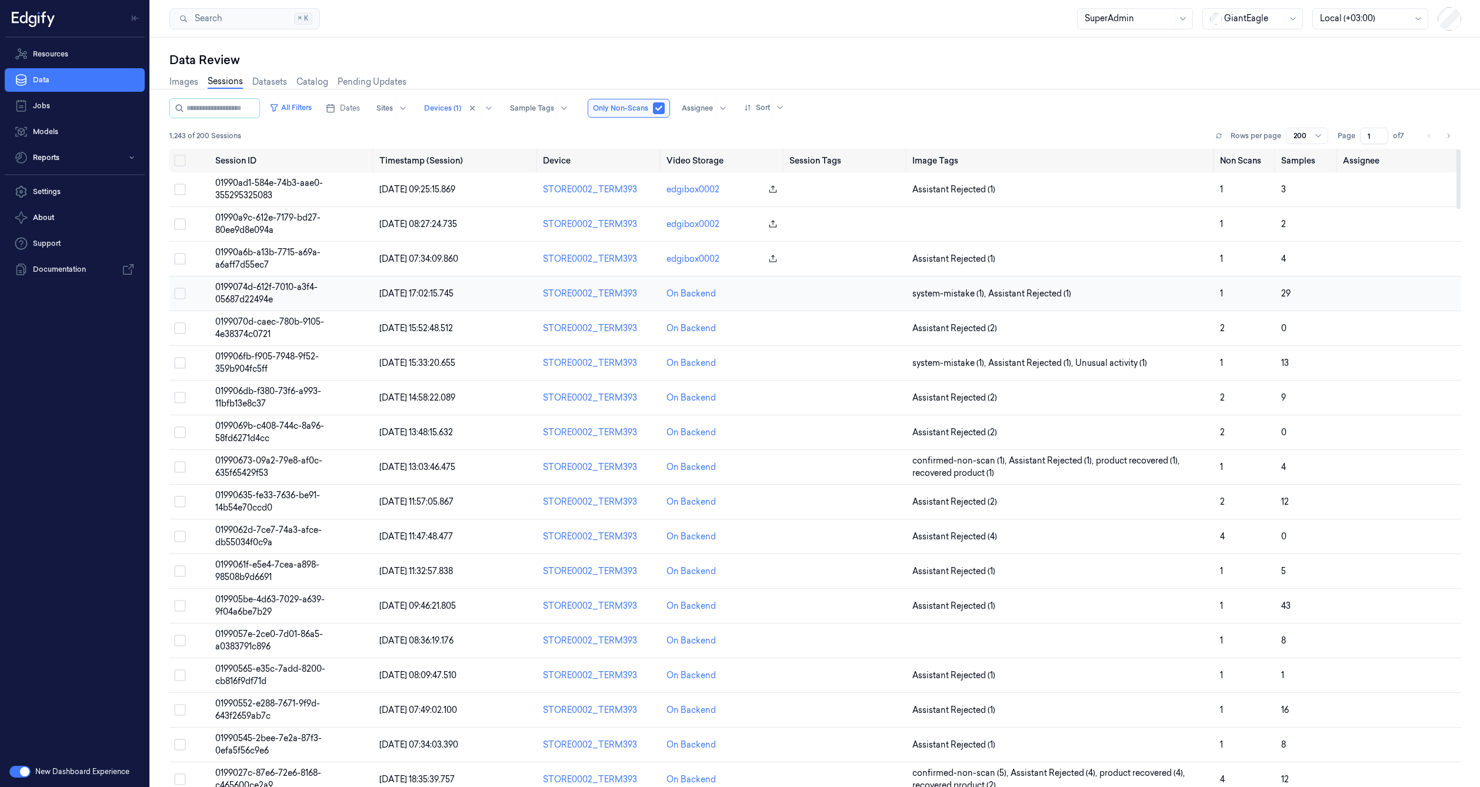
click at [254, 292] on td "0199074d-612f-7010-a3f4-05687d22494e" at bounding box center [293, 294] width 164 height 35
click at [269, 352] on span "019906fb-f905-7948-9f52-359b904fc5ff" at bounding box center [267, 362] width 104 height 23
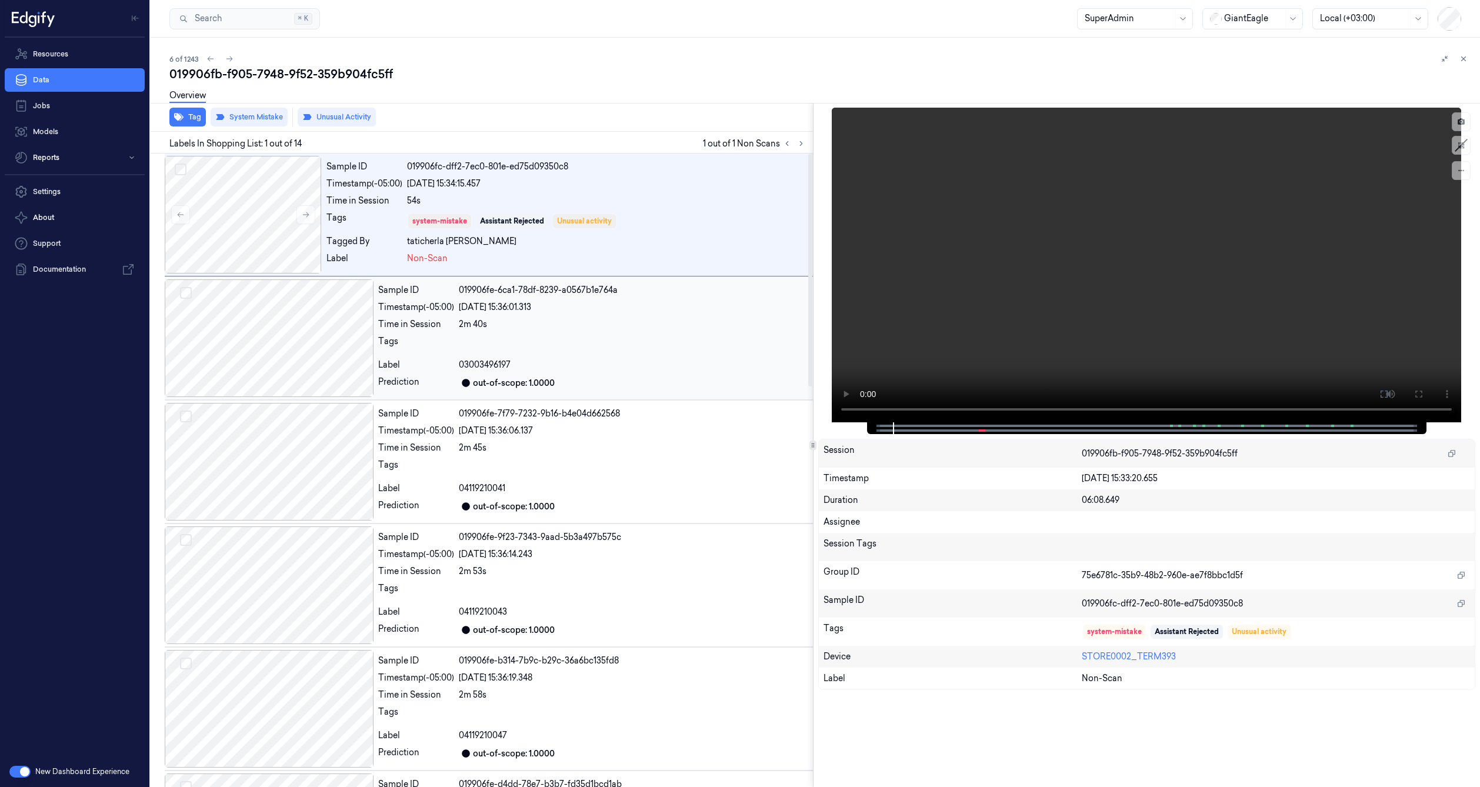
click at [288, 319] on div at bounding box center [269, 338] width 209 height 118
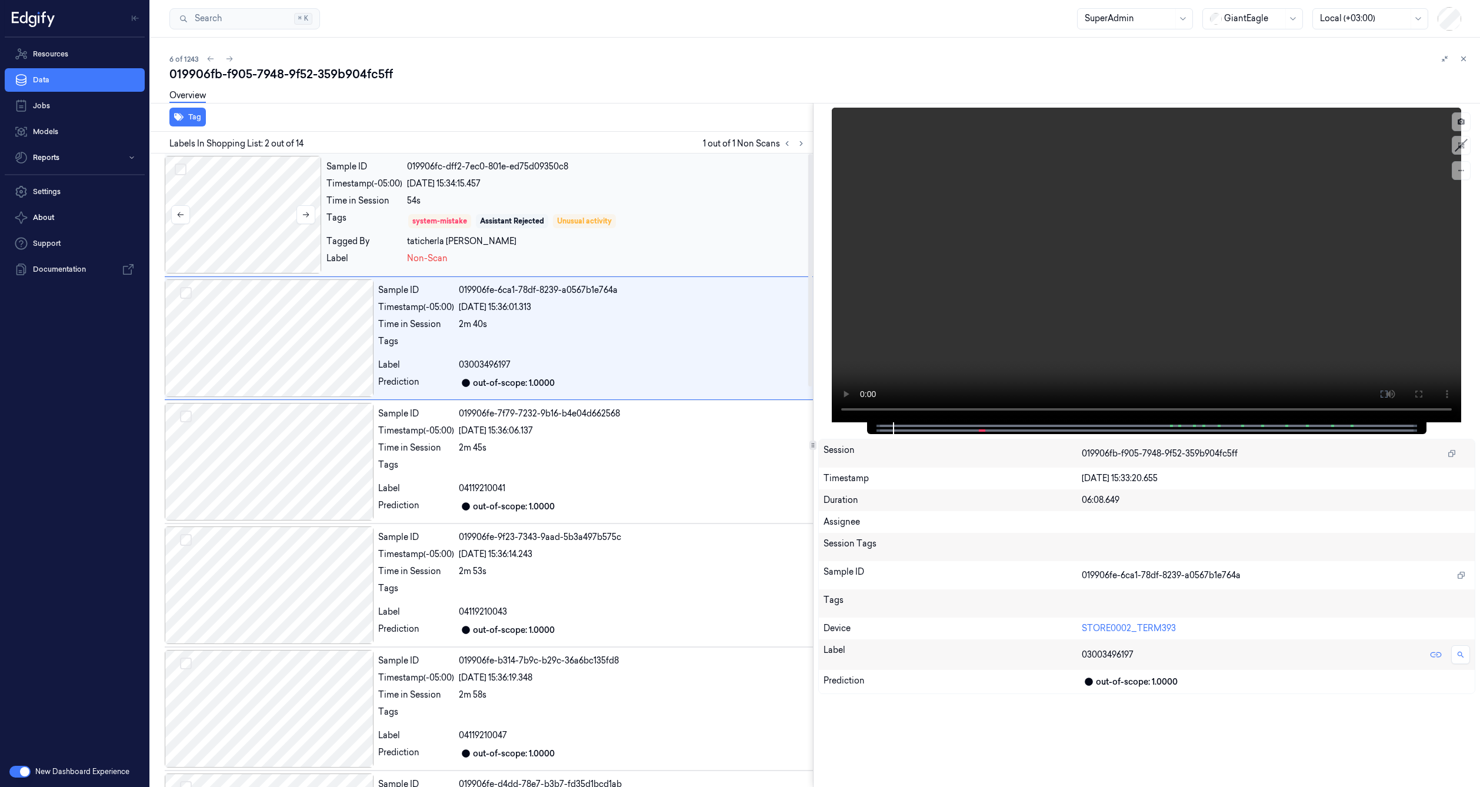
click at [262, 234] on div at bounding box center [243, 215] width 157 height 118
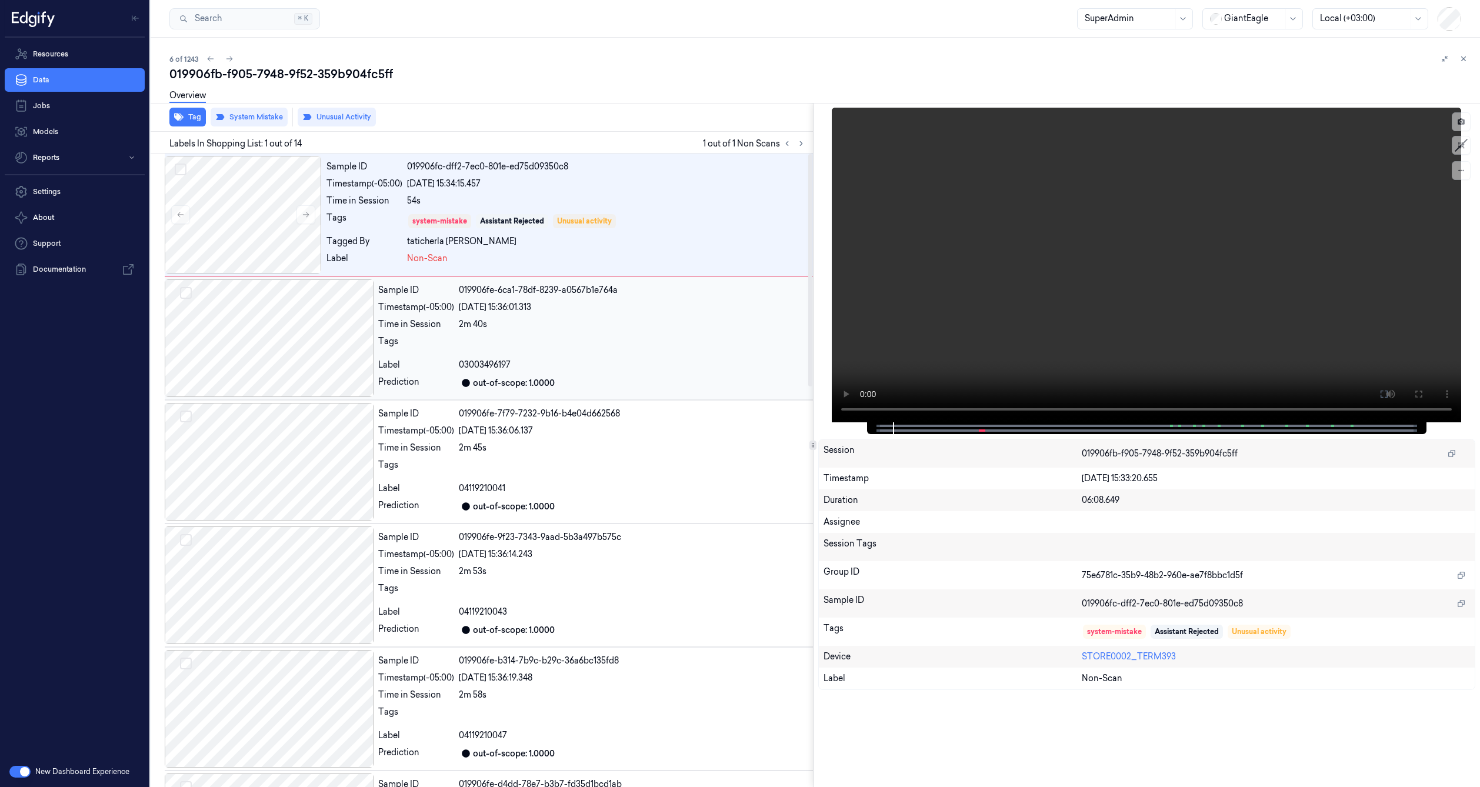
click at [267, 335] on div at bounding box center [269, 338] width 209 height 118
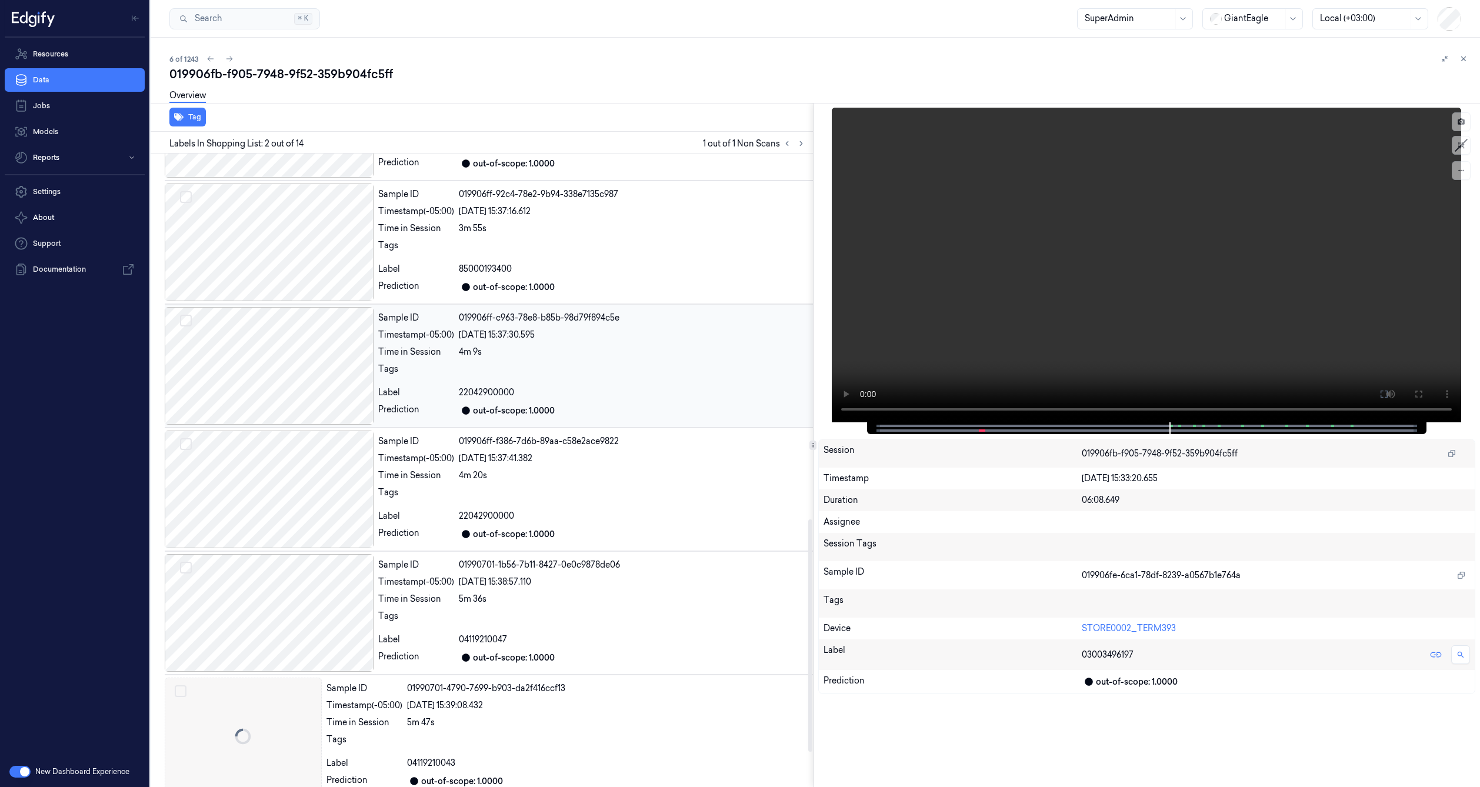
scroll to position [1094, 0]
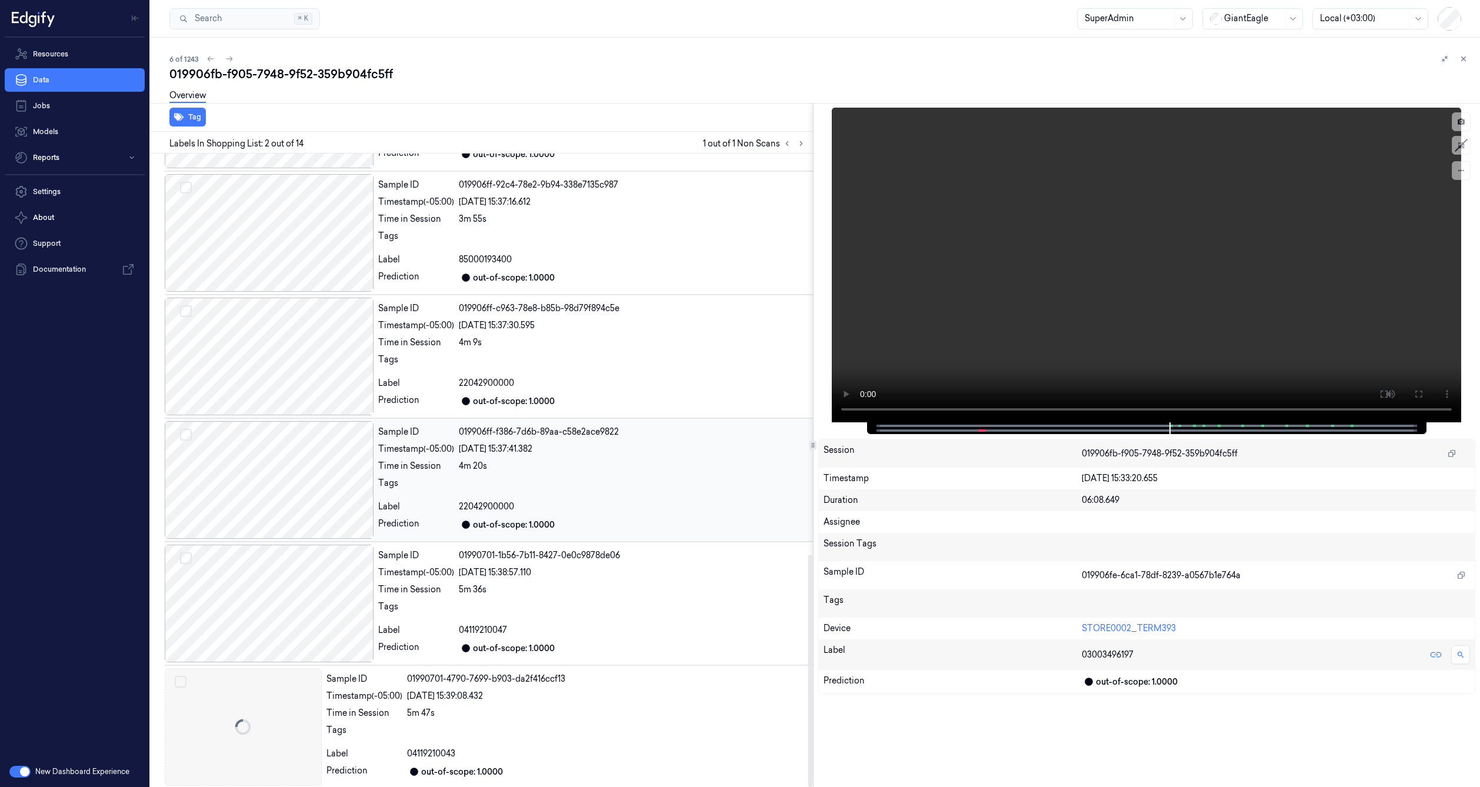
click at [253, 494] on div at bounding box center [269, 480] width 209 height 118
click at [303, 427] on div at bounding box center [269, 480] width 209 height 118
click at [262, 705] on div at bounding box center [243, 727] width 157 height 118
click at [260, 703] on div at bounding box center [243, 727] width 157 height 118
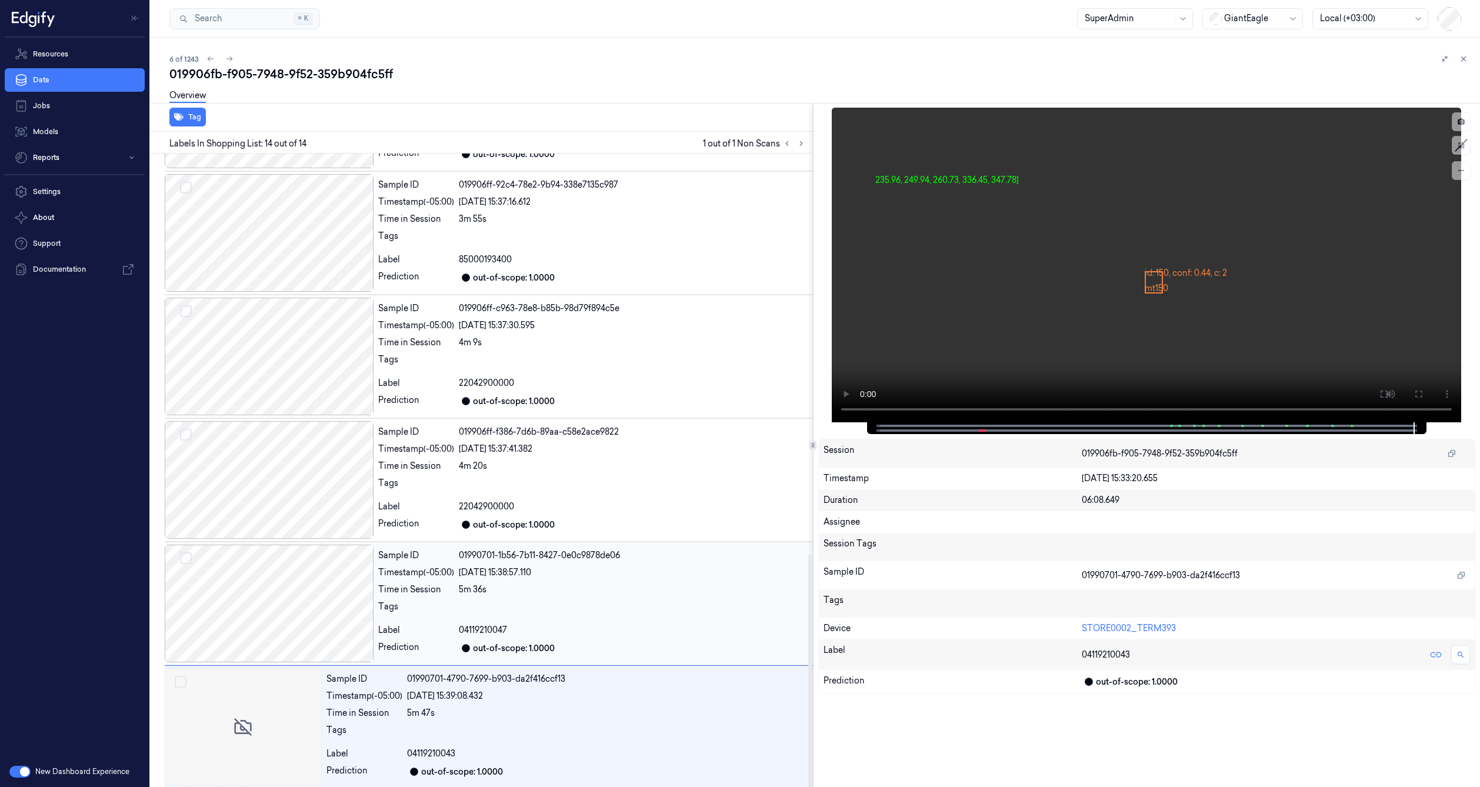
click at [270, 604] on div at bounding box center [269, 604] width 209 height 118
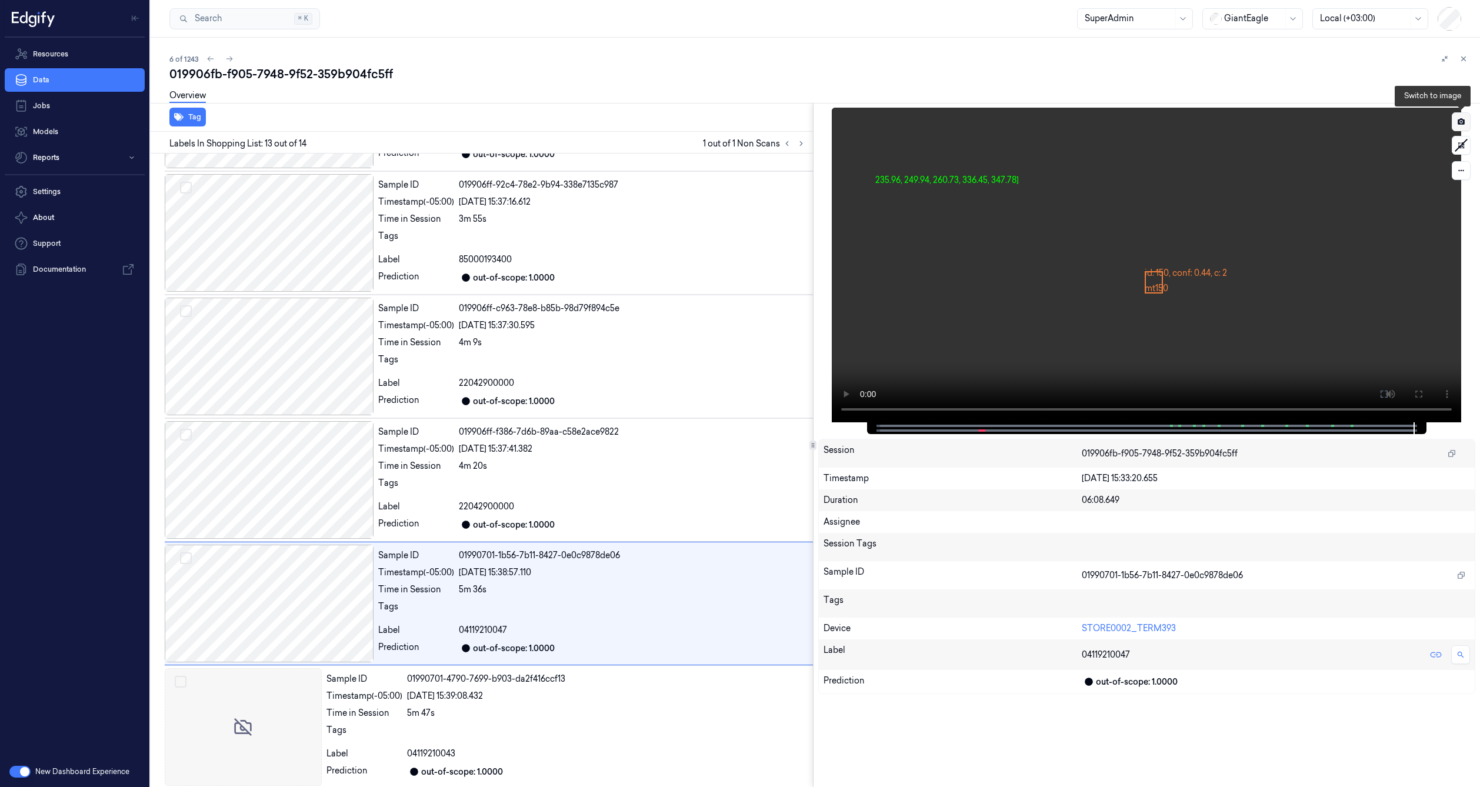
click at [1465, 119] on icon at bounding box center [1461, 122] width 8 height 8
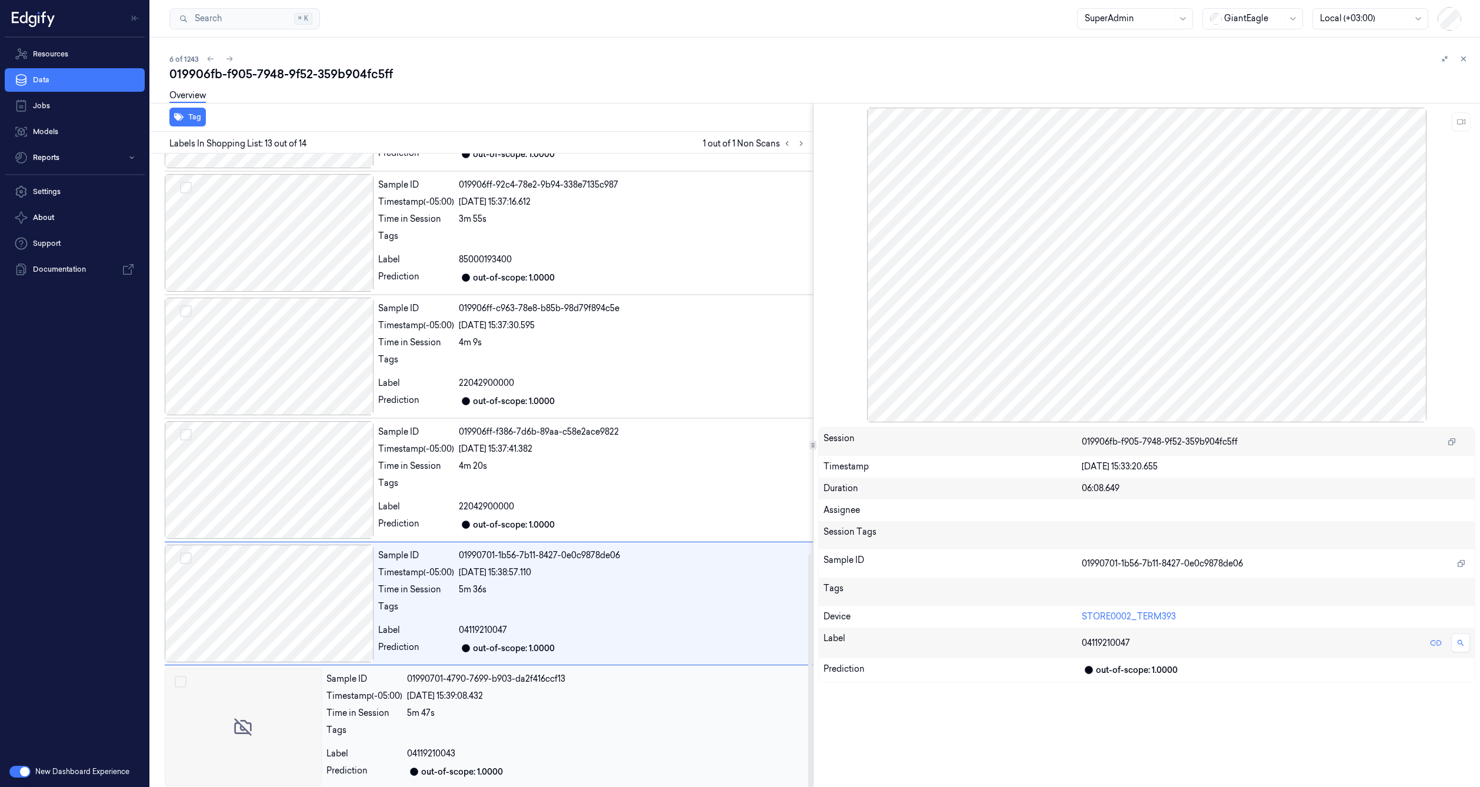
click at [249, 695] on div at bounding box center [243, 727] width 157 height 118
click at [252, 626] on div at bounding box center [269, 604] width 209 height 118
click at [253, 547] on div at bounding box center [269, 604] width 209 height 118
click at [266, 478] on div at bounding box center [269, 480] width 209 height 118
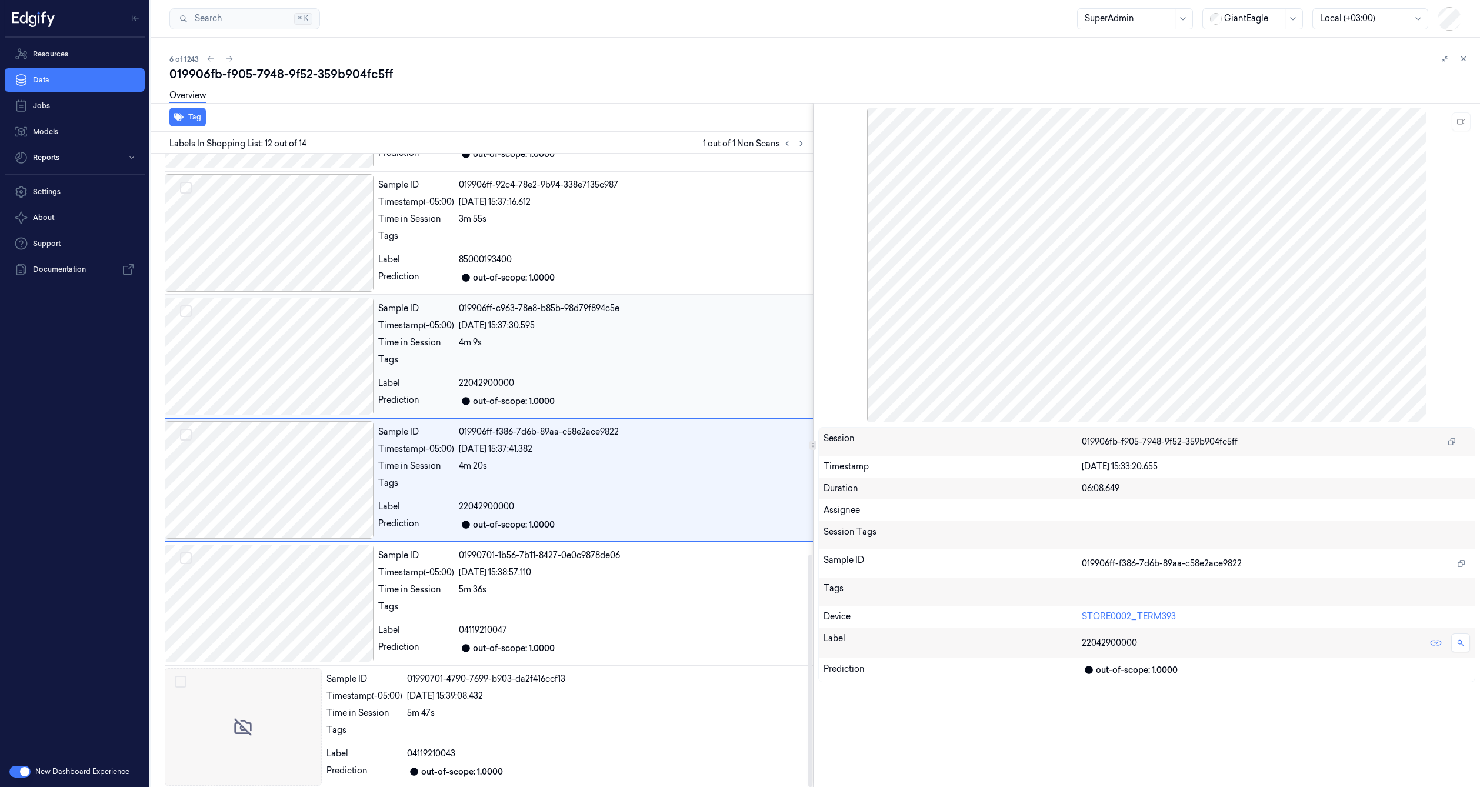
click at [298, 411] on div at bounding box center [269, 357] width 209 height 118
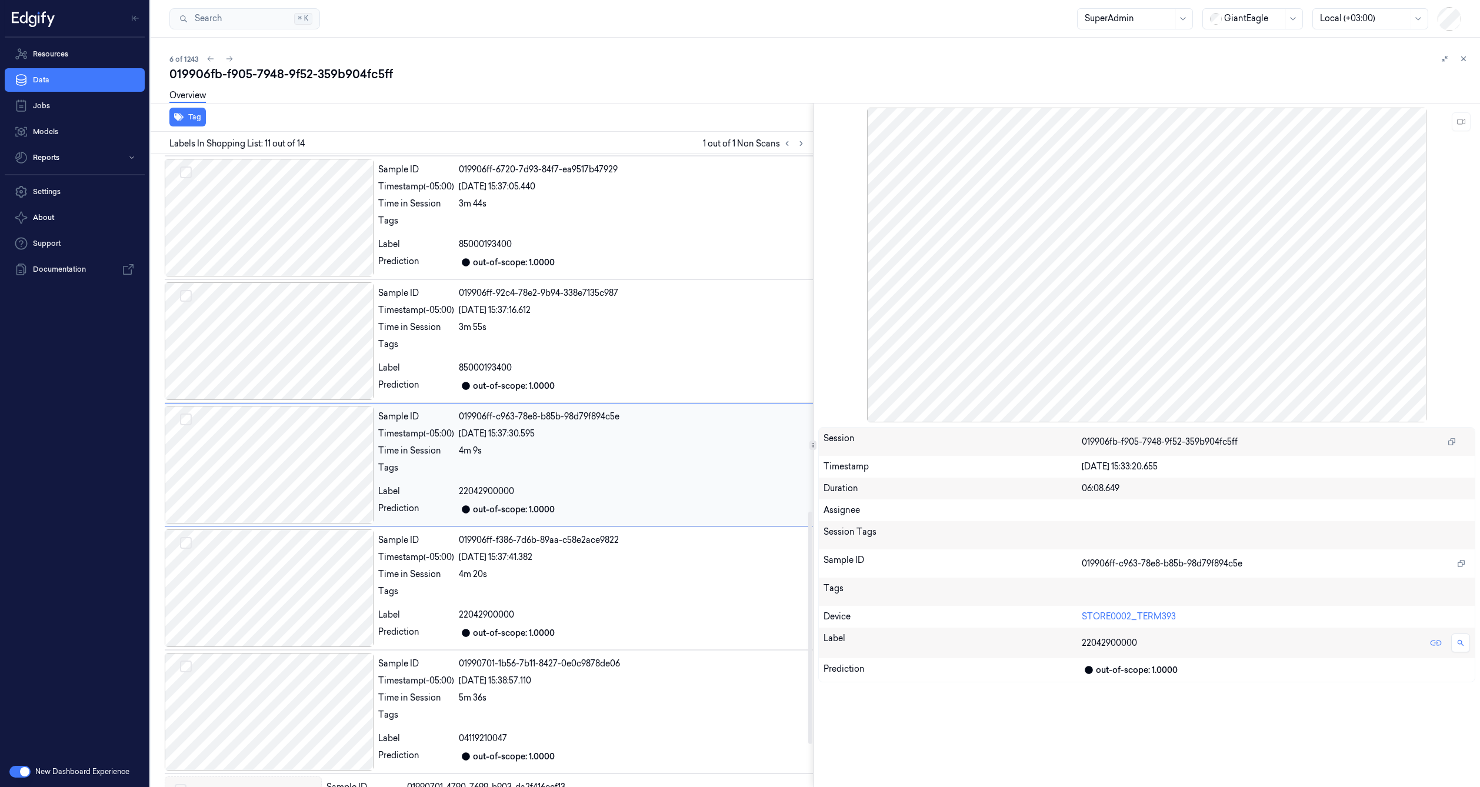
scroll to position [976, 0]
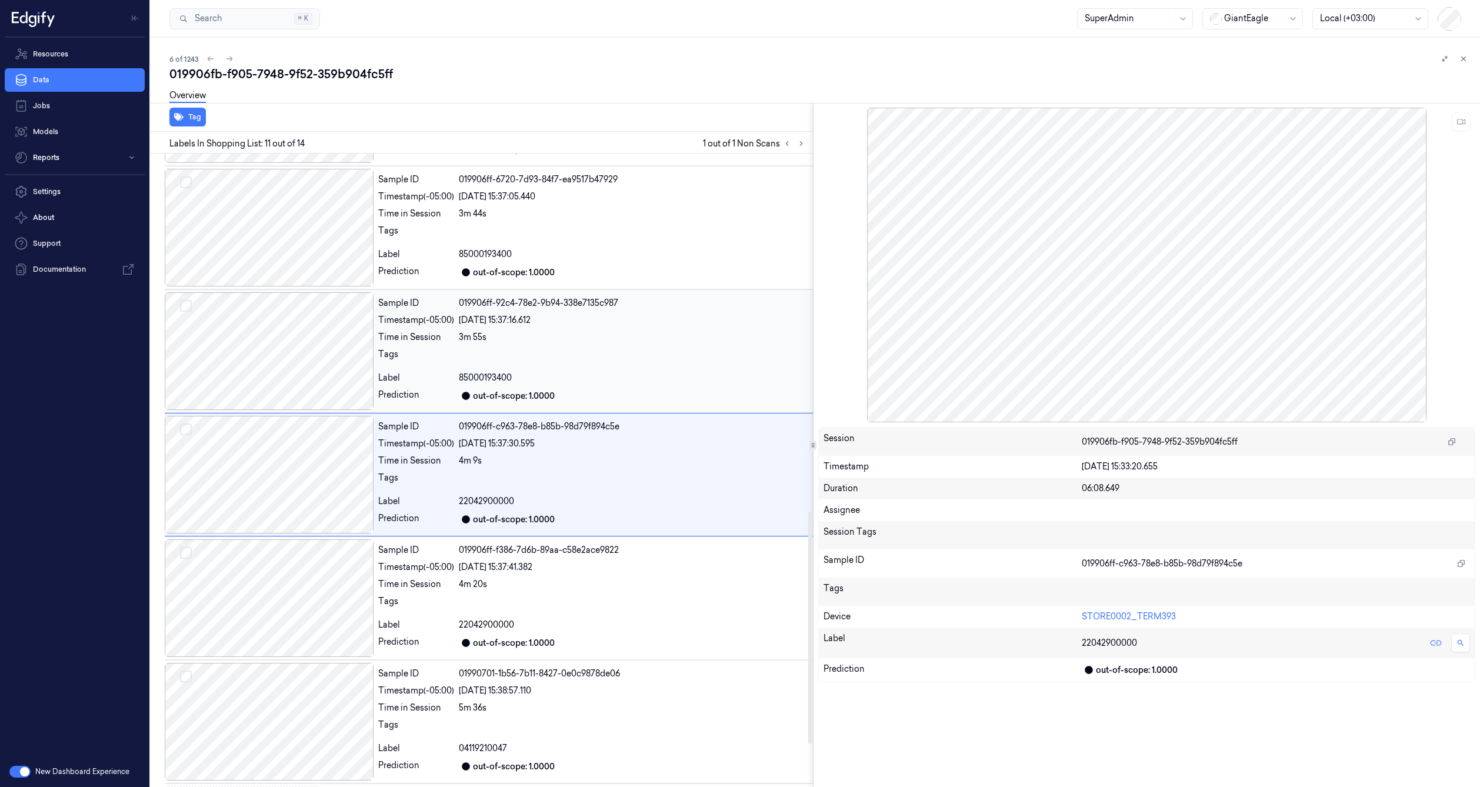
click at [299, 347] on div at bounding box center [269, 351] width 209 height 118
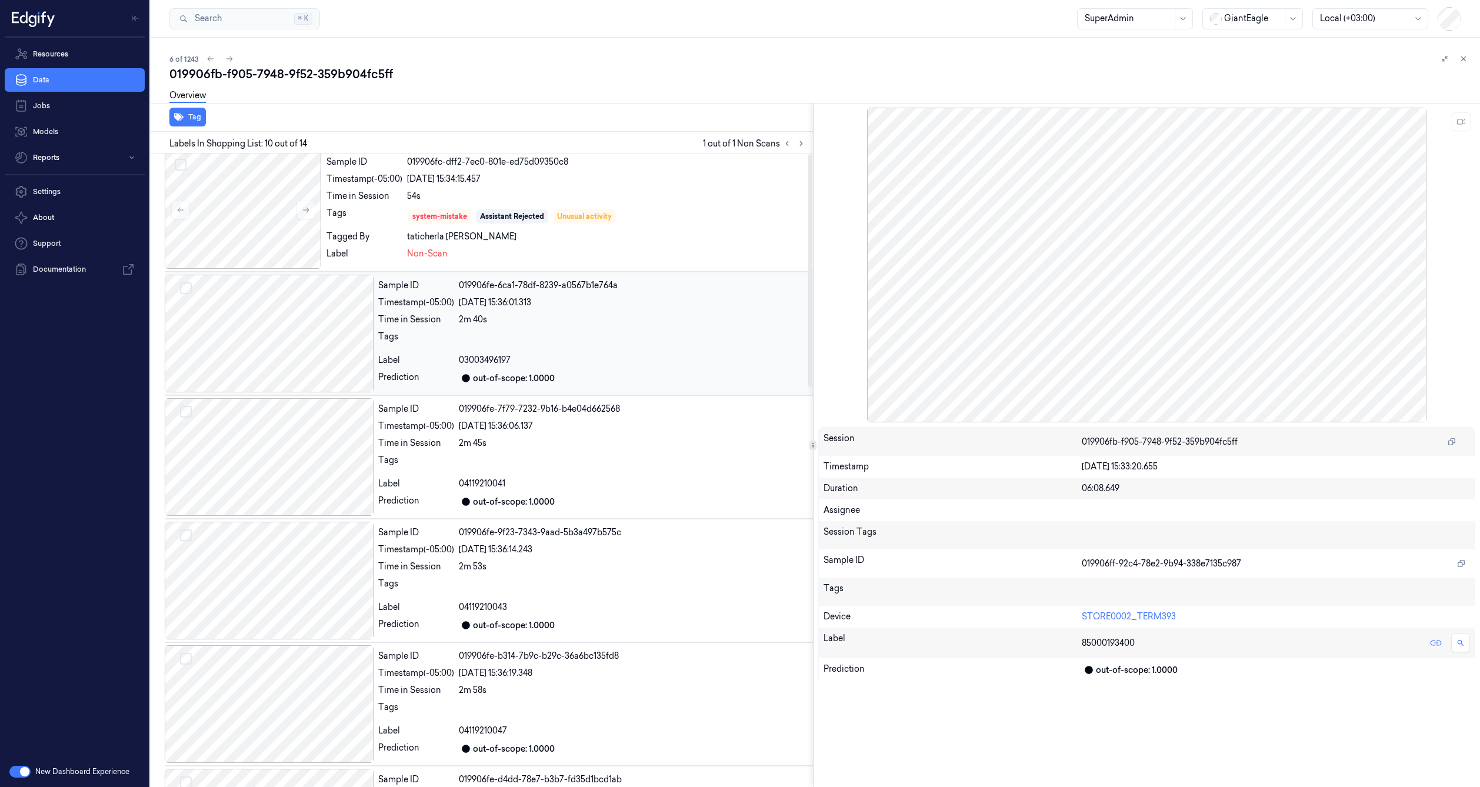
scroll to position [0, 0]
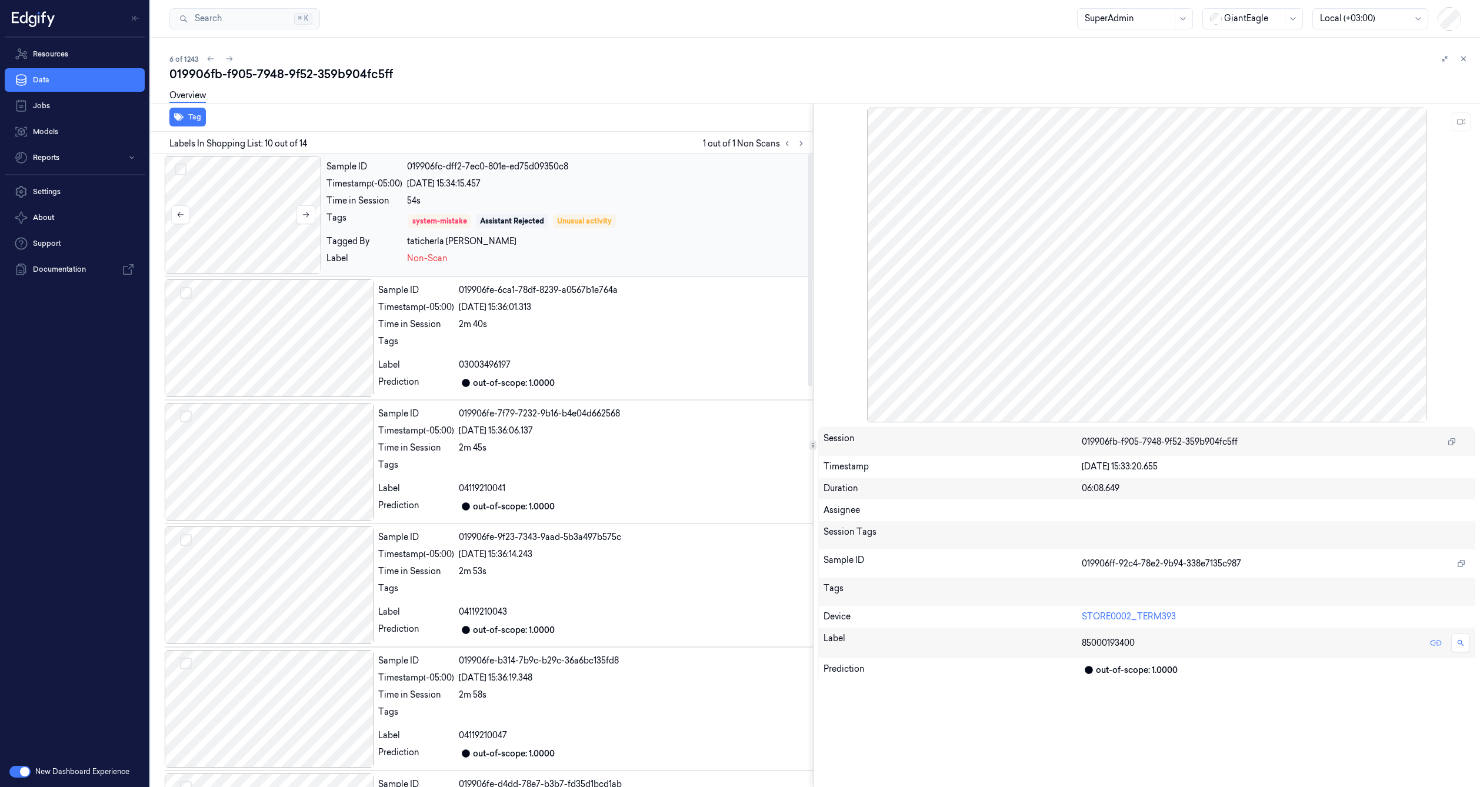
click at [277, 234] on div at bounding box center [243, 215] width 157 height 118
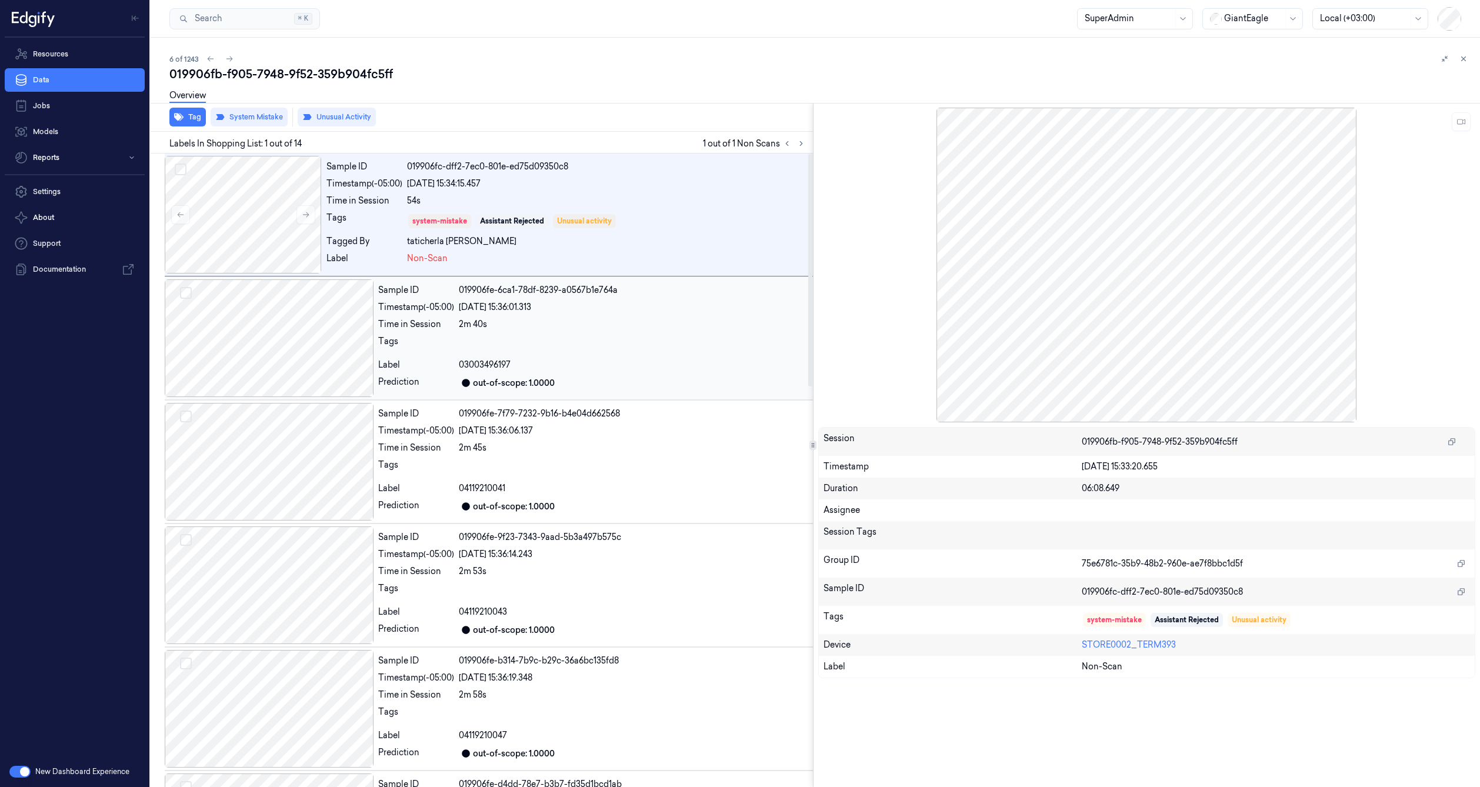
click at [274, 313] on div at bounding box center [269, 338] width 209 height 118
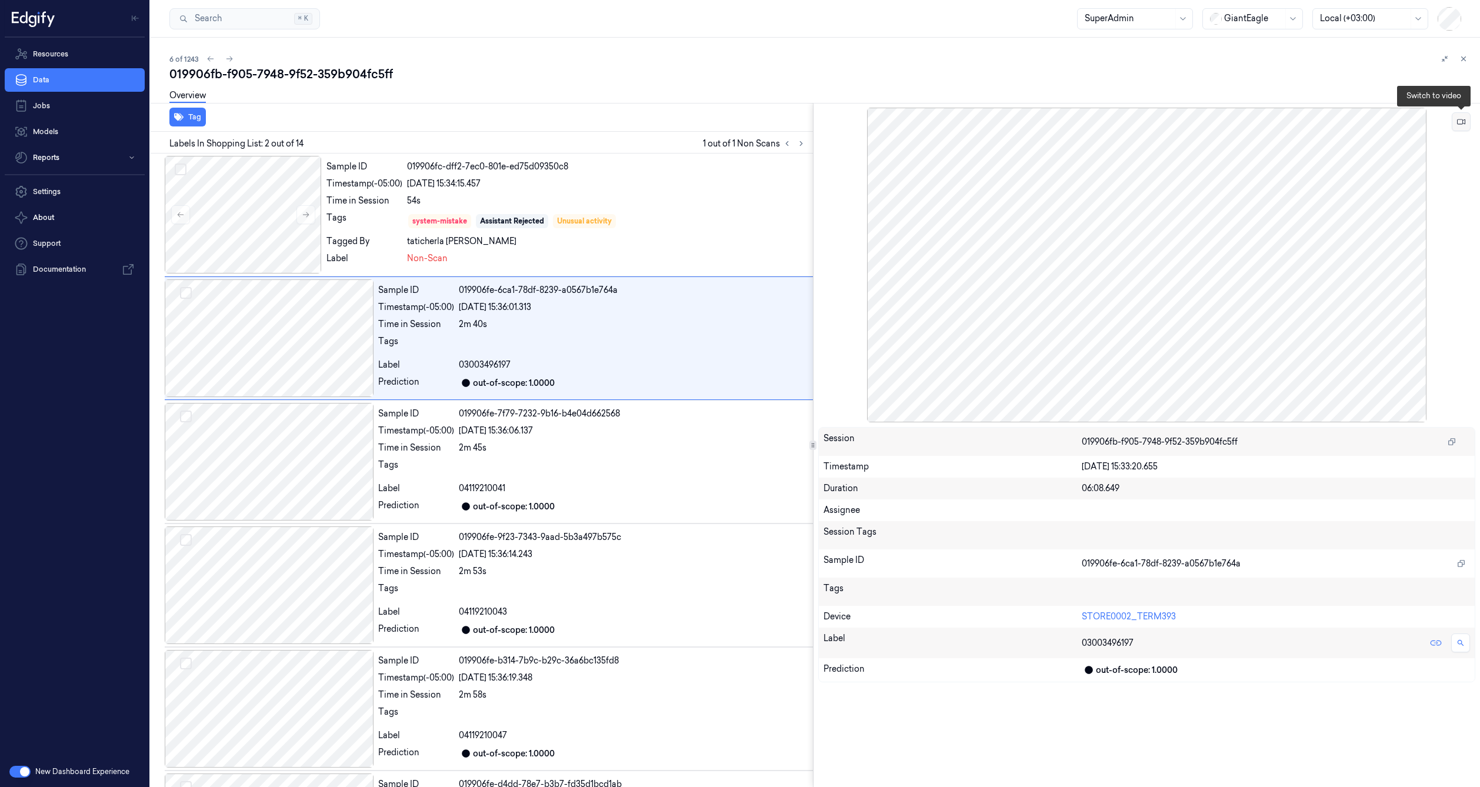
click at [1462, 123] on icon at bounding box center [1461, 122] width 8 height 8
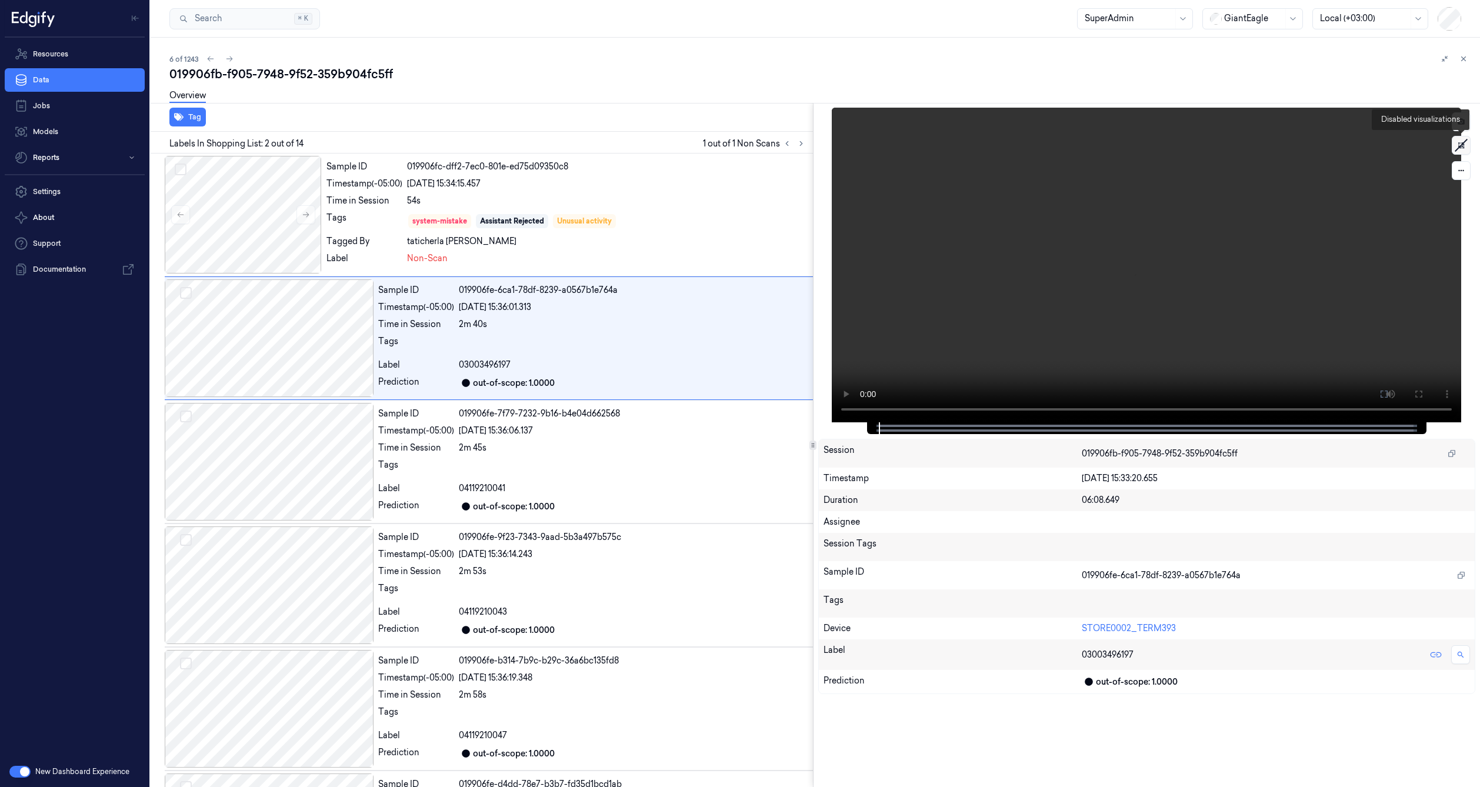
click at [1461, 144] on icon at bounding box center [1462, 146] width 18 height 18
click at [1457, 147] on icon at bounding box center [1461, 145] width 8 height 8
click at [1457, 147] on icon at bounding box center [1462, 146] width 18 height 18
click at [1457, 147] on icon at bounding box center [1461, 145] width 8 height 8
